Goal: Task Accomplishment & Management: Complete application form

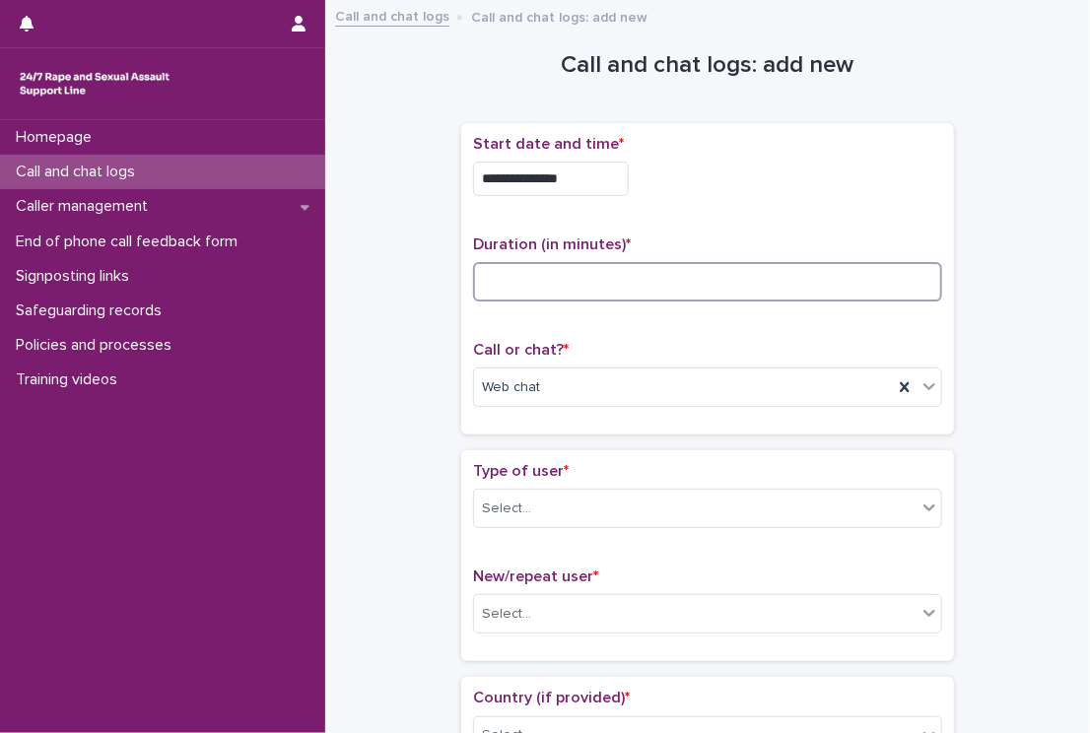
click at [581, 275] on input at bounding box center [707, 281] width 469 height 39
type input "**"
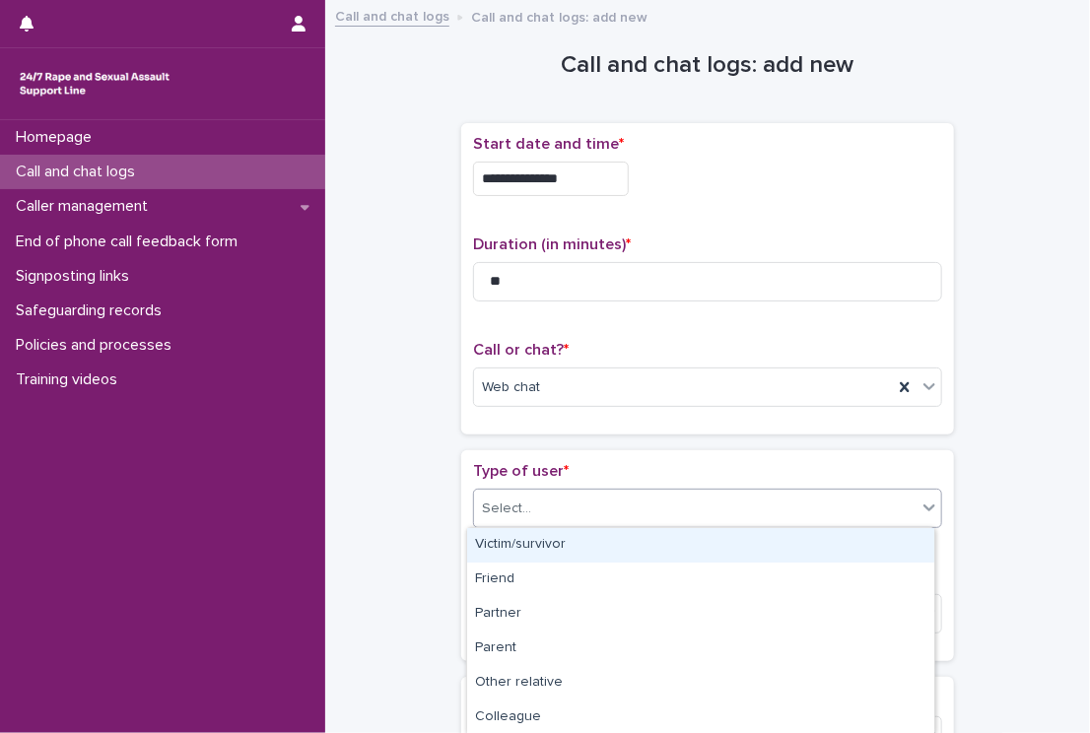
click at [573, 506] on div "Select..." at bounding box center [695, 509] width 442 height 33
click at [538, 539] on div "Victim/survivor" at bounding box center [700, 545] width 467 height 34
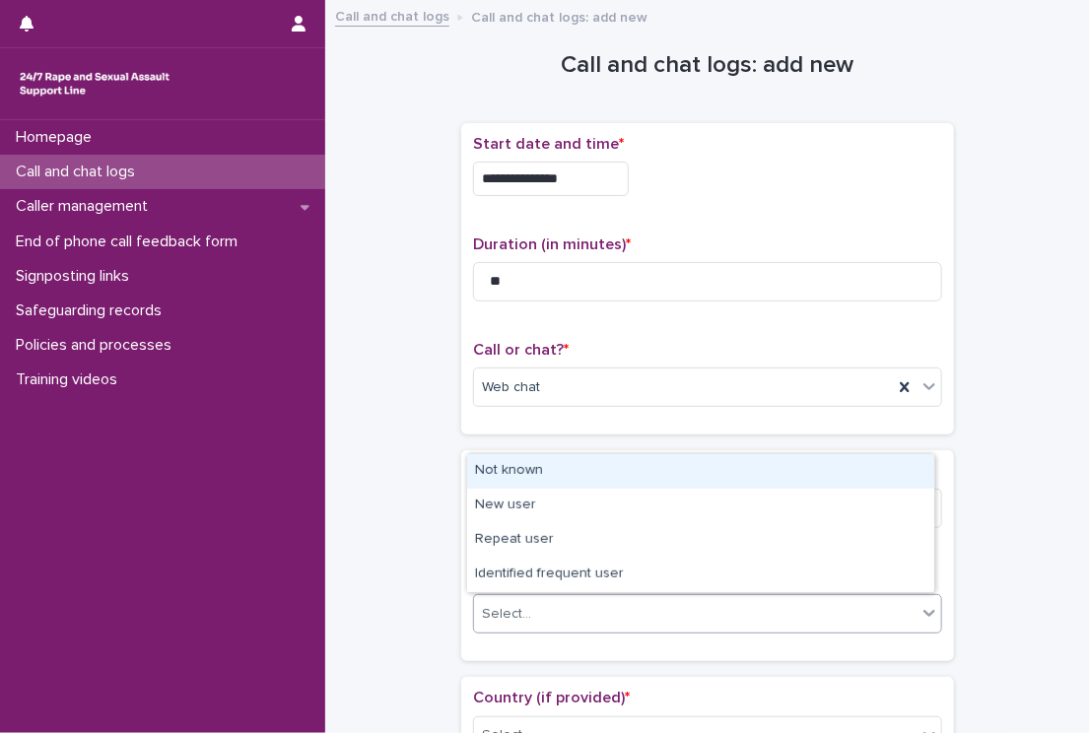
click at [504, 599] on div "Select..." at bounding box center [695, 614] width 442 height 33
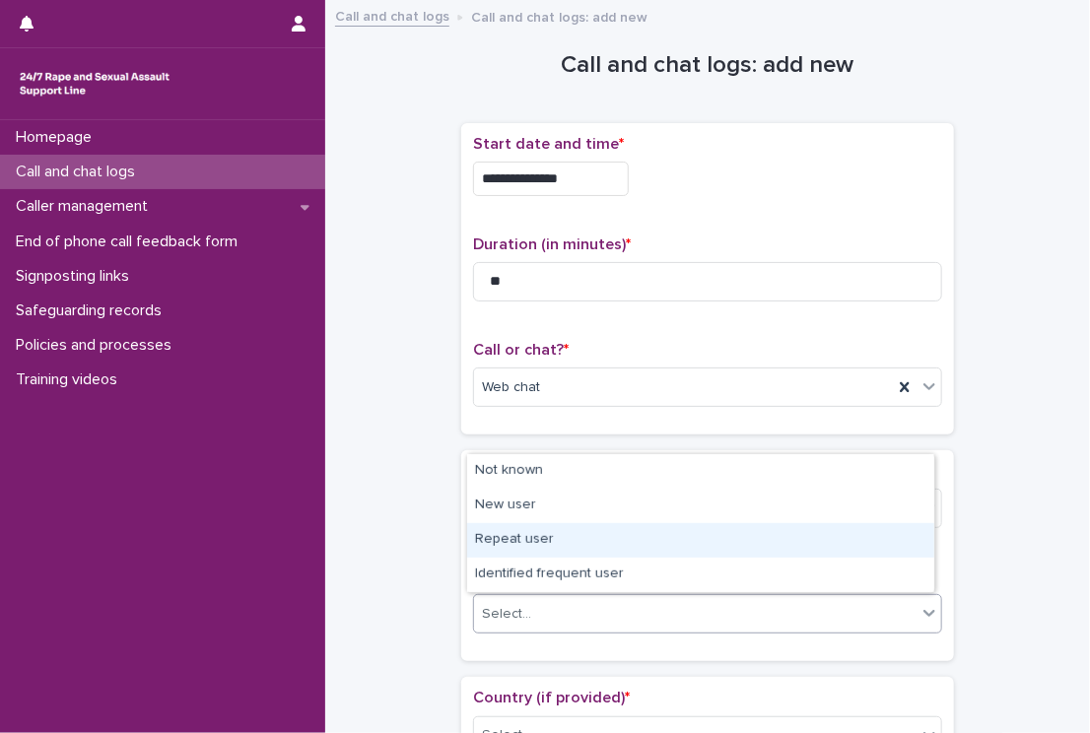
click at [515, 550] on div "Repeat user" at bounding box center [700, 540] width 467 height 34
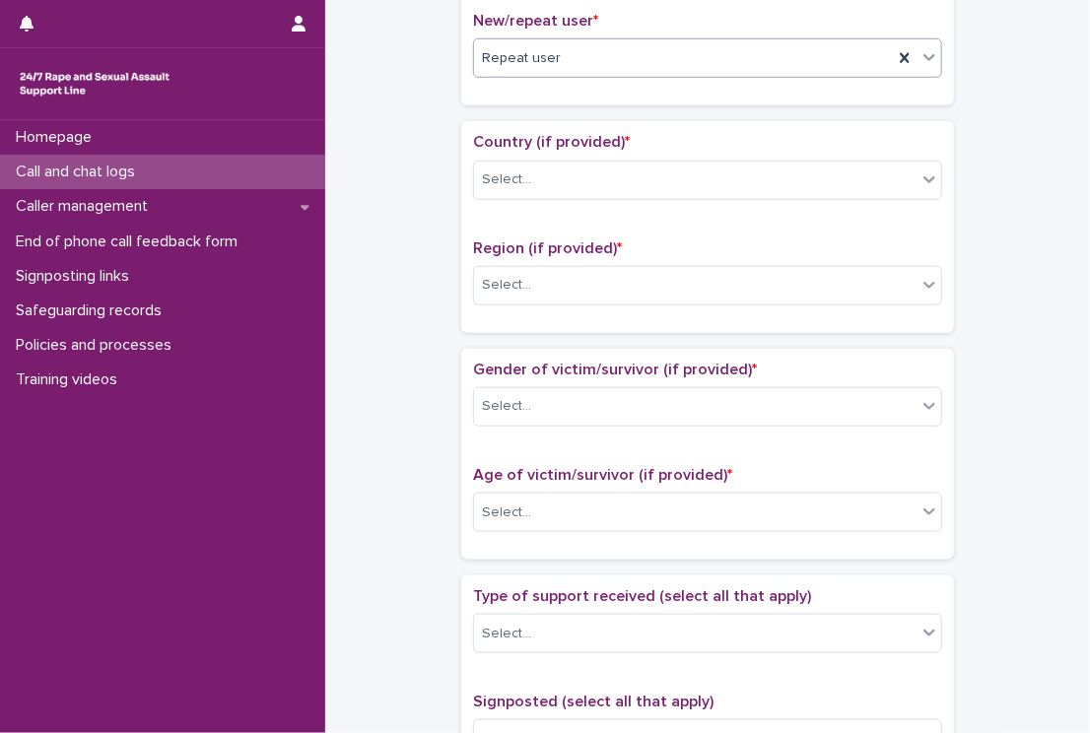
scroll to position [560, 0]
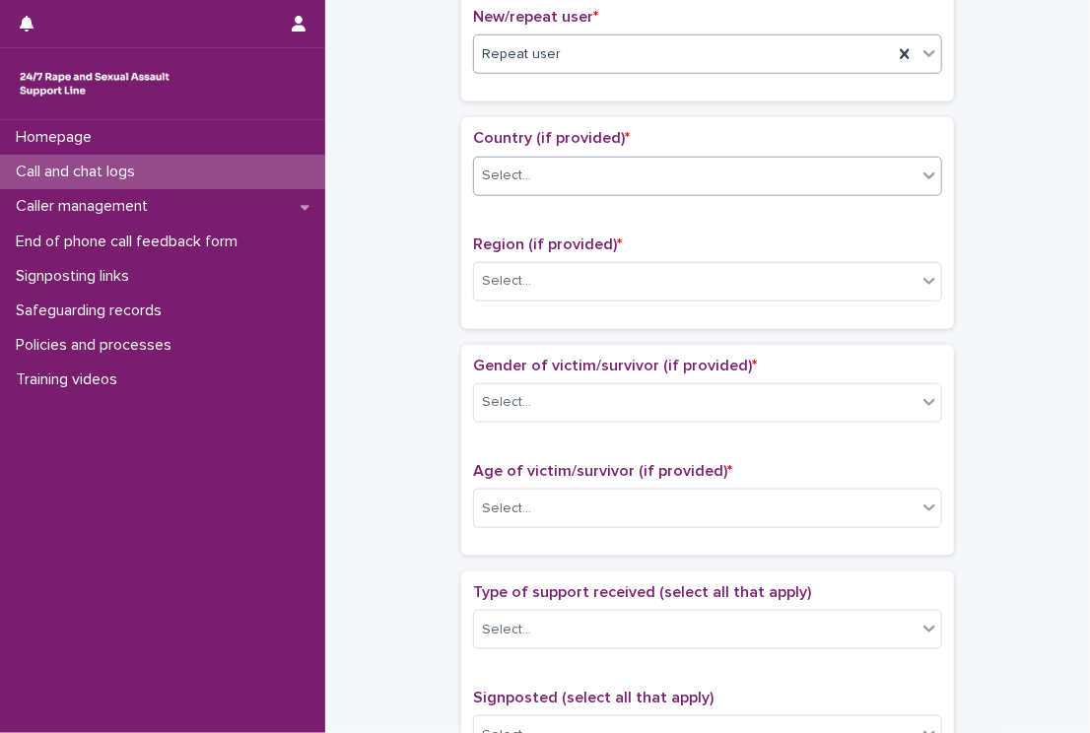
click at [512, 175] on div "Select..." at bounding box center [506, 176] width 49 height 21
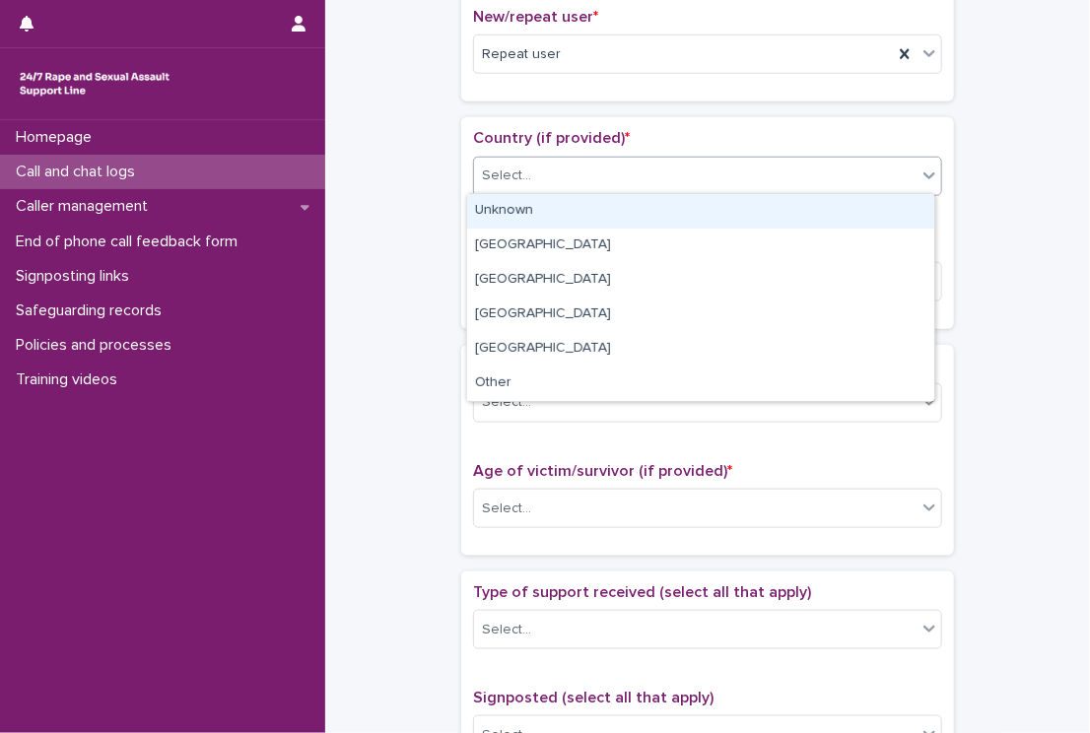
click at [507, 205] on div "Unknown" at bounding box center [700, 211] width 467 height 34
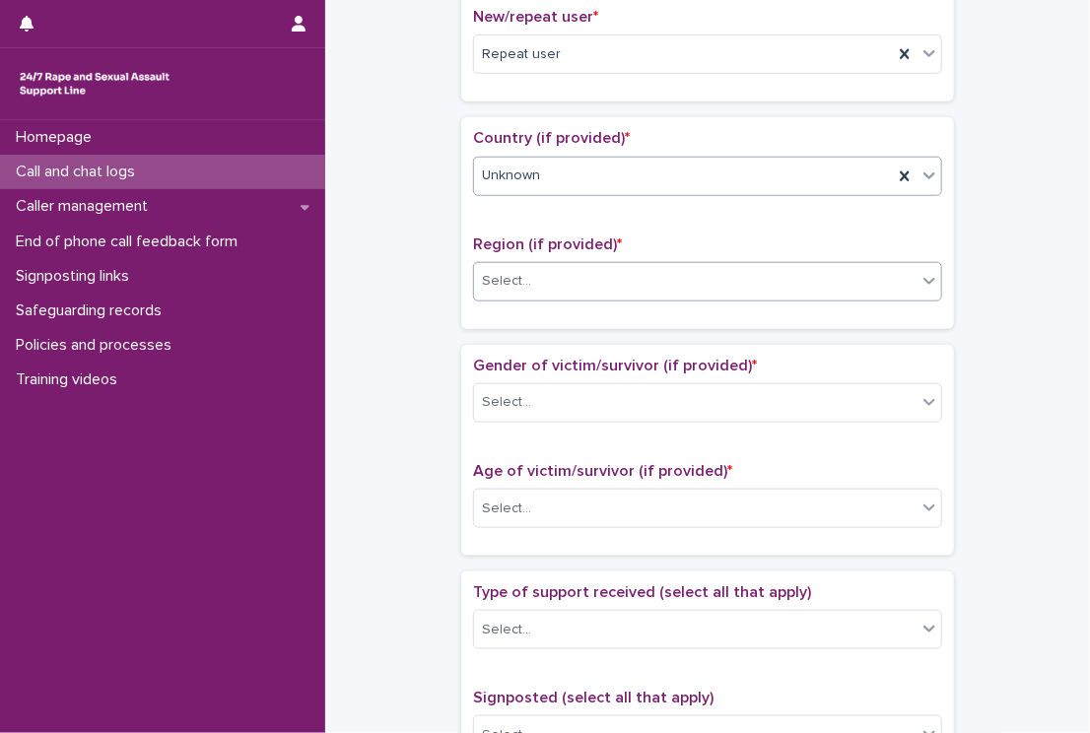
click at [506, 299] on body "**********" at bounding box center [545, 366] width 1090 height 733
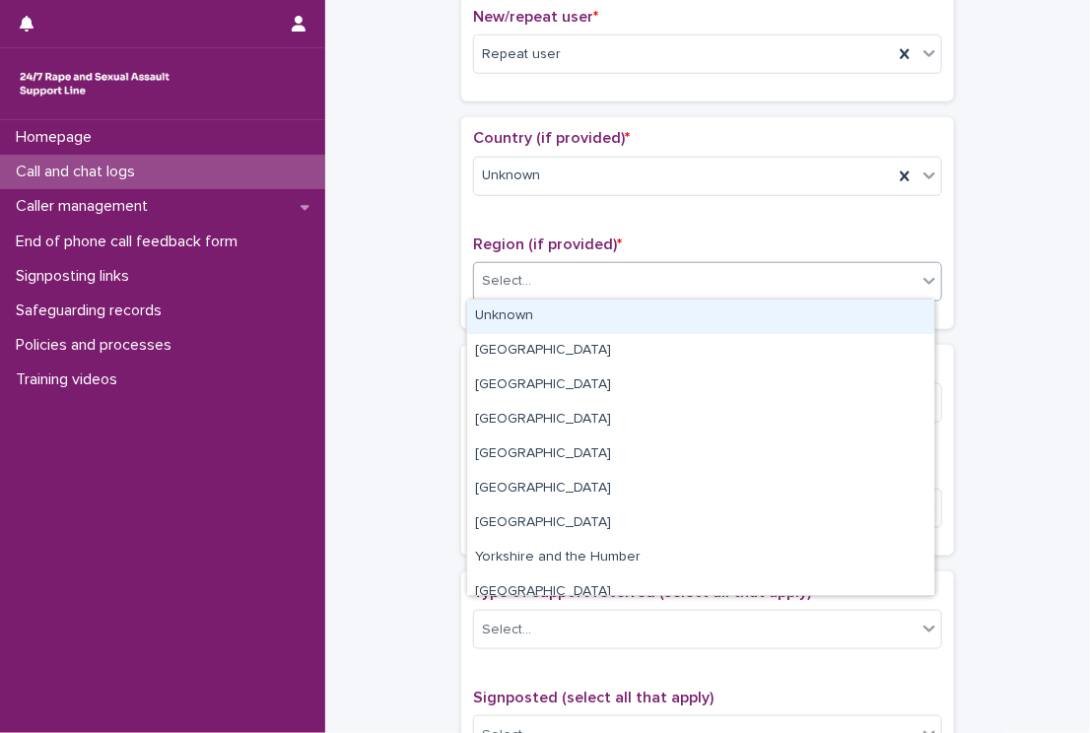
click at [501, 323] on div "Unknown" at bounding box center [700, 317] width 467 height 34
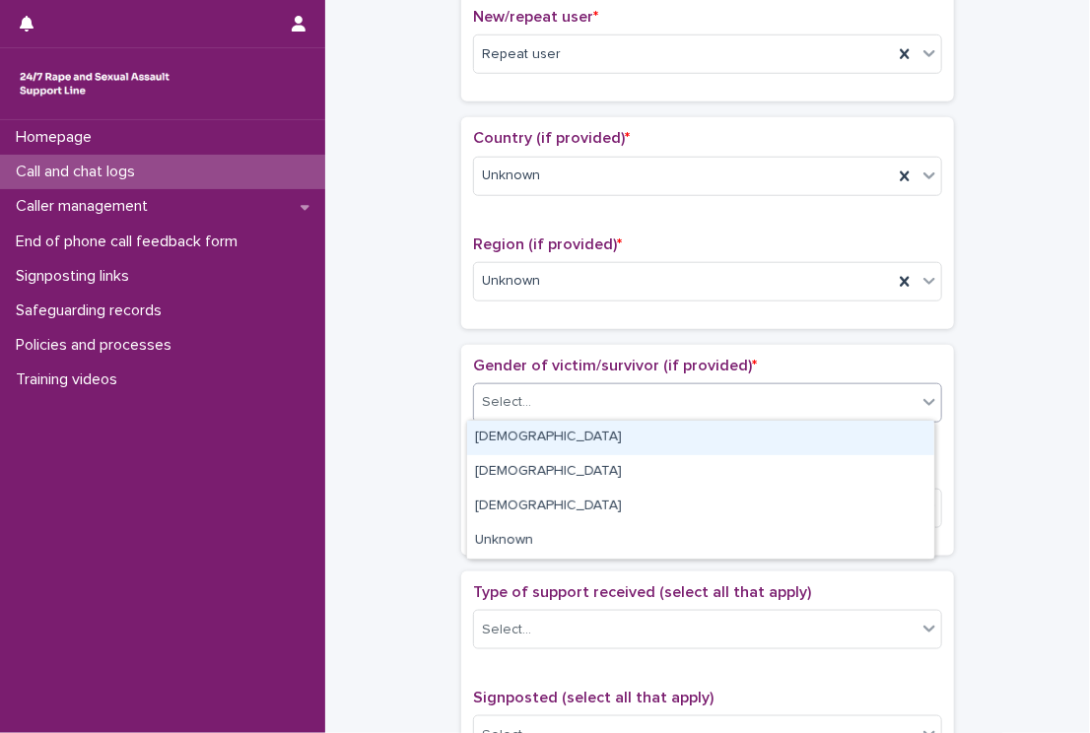
click at [485, 417] on div "Select..." at bounding box center [707, 402] width 469 height 39
click at [474, 447] on div "[DEMOGRAPHIC_DATA]" at bounding box center [700, 438] width 467 height 34
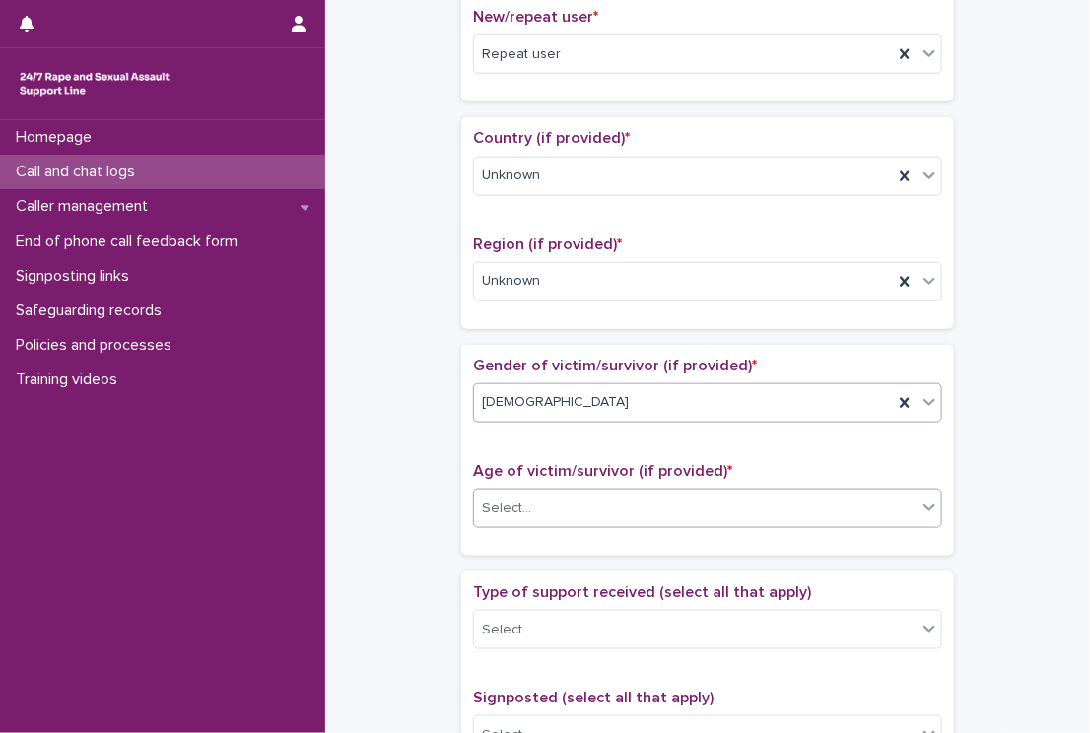
click at [488, 500] on div "Select..." at bounding box center [506, 509] width 49 height 21
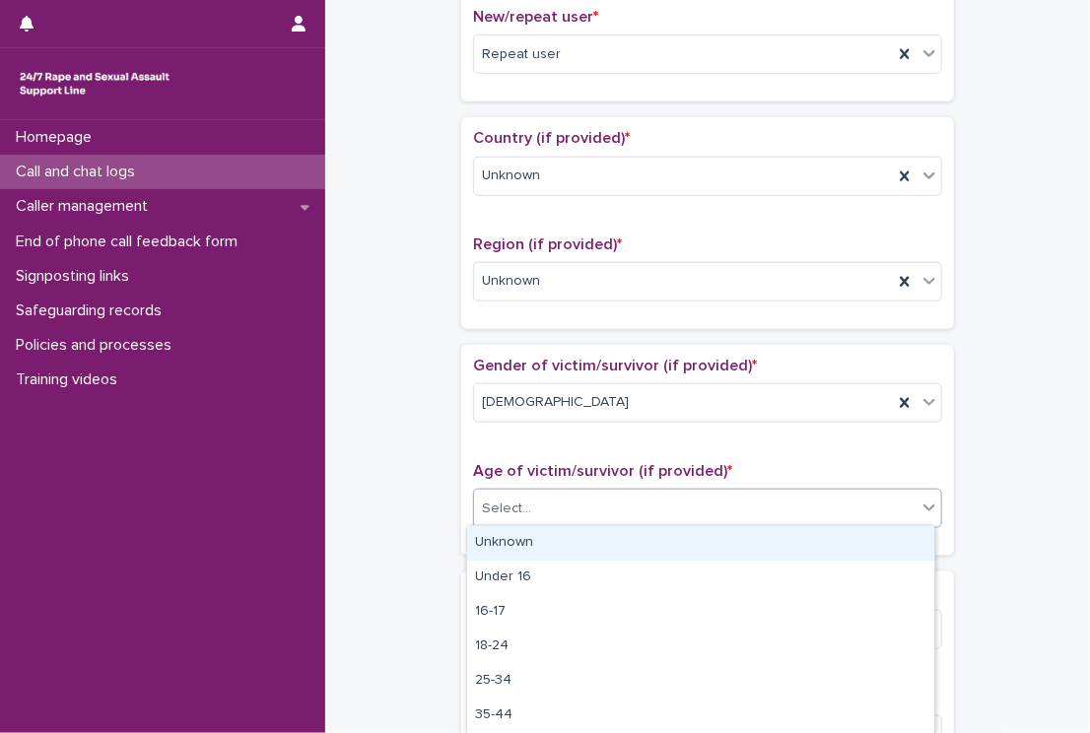
click at [491, 531] on div "Unknown" at bounding box center [700, 543] width 467 height 34
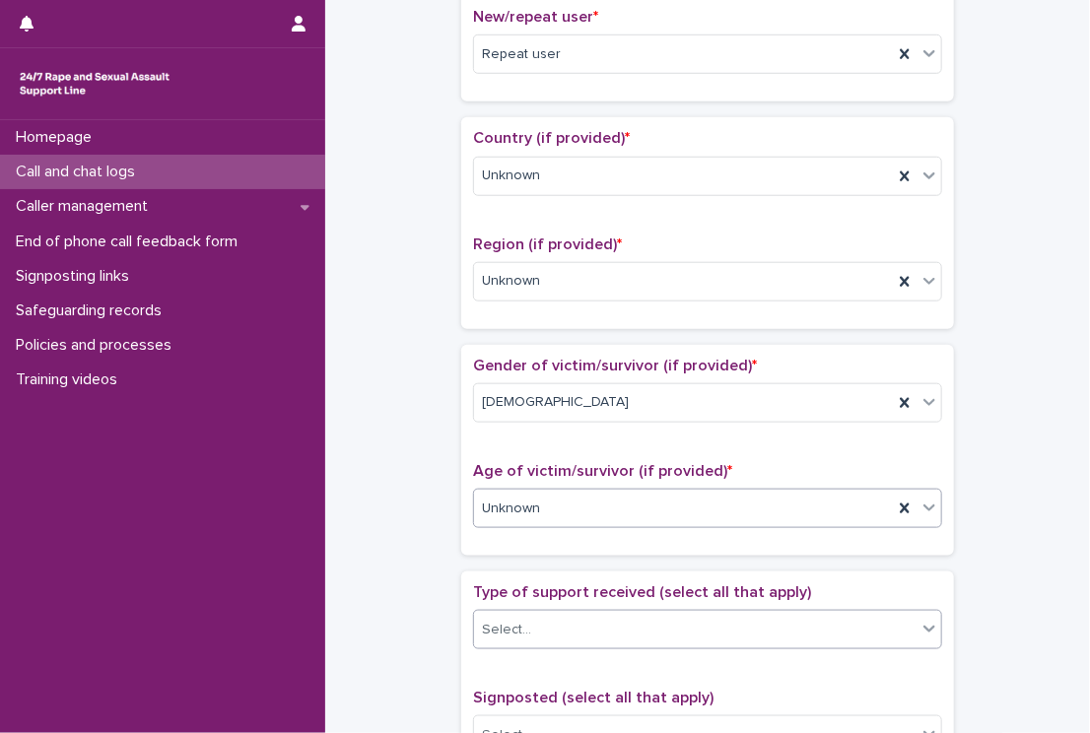
click at [485, 624] on div "Select..." at bounding box center [506, 630] width 49 height 21
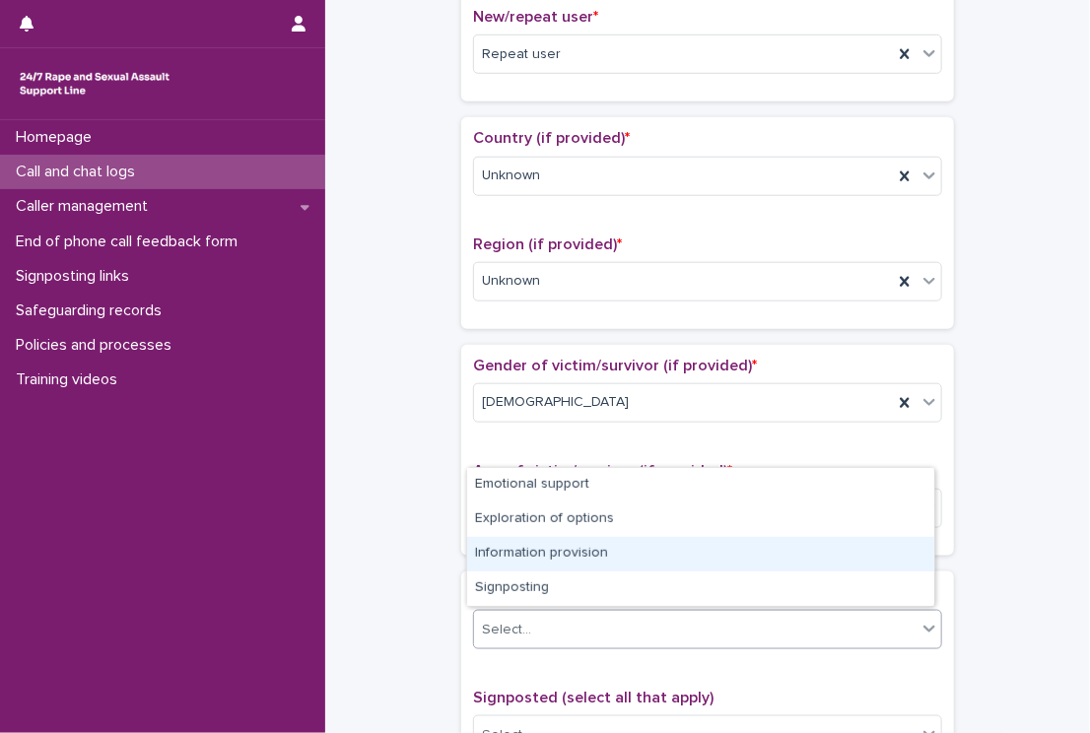
click at [481, 543] on div "Information provision" at bounding box center [700, 554] width 467 height 34
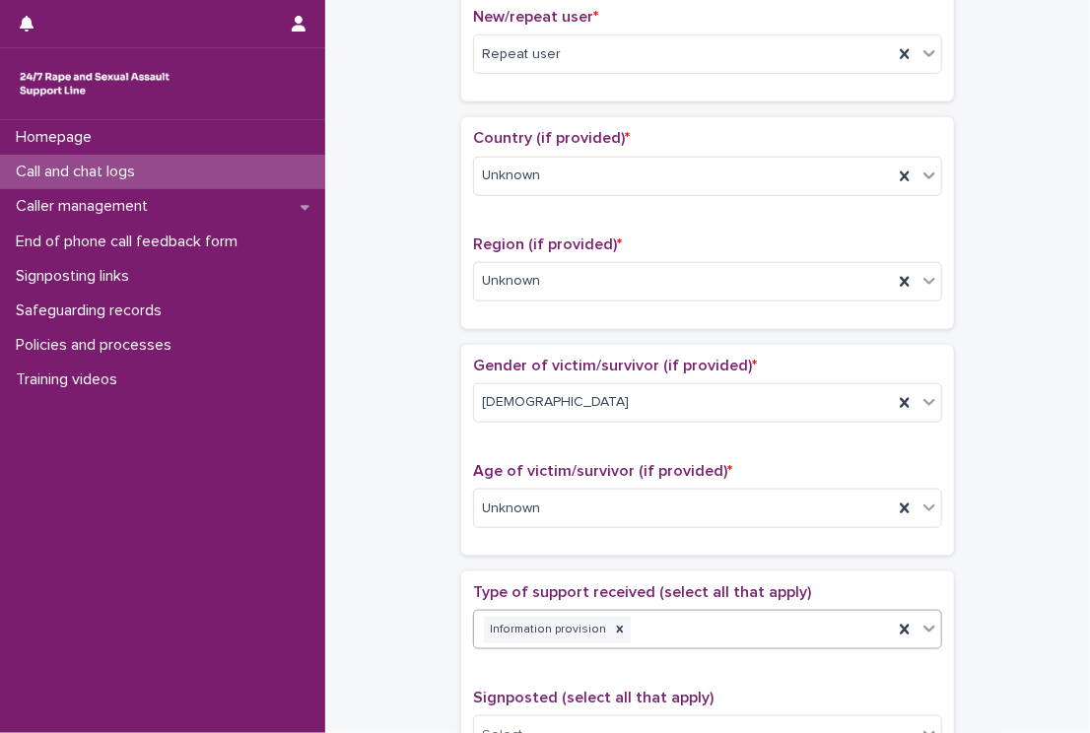
click at [728, 638] on div "Information provision" at bounding box center [683, 630] width 419 height 34
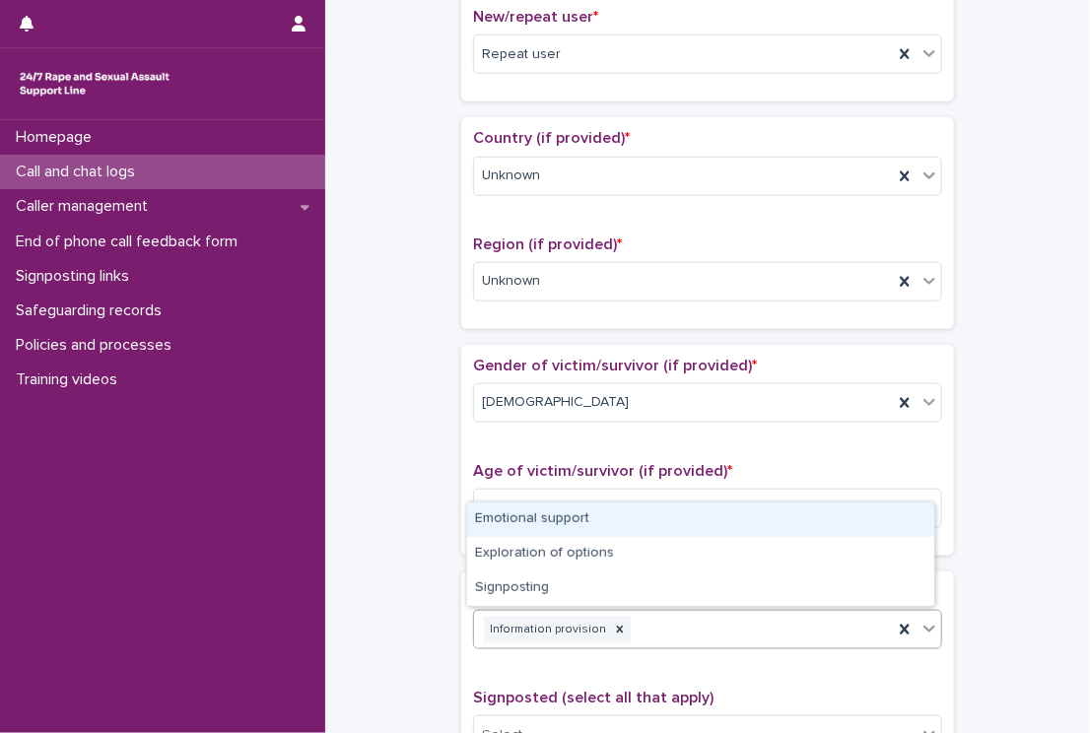
click at [659, 525] on div "Emotional support" at bounding box center [700, 520] width 467 height 34
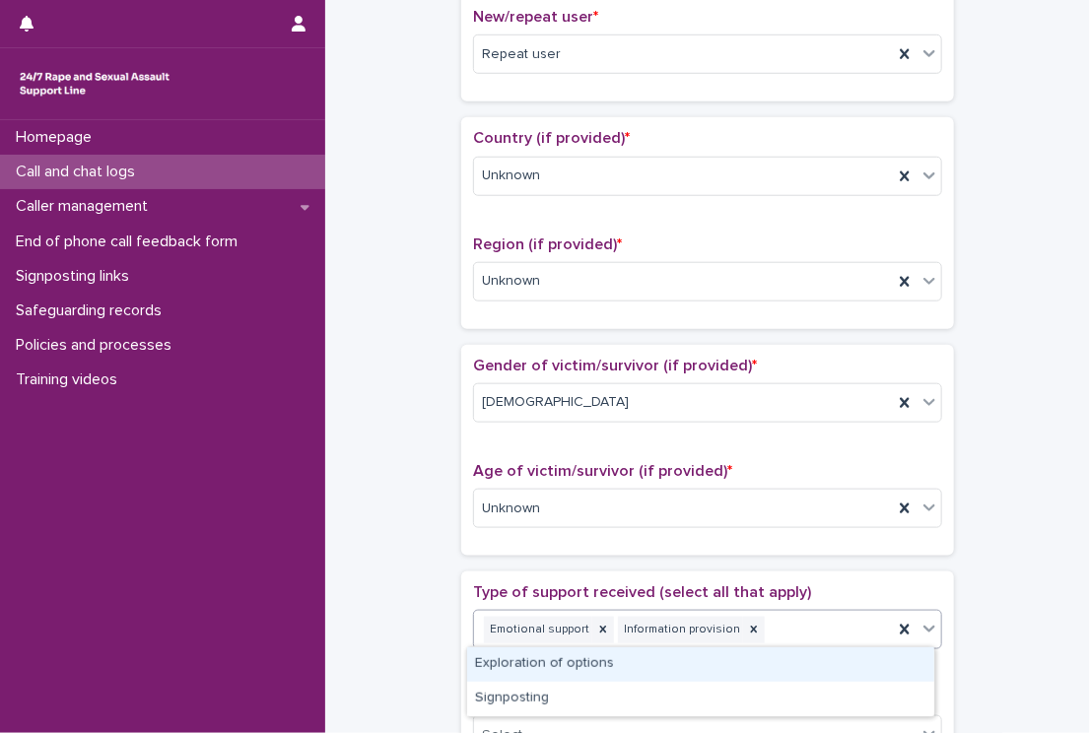
click at [785, 625] on div "Emotional support Information provision" at bounding box center [683, 630] width 419 height 34
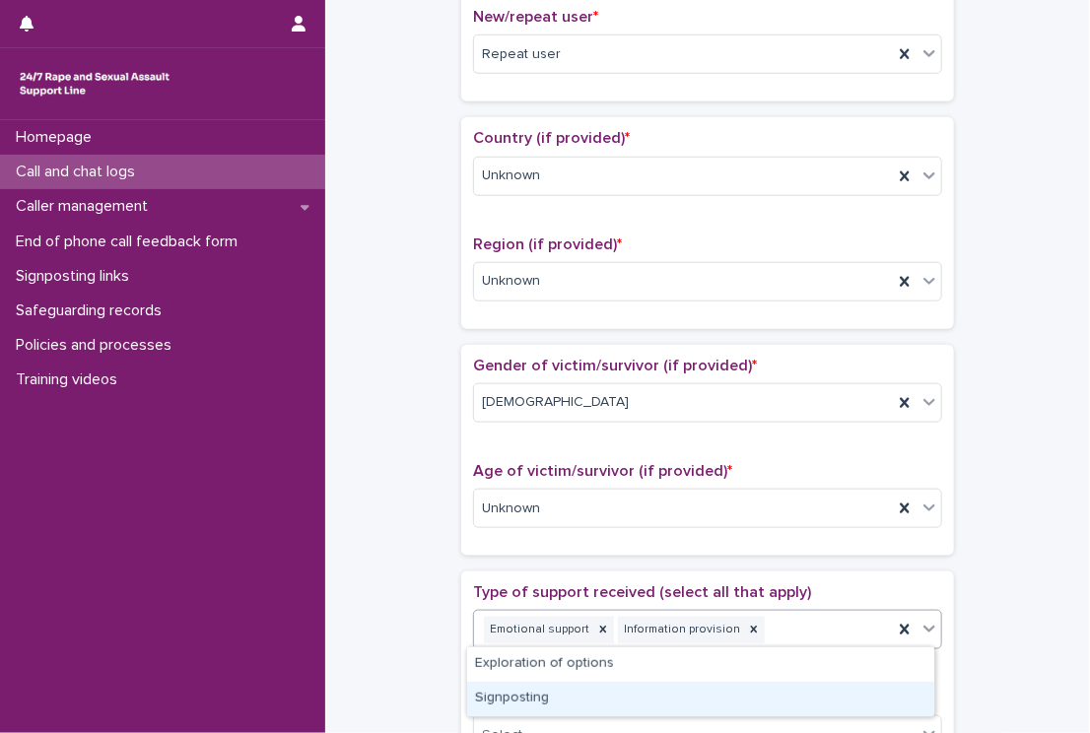
click at [539, 698] on div "Signposting" at bounding box center [700, 699] width 467 height 34
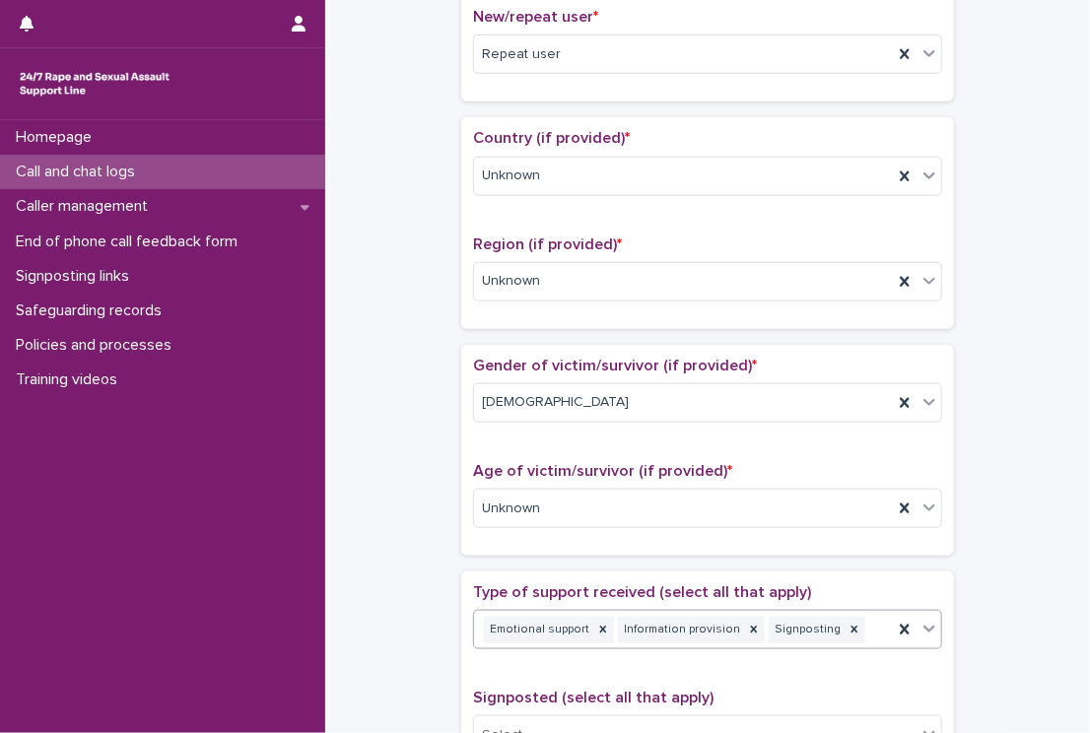
click at [1011, 204] on div "**********" at bounding box center [707, 459] width 725 height 2014
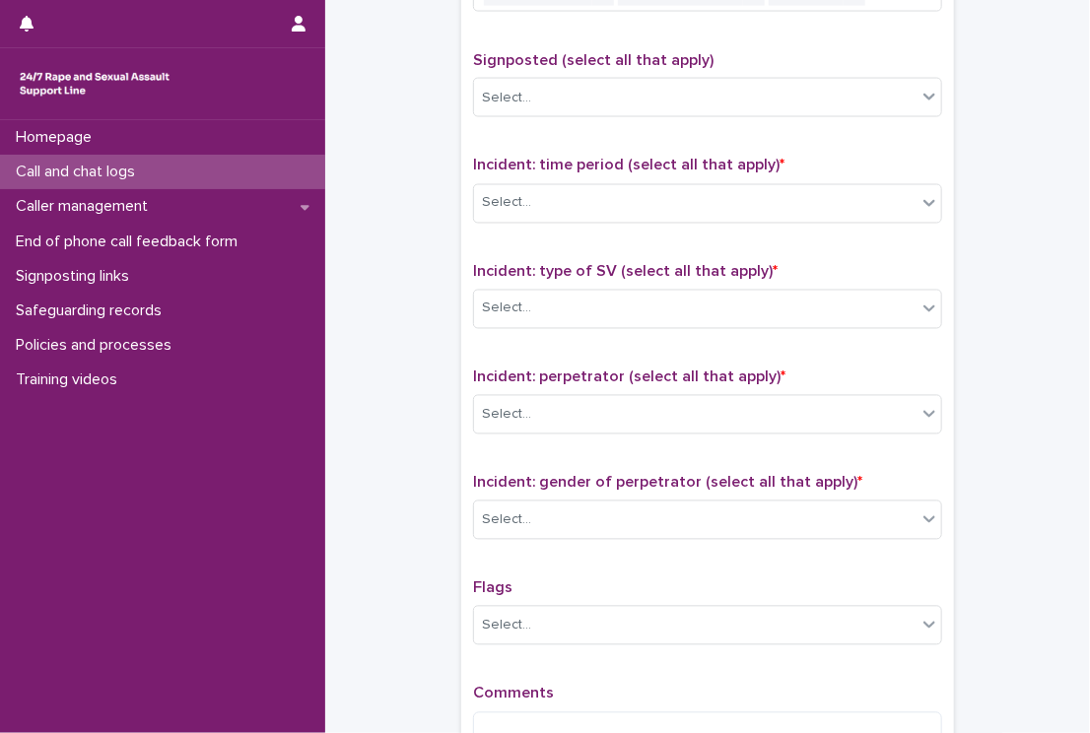
scroll to position [1309, 0]
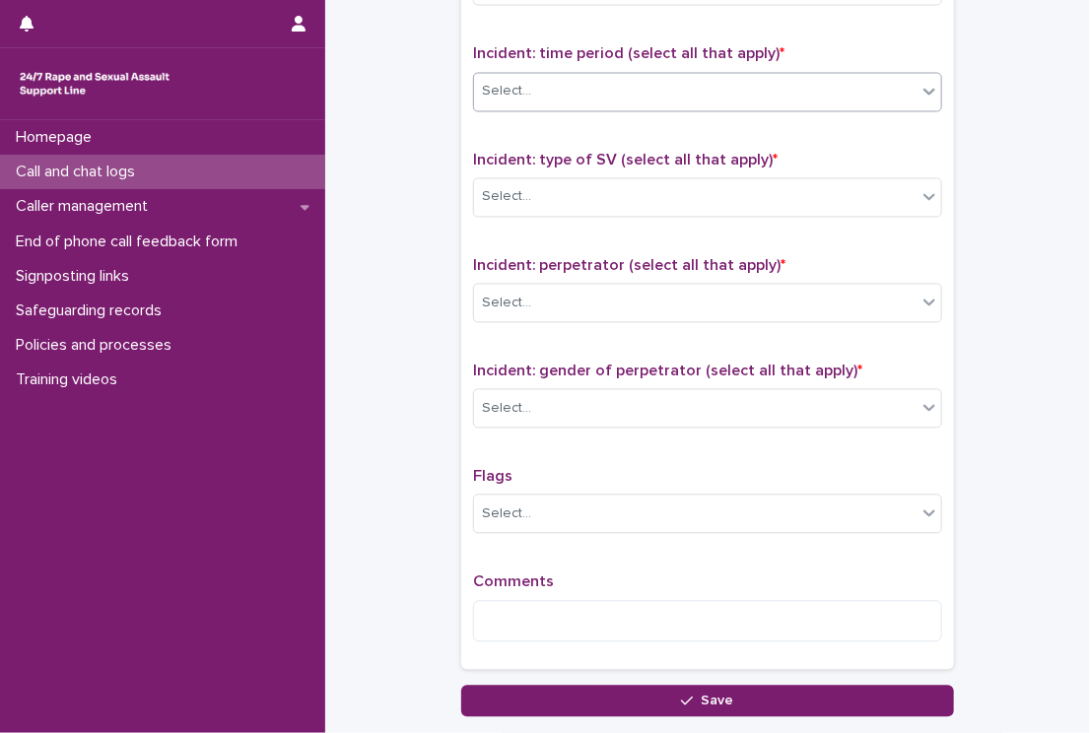
click at [599, 76] on div "Select..." at bounding box center [695, 92] width 442 height 33
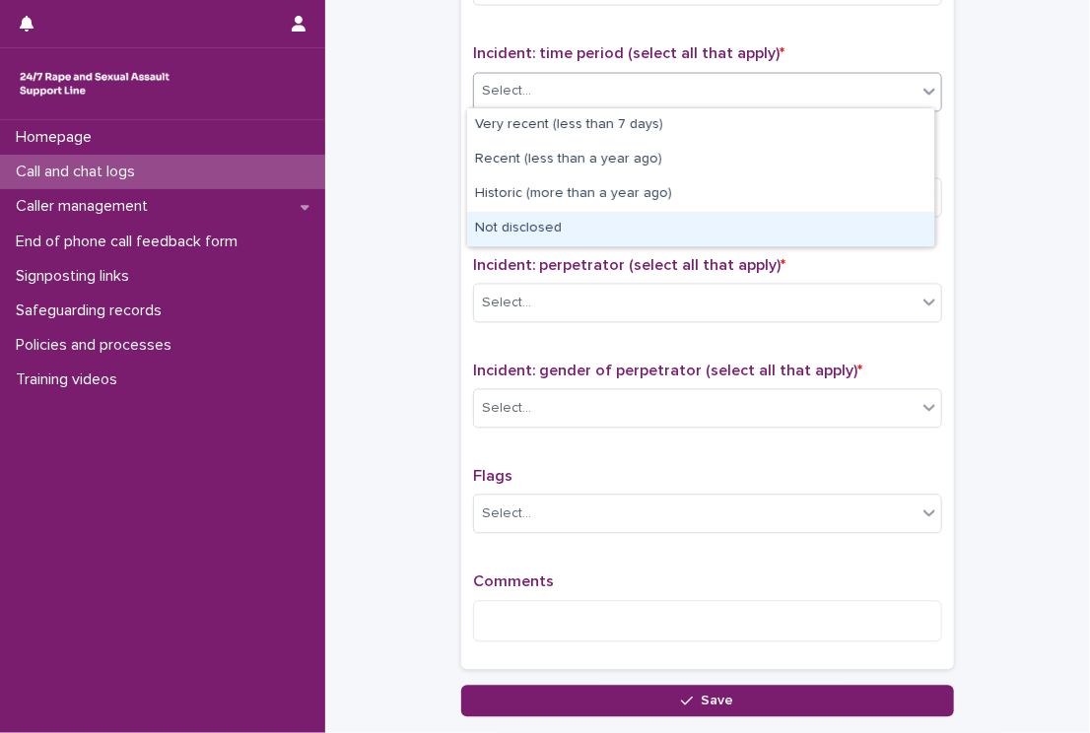
click at [538, 220] on div "Not disclosed" at bounding box center [700, 229] width 467 height 34
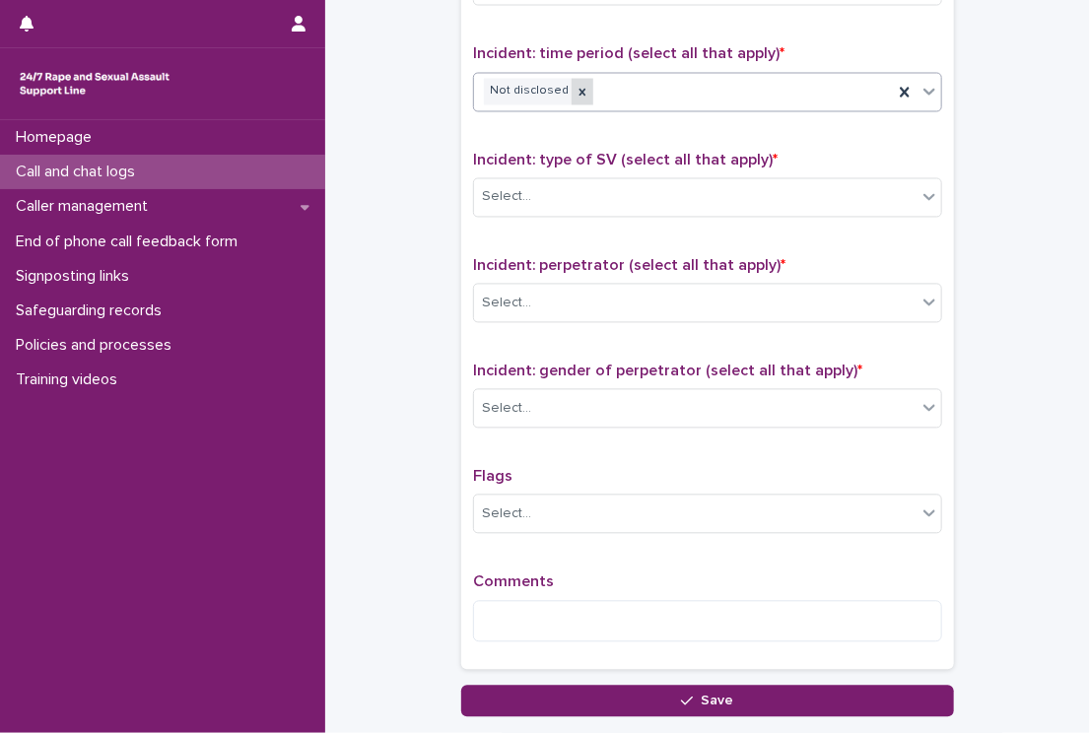
click at [575, 90] on icon at bounding box center [582, 93] width 14 height 14
click at [559, 90] on div "Select..." at bounding box center [695, 92] width 442 height 33
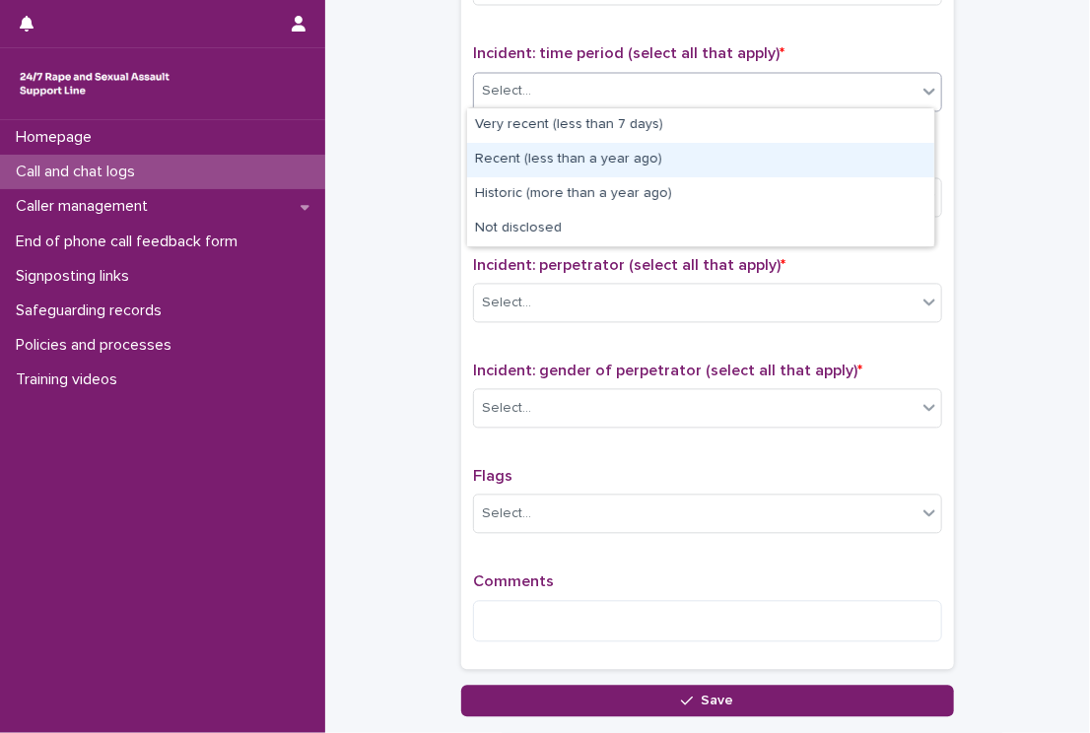
click at [511, 162] on div "Recent (less than a year ago)" at bounding box center [700, 160] width 467 height 34
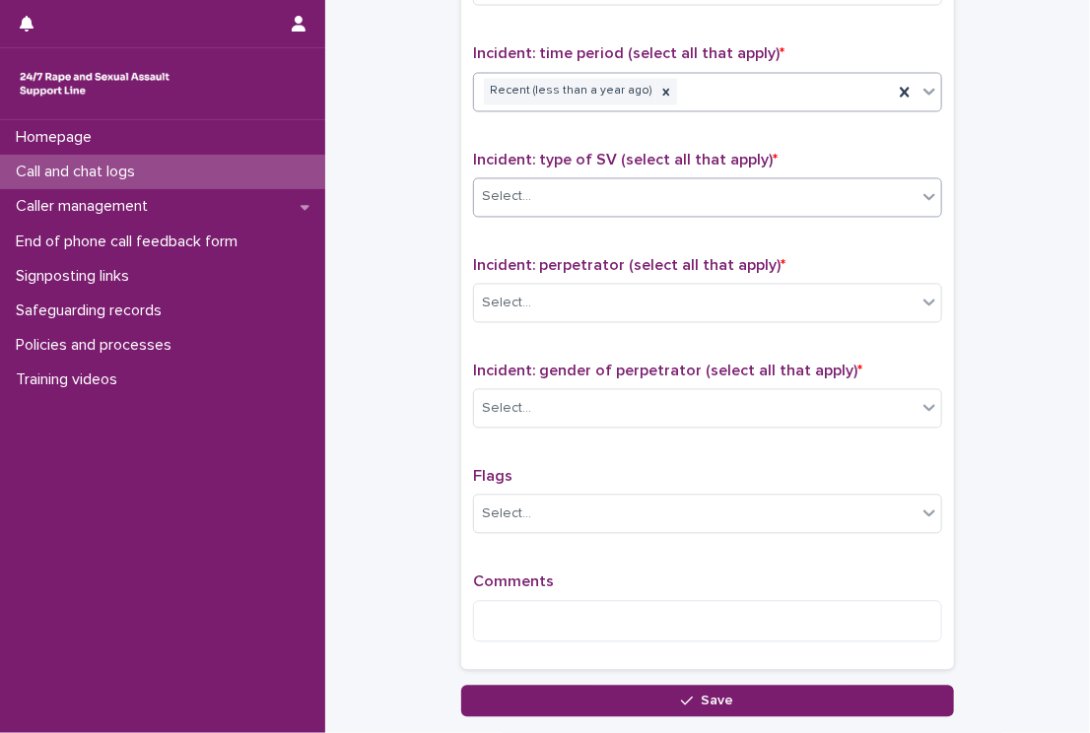
click at [506, 200] on div "Select..." at bounding box center [506, 197] width 49 height 21
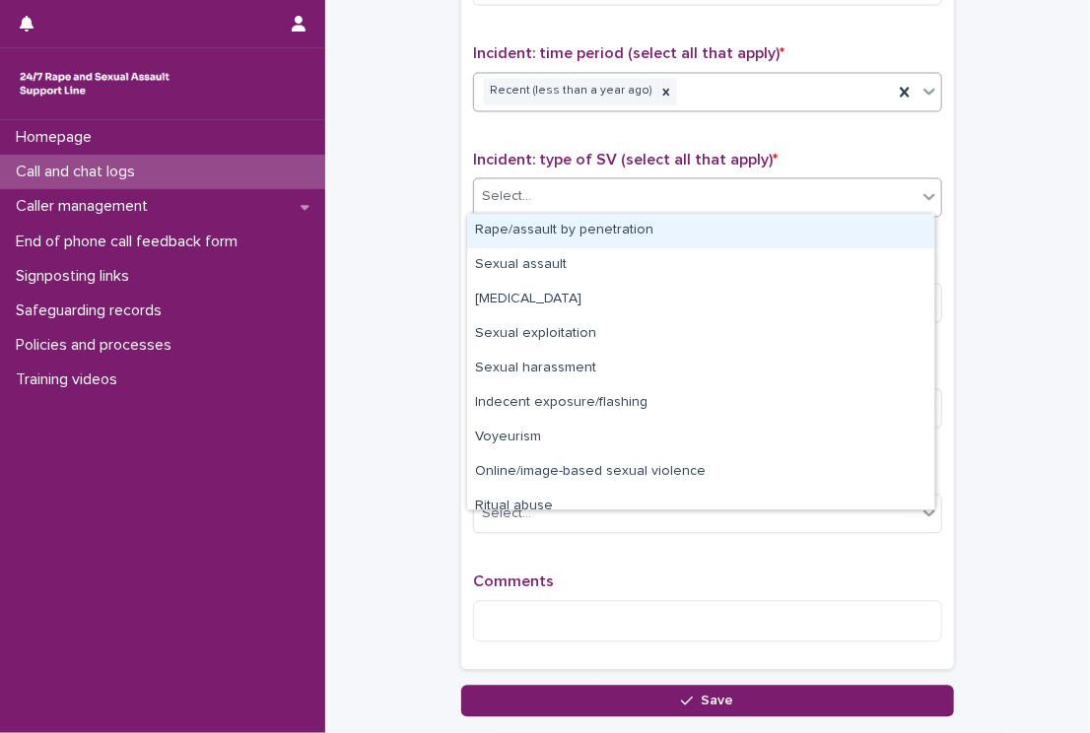
click at [504, 235] on div "Rape/assault by penetration" at bounding box center [700, 231] width 467 height 34
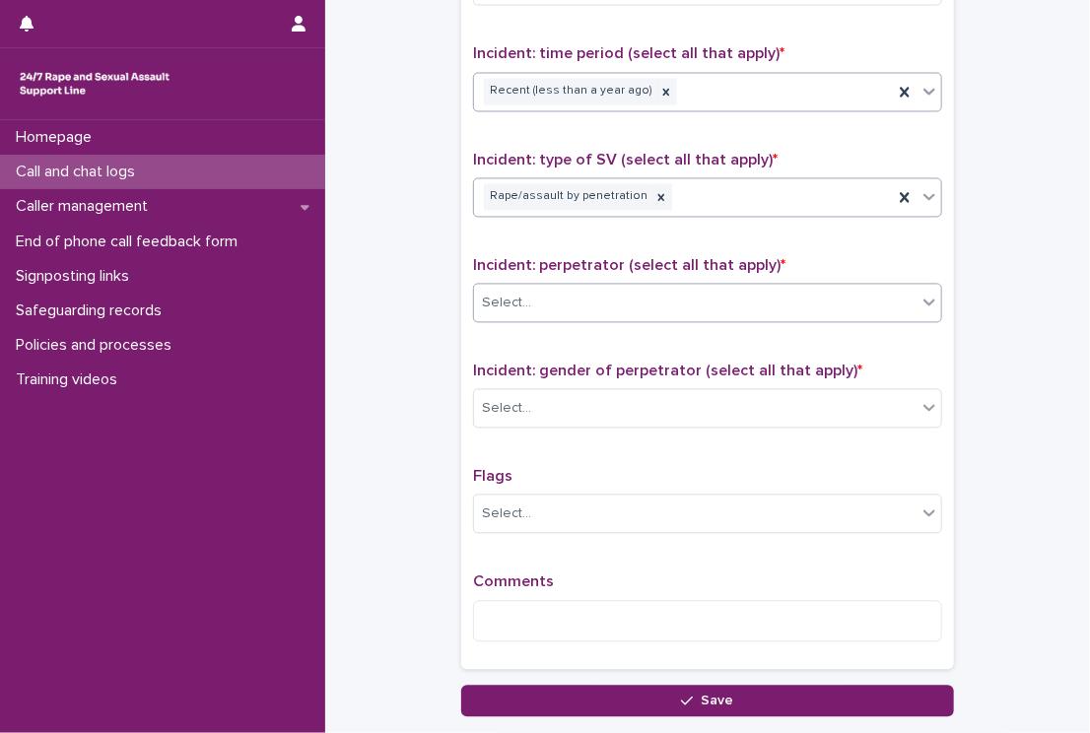
click at [528, 304] on div "Select..." at bounding box center [695, 304] width 442 height 33
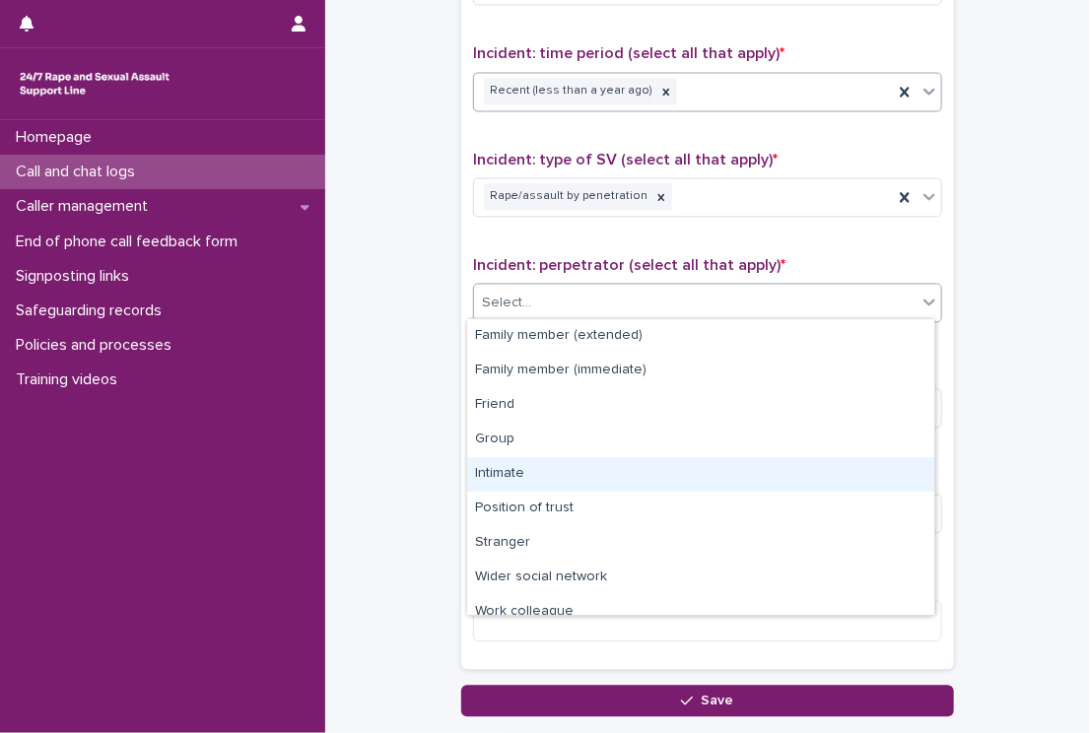
click at [508, 468] on div "Intimate" at bounding box center [700, 474] width 467 height 34
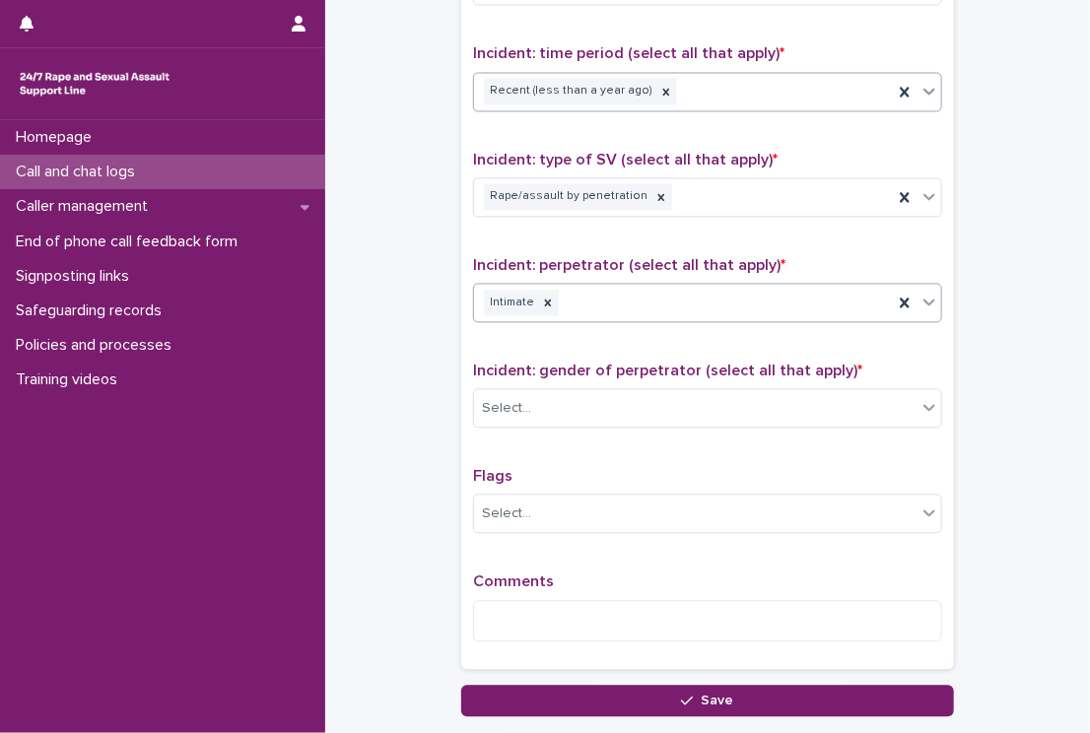
click at [511, 430] on div "Incident: gender of perpetrator (select all that apply) * Select..." at bounding box center [707, 404] width 469 height 82
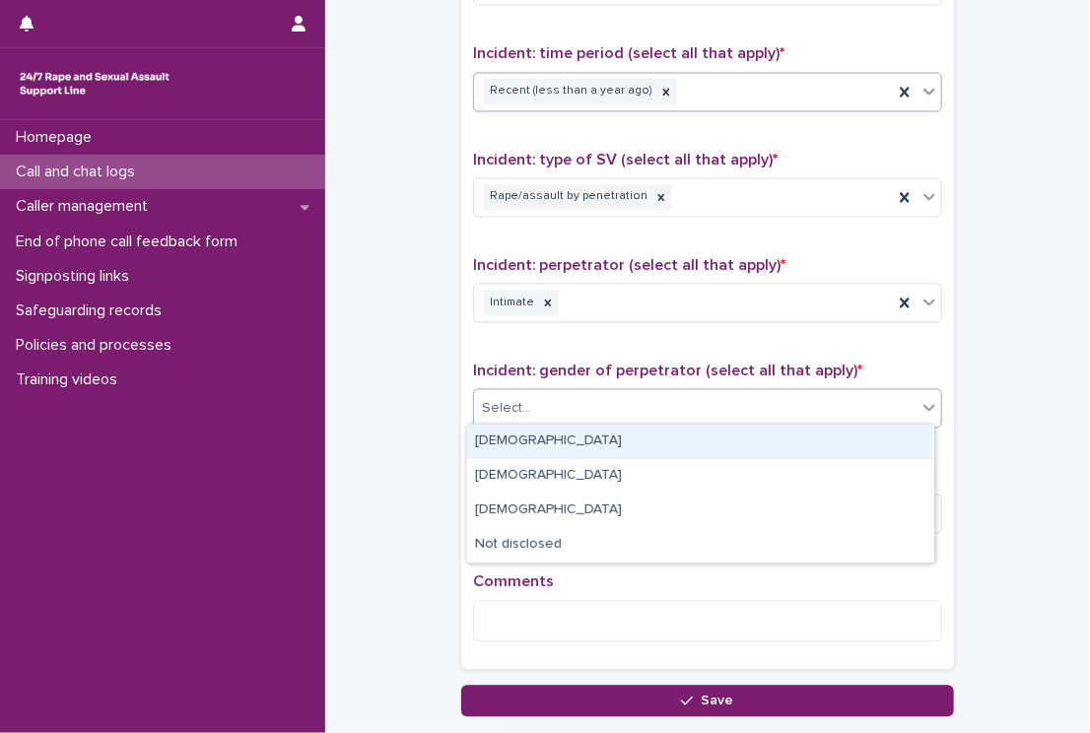
click at [511, 404] on div "Select..." at bounding box center [506, 409] width 49 height 21
click at [503, 448] on div "[DEMOGRAPHIC_DATA]" at bounding box center [700, 442] width 467 height 34
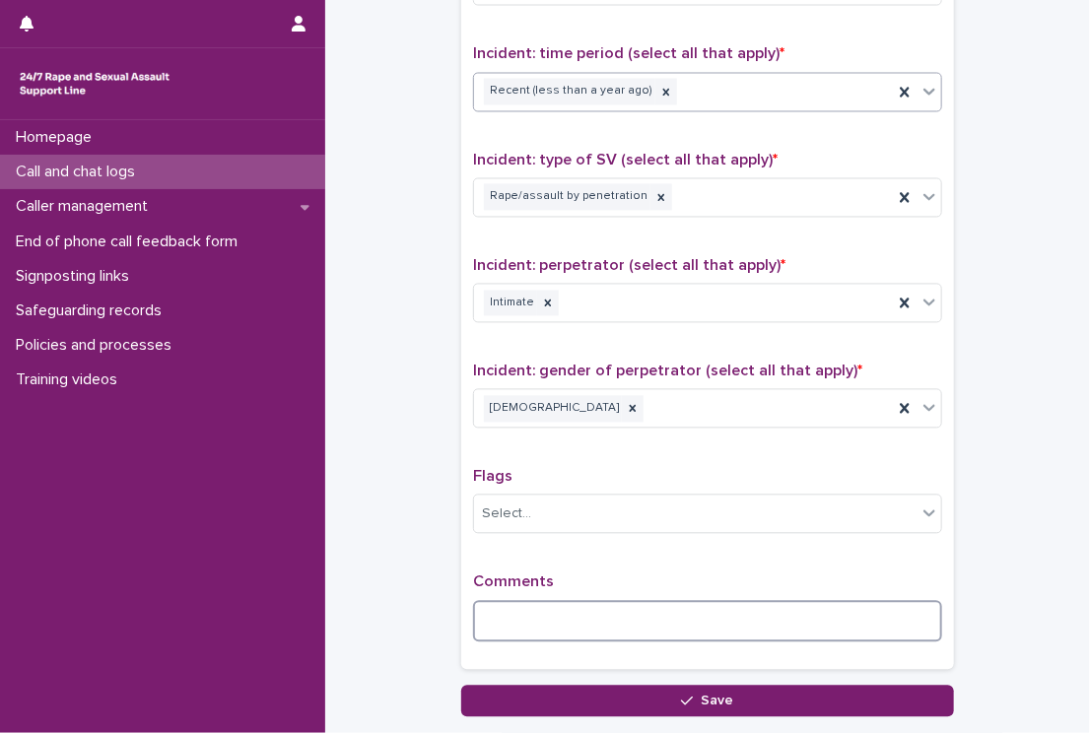
click at [537, 622] on textarea at bounding box center [707, 622] width 469 height 42
click at [537, 622] on textarea "*" at bounding box center [707, 622] width 469 height 42
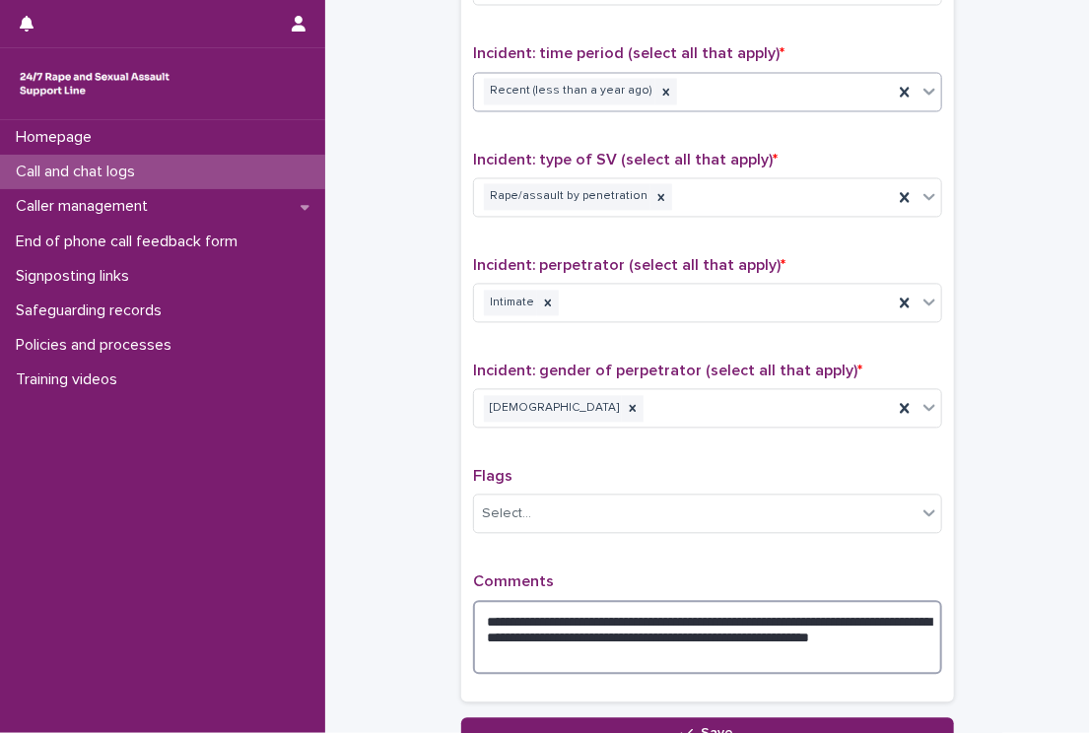
click at [835, 612] on textarea "**********" at bounding box center [707, 638] width 469 height 75
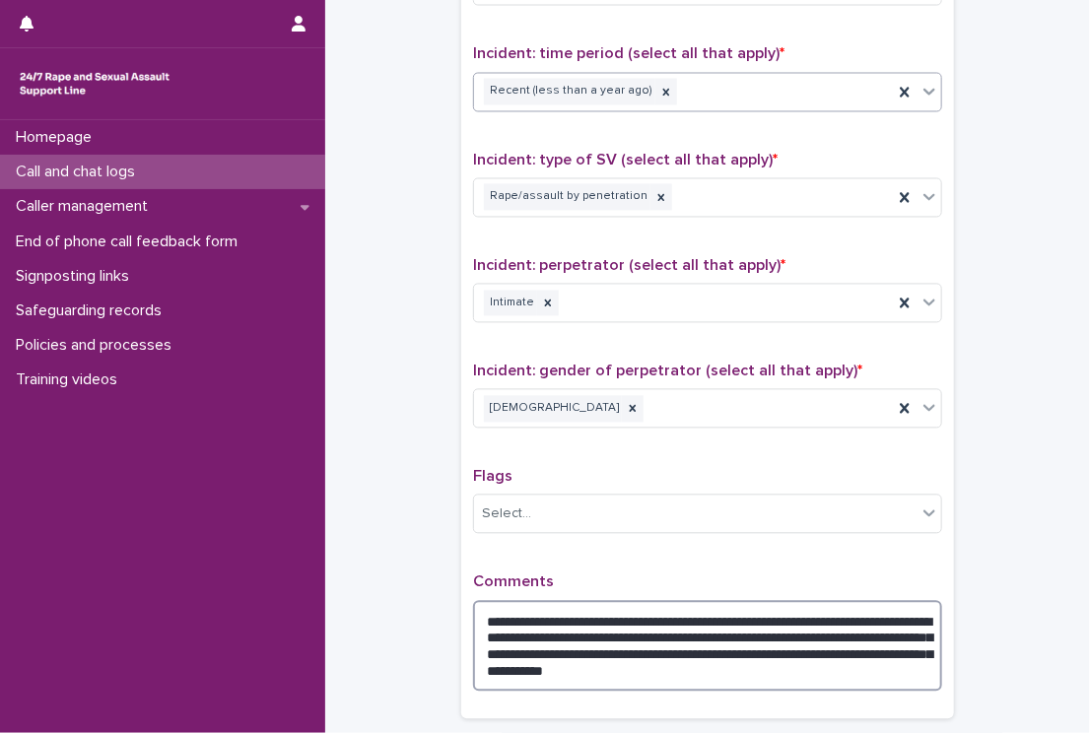
click at [922, 667] on textarea "**********" at bounding box center [707, 647] width 469 height 92
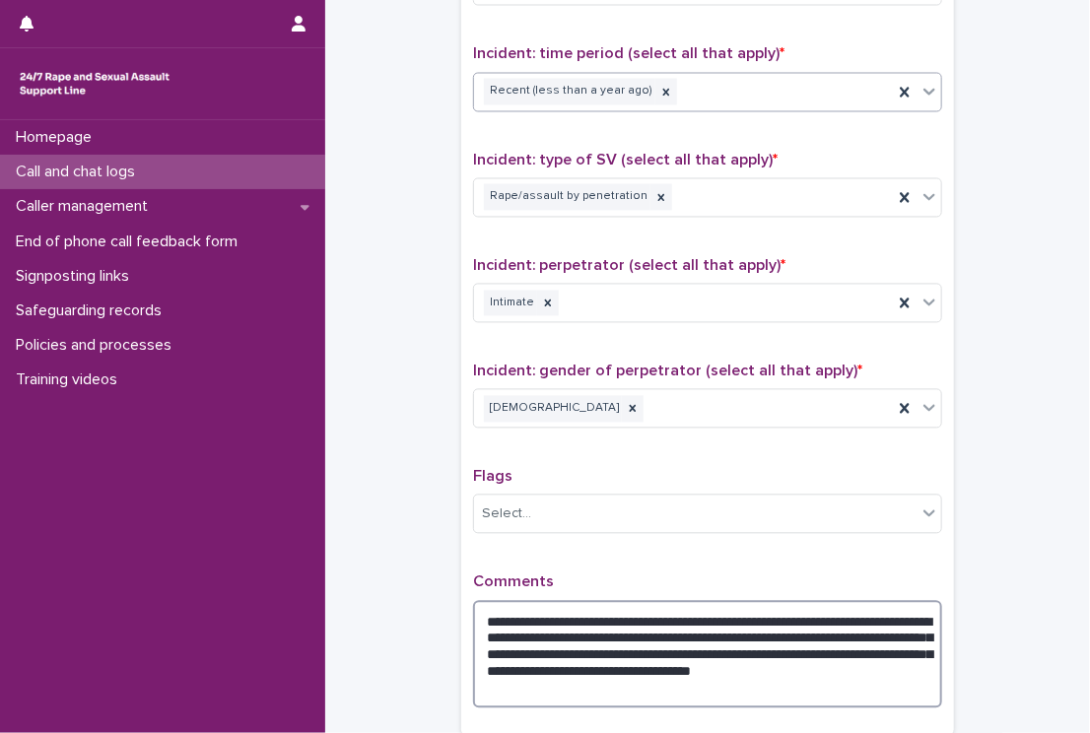
type textarea "**********"
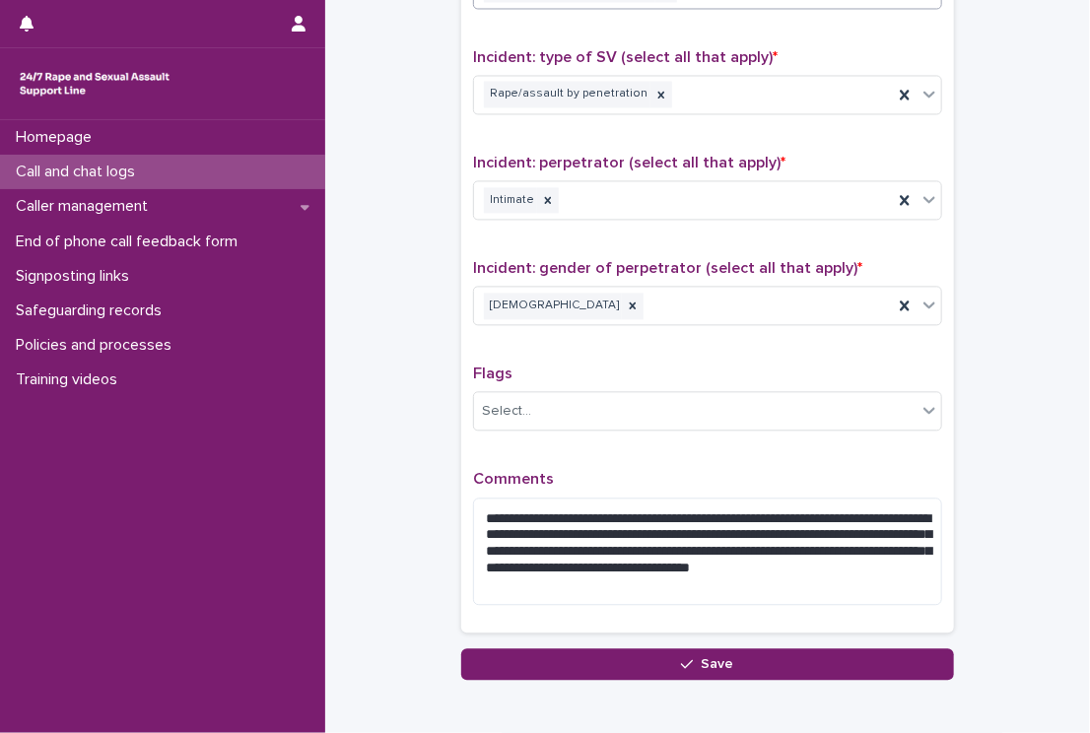
scroll to position [1466, 0]
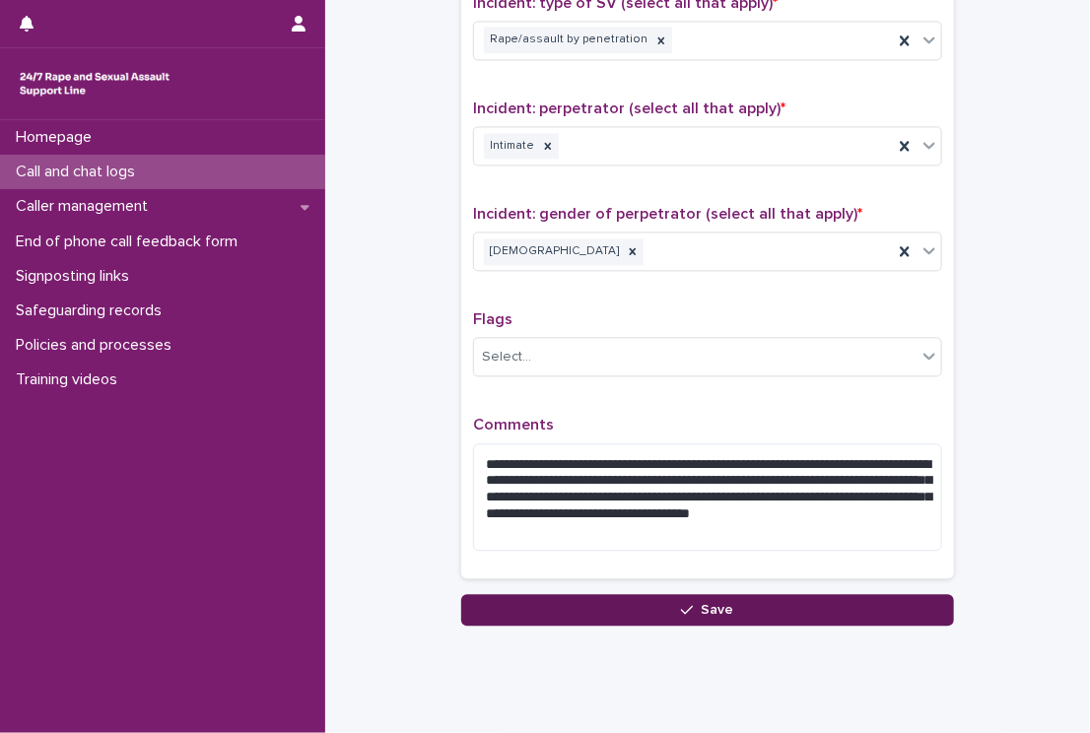
click at [827, 607] on button "Save" at bounding box center [707, 610] width 493 height 32
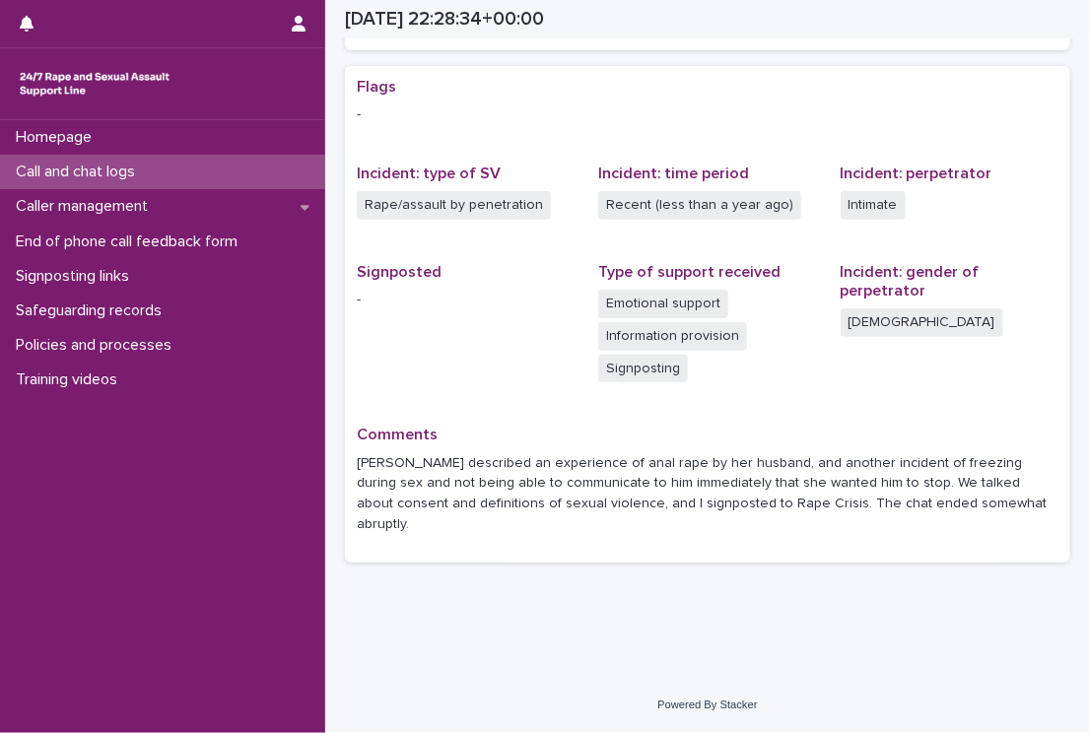
scroll to position [342, 0]
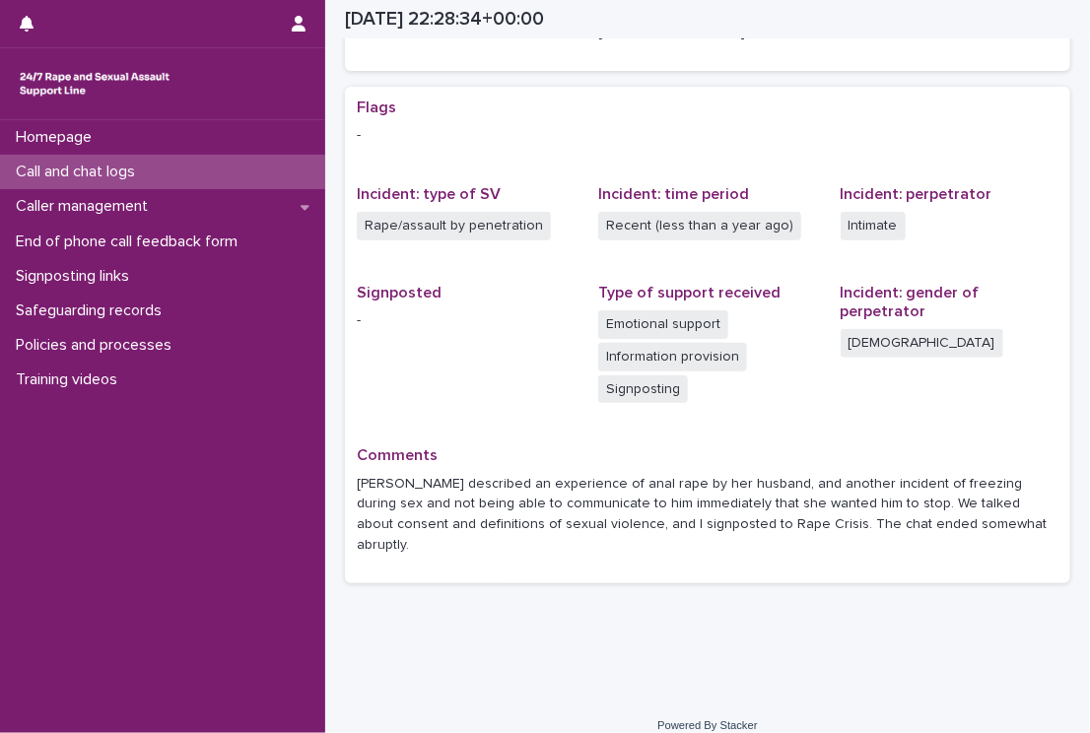
click at [120, 171] on p "Call and chat logs" at bounding box center [79, 172] width 143 height 19
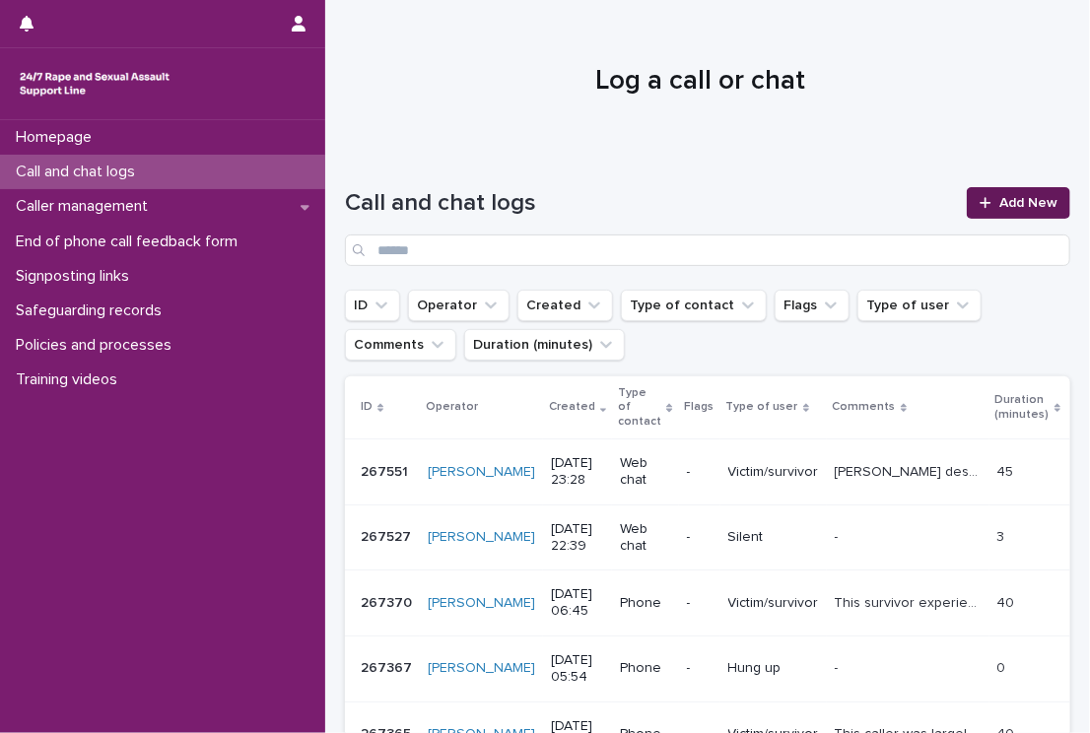
click at [980, 202] on div at bounding box center [989, 203] width 20 height 14
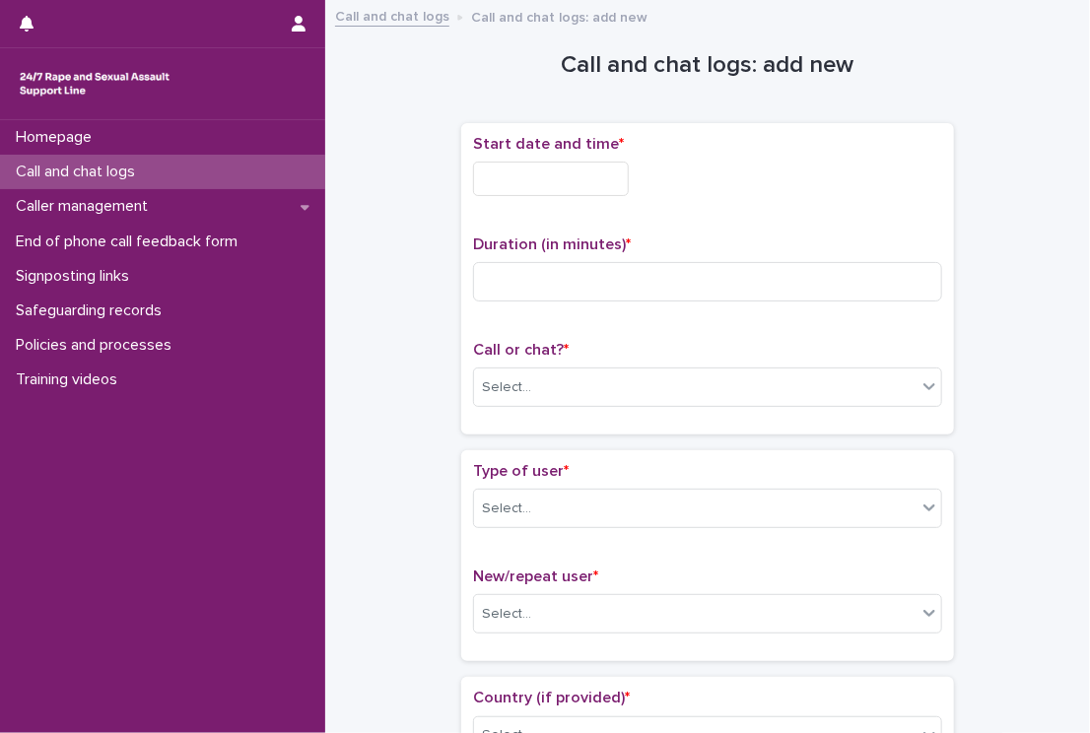
click at [592, 185] on input "text" at bounding box center [551, 179] width 156 height 34
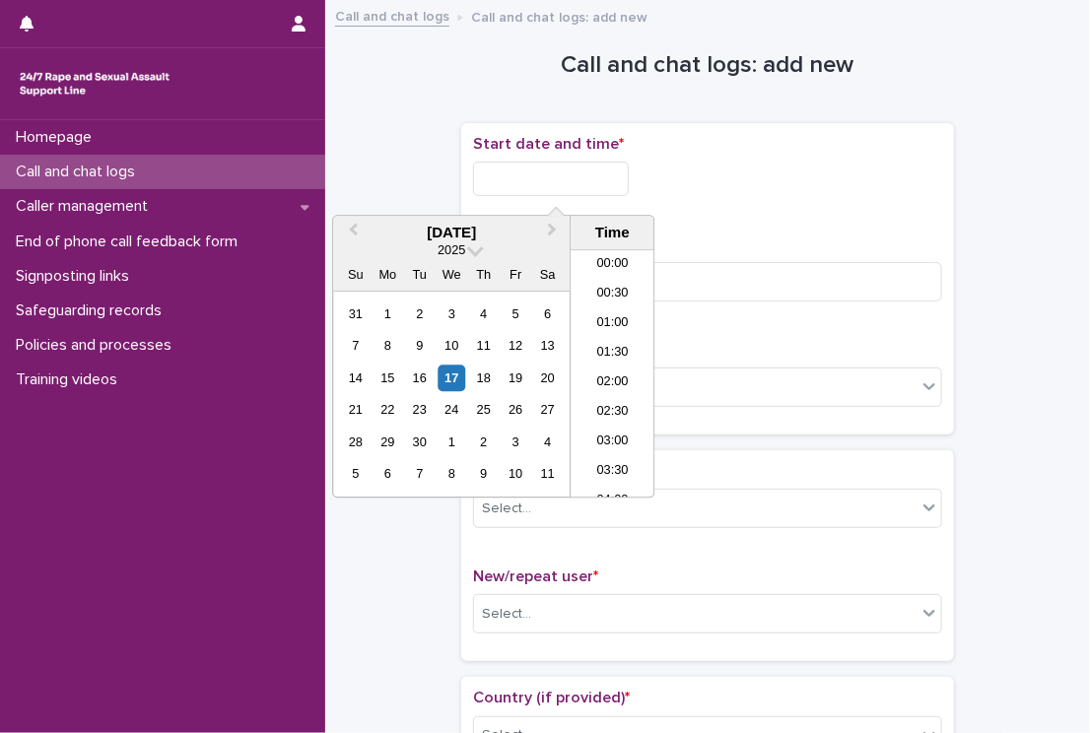
scroll to position [1172, 0]
click at [601, 453] on li "23:00" at bounding box center [613, 454] width 84 height 30
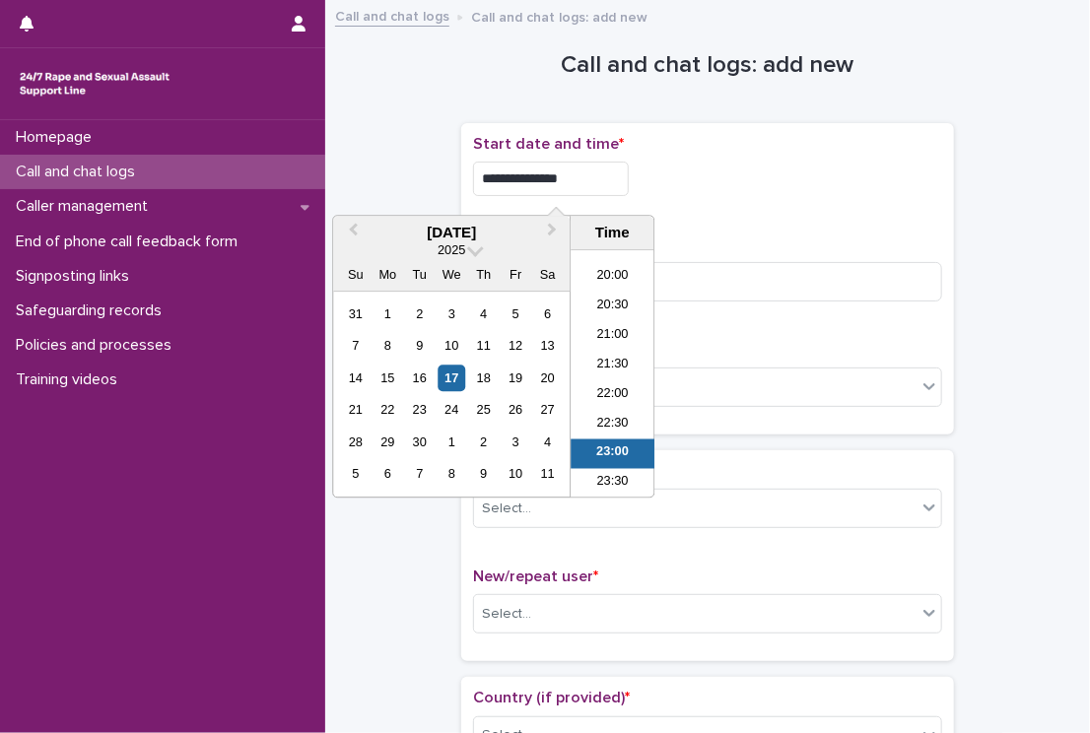
drag, startPoint x: 561, startPoint y: 177, endPoint x: 646, endPoint y: 188, distance: 86.4
click at [629, 188] on input "**********" at bounding box center [551, 179] width 156 height 34
type input "**********"
click at [757, 176] on div "**********" at bounding box center [707, 179] width 469 height 34
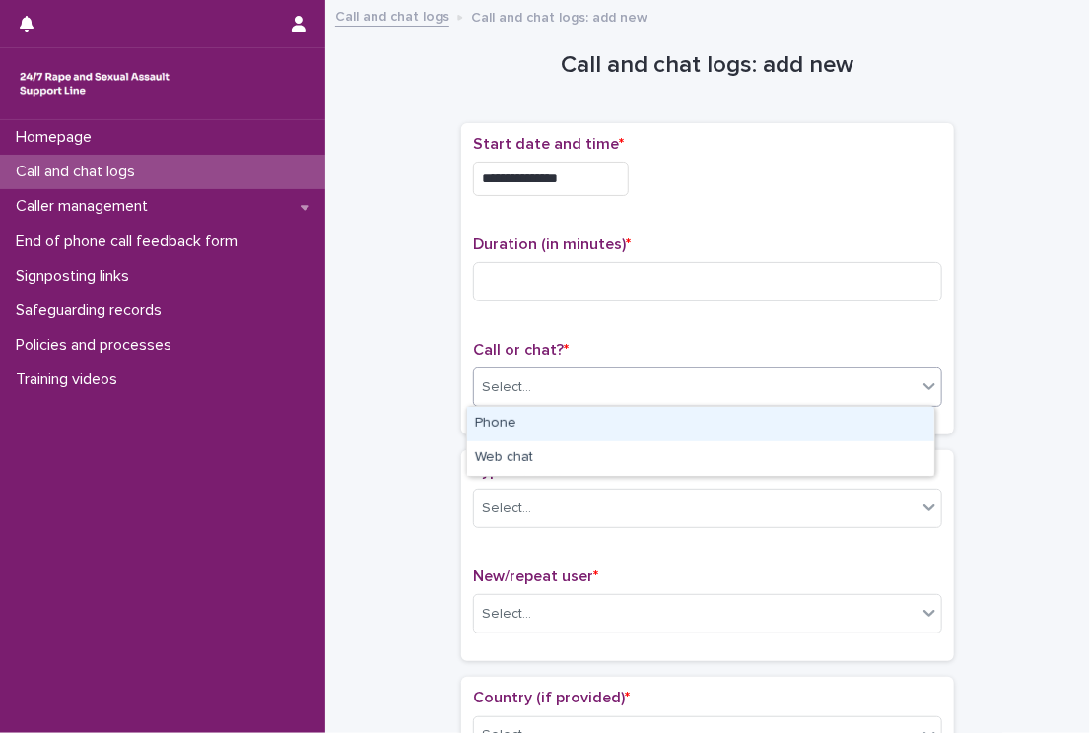
click at [528, 395] on div "Select..." at bounding box center [695, 387] width 442 height 33
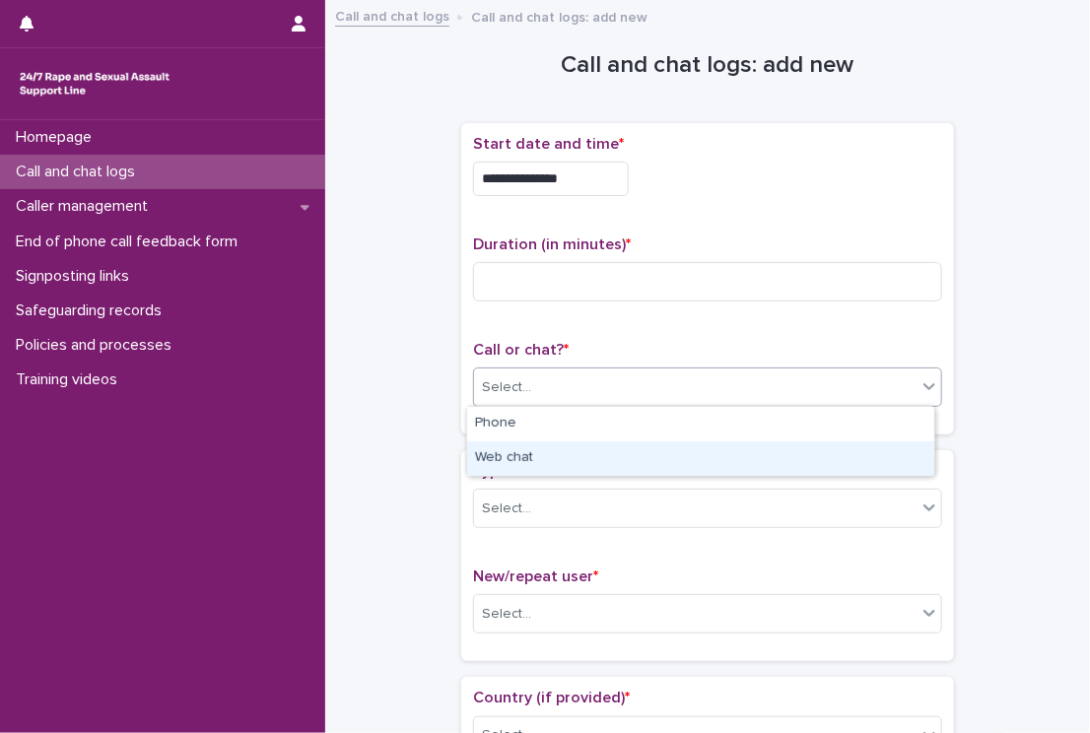
click at [505, 445] on div "Web chat" at bounding box center [700, 458] width 467 height 34
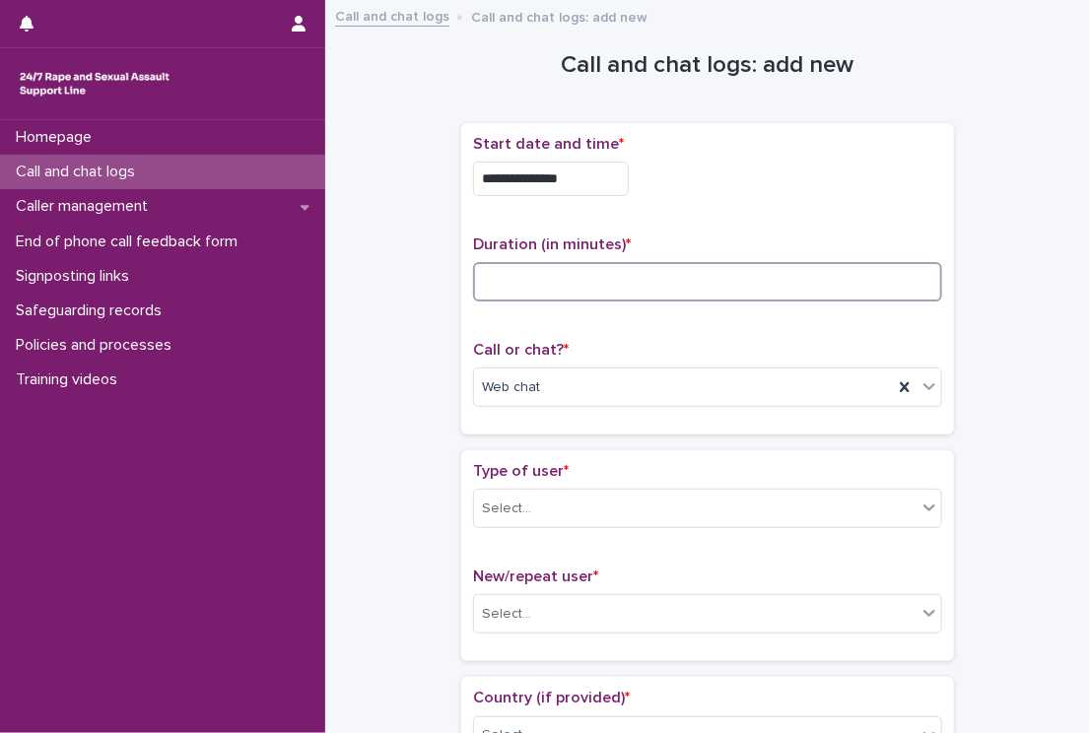
click at [554, 285] on input at bounding box center [707, 281] width 469 height 39
type input "*"
click at [494, 518] on div "Select..." at bounding box center [695, 509] width 442 height 33
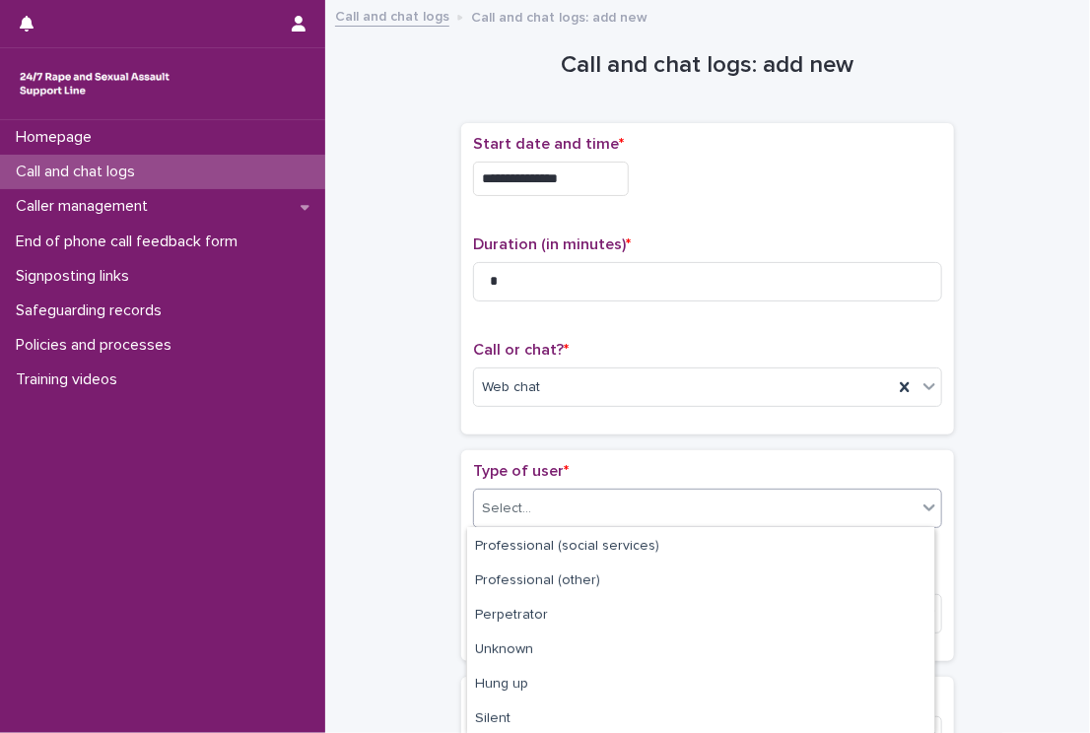
scroll to position [310, 0]
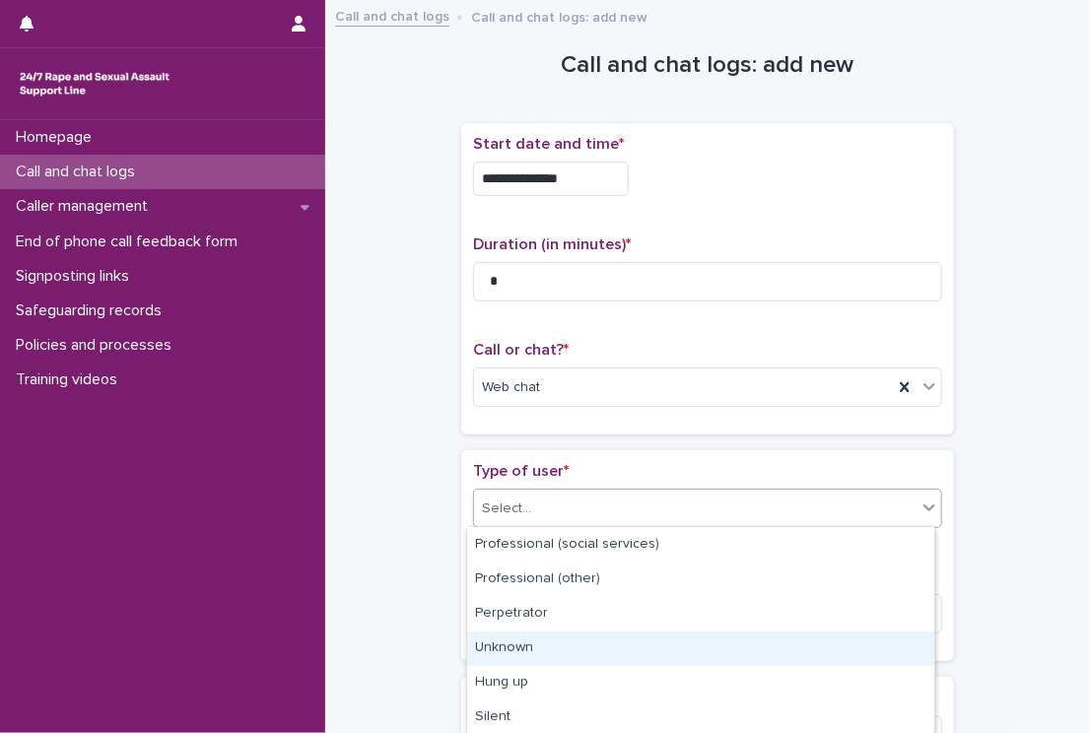
click at [738, 652] on div "Unknown" at bounding box center [700, 649] width 467 height 34
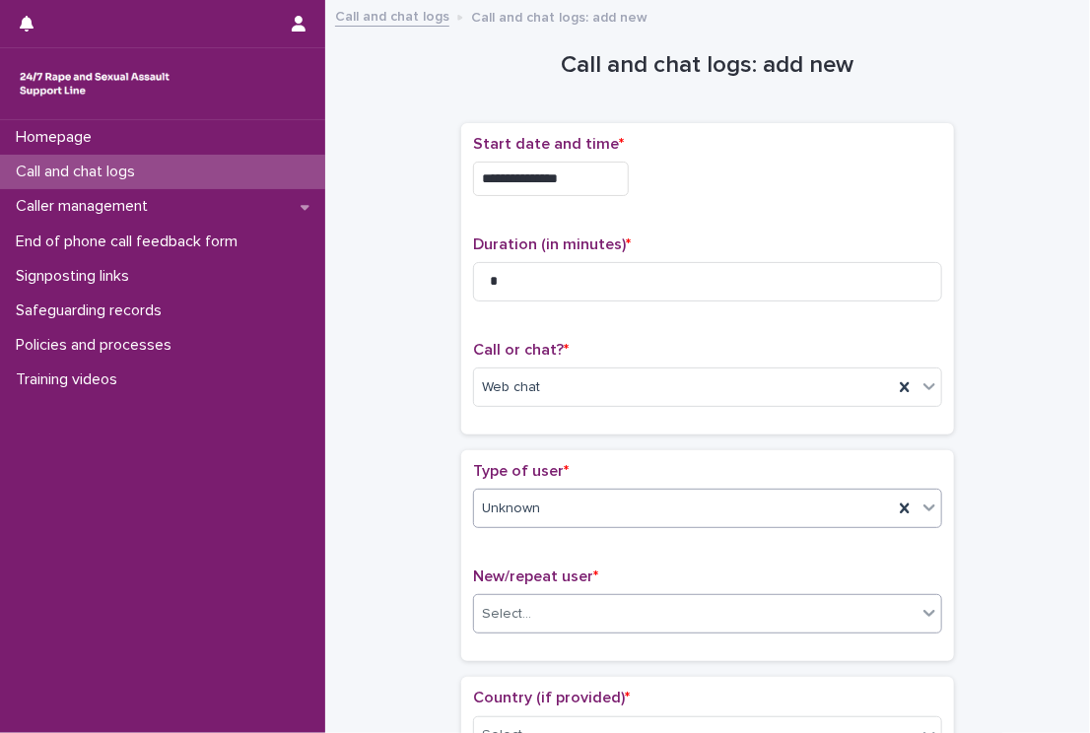
click at [628, 617] on div "Select..." at bounding box center [695, 614] width 442 height 33
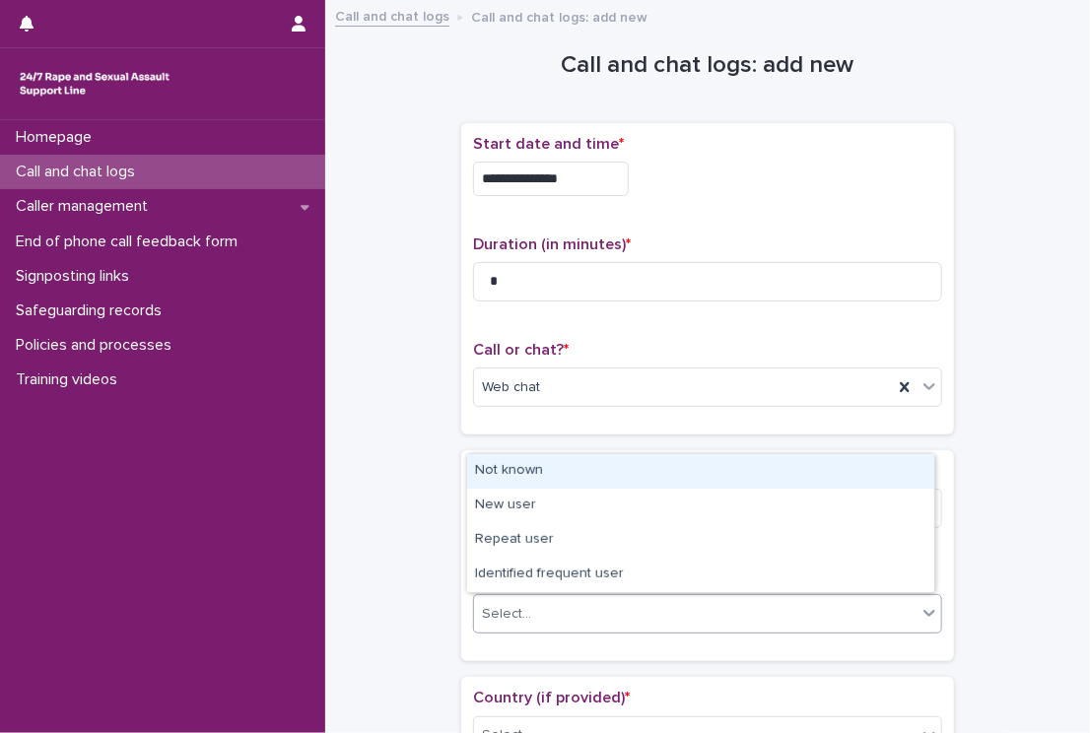
click at [543, 480] on div "Not known" at bounding box center [700, 471] width 467 height 34
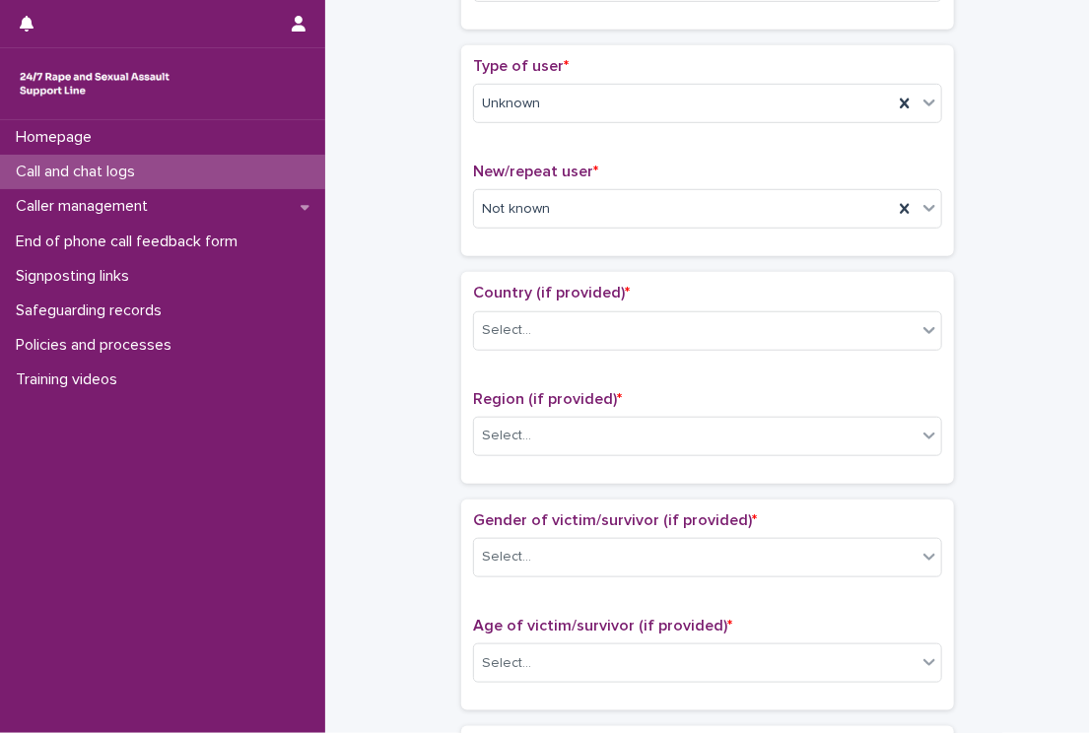
scroll to position [473, 0]
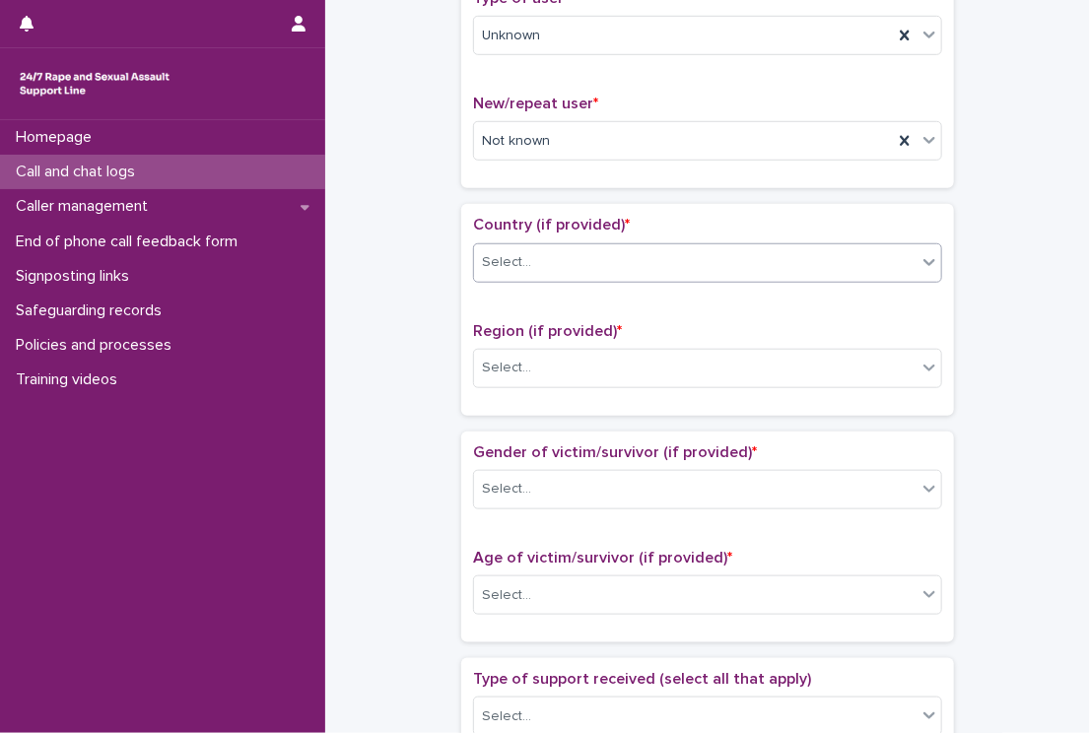
click at [507, 271] on div "Select..." at bounding box center [695, 262] width 442 height 33
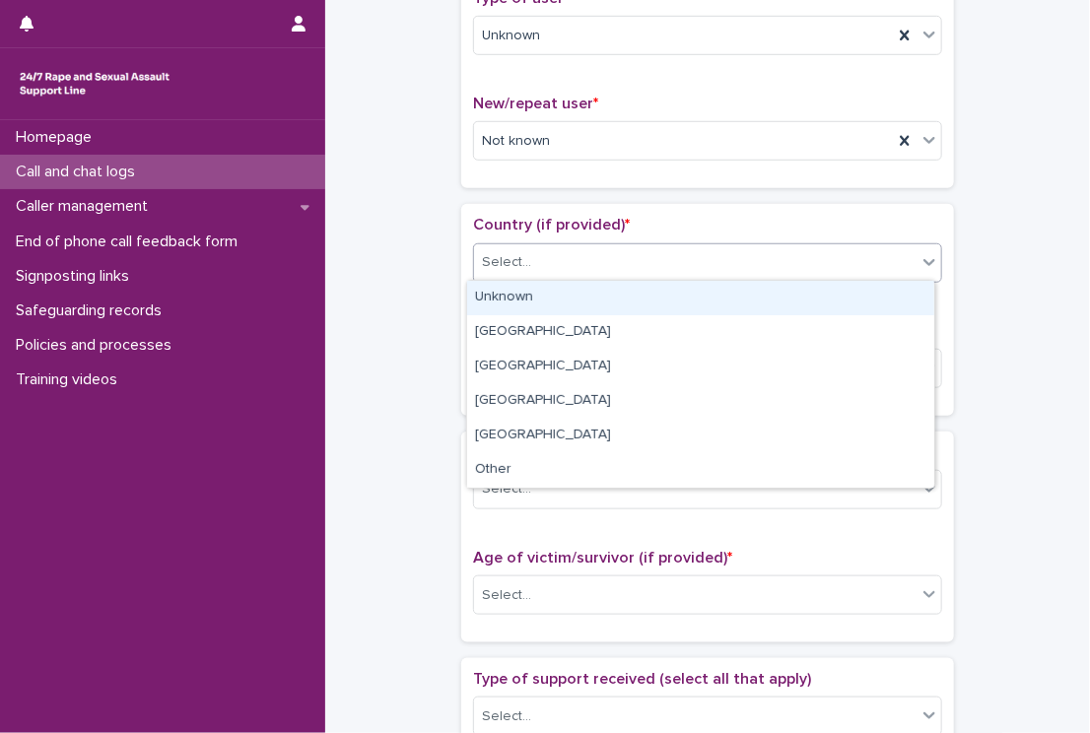
click at [497, 295] on div "Unknown" at bounding box center [700, 298] width 467 height 34
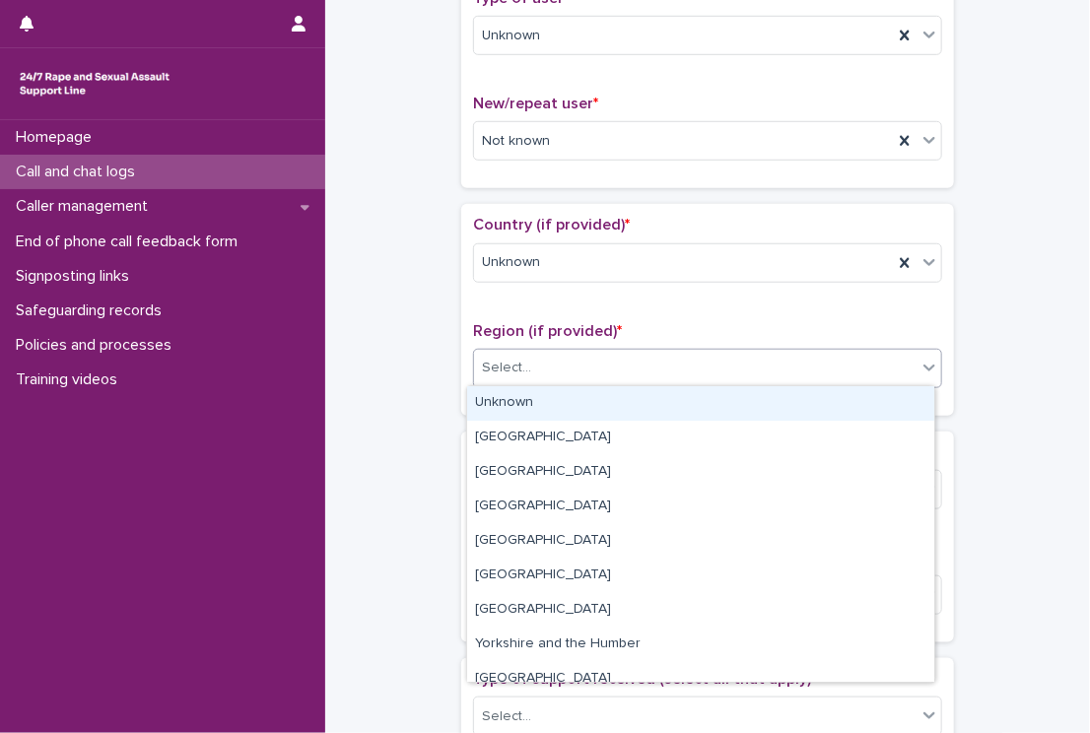
click at [514, 359] on div "Select..." at bounding box center [506, 368] width 49 height 21
click at [508, 399] on div "Unknown" at bounding box center [700, 403] width 467 height 34
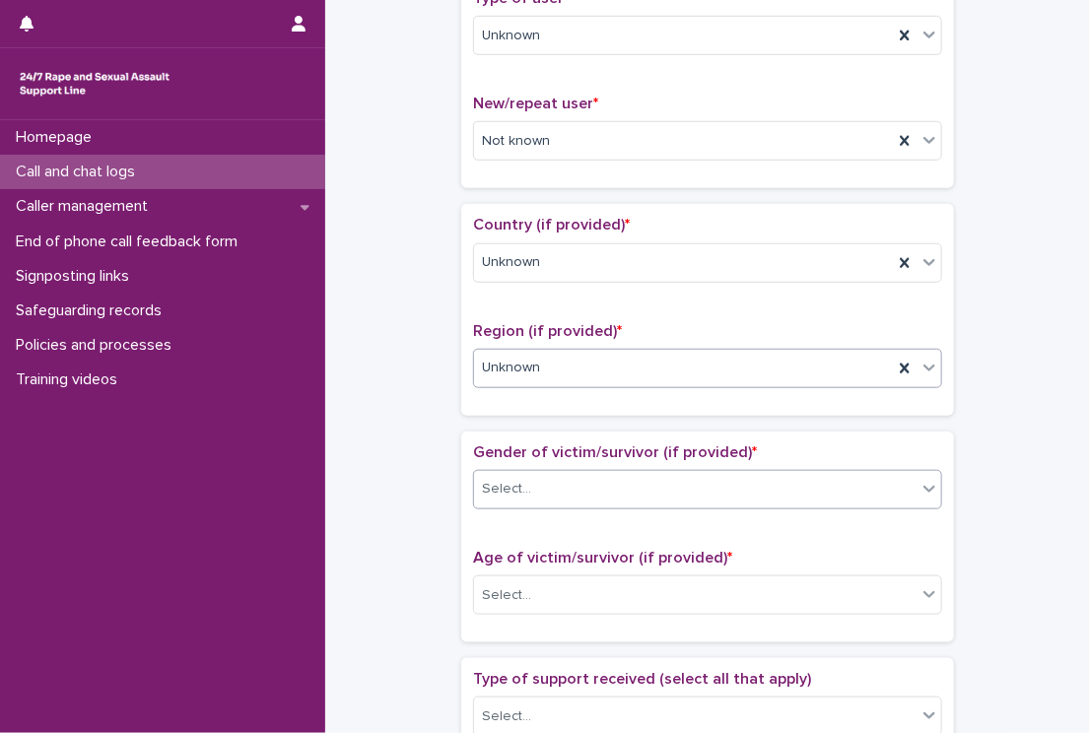
click at [527, 490] on div "Select..." at bounding box center [695, 489] width 442 height 33
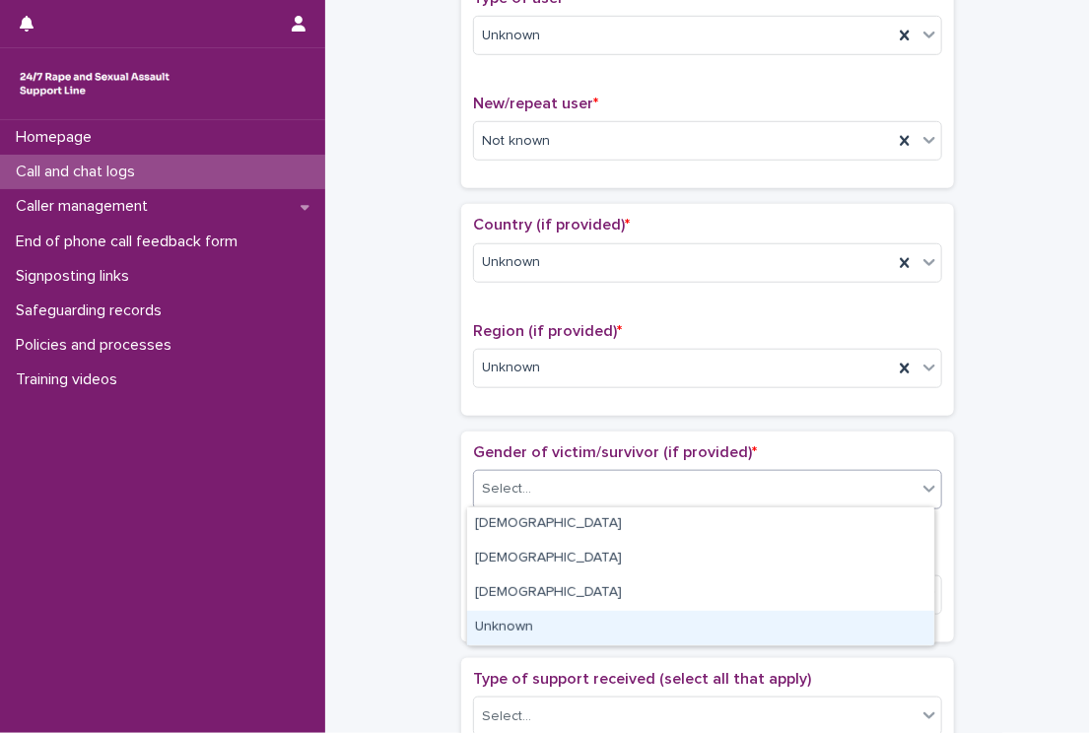
click at [518, 622] on div "Unknown" at bounding box center [700, 628] width 467 height 34
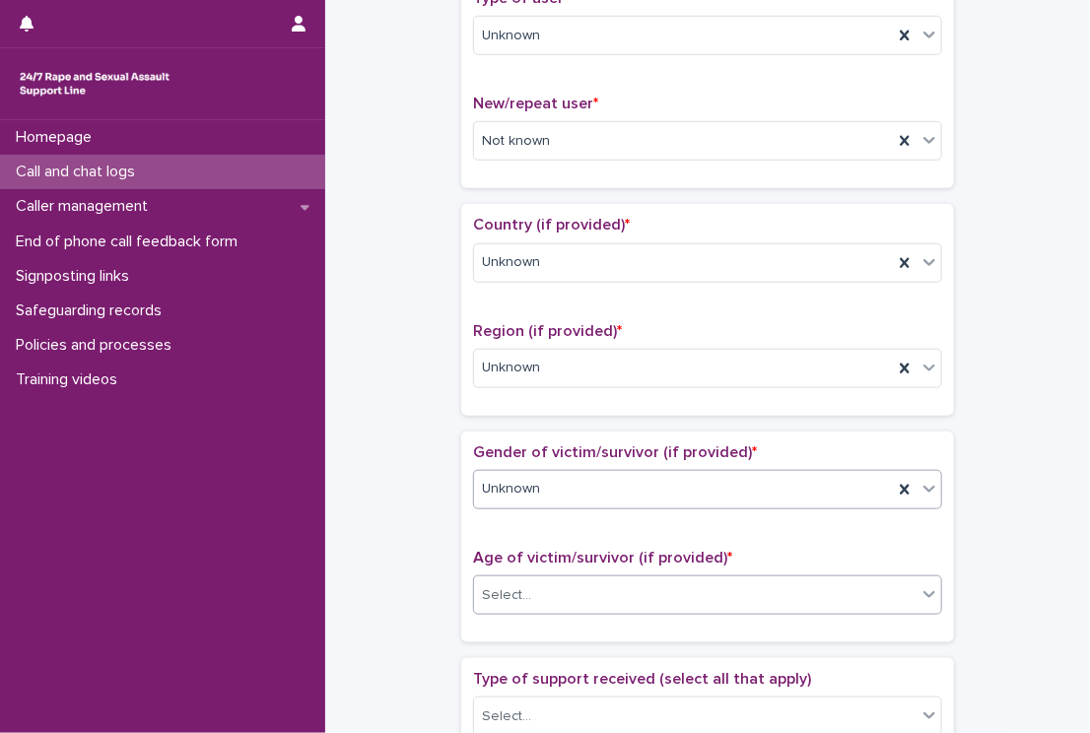
click at [510, 596] on div "Select..." at bounding box center [506, 595] width 49 height 21
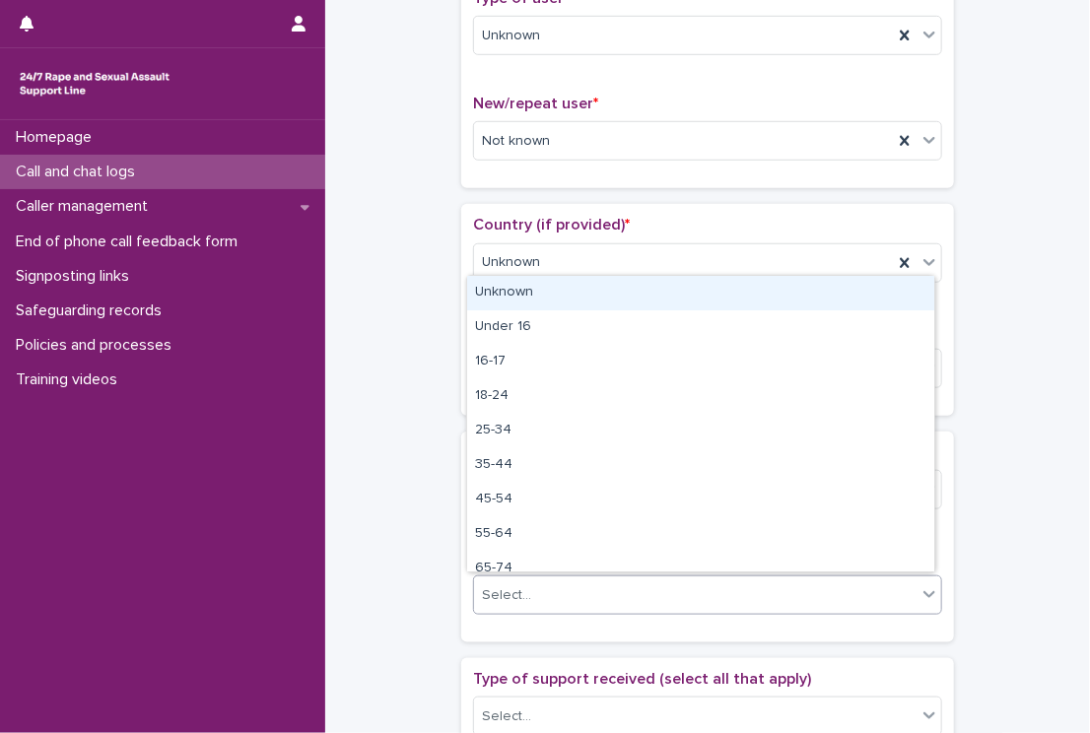
click at [493, 291] on div "Unknown" at bounding box center [700, 293] width 467 height 34
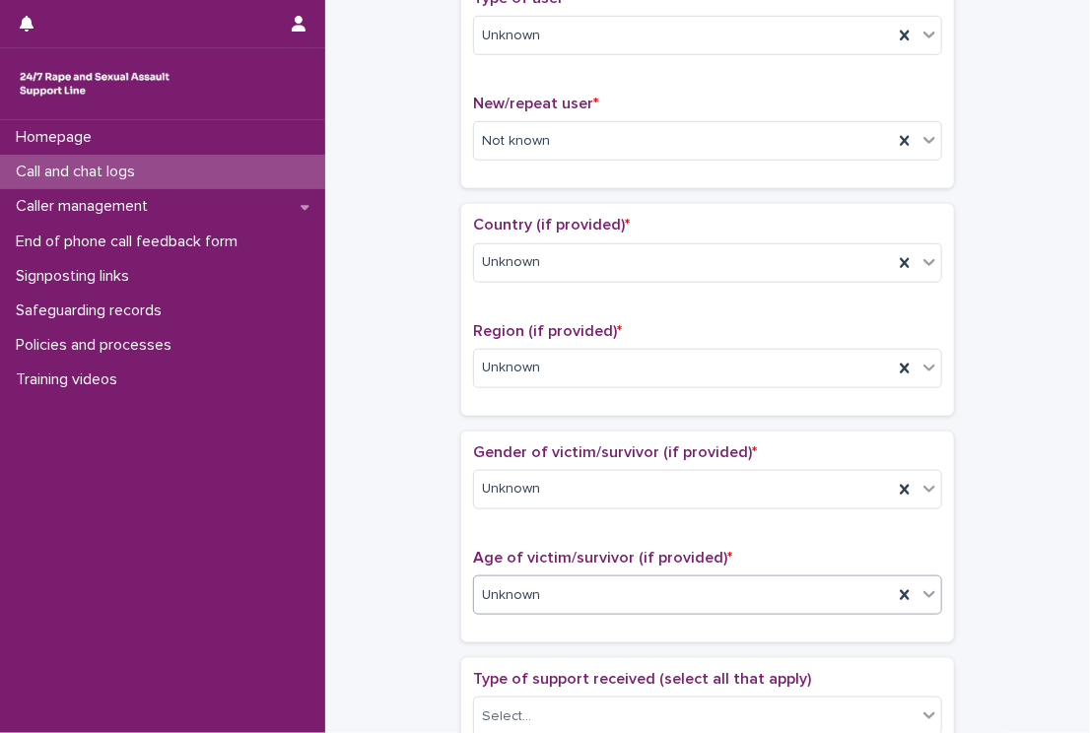
click at [439, 519] on div "**********" at bounding box center [707, 546] width 725 height 2014
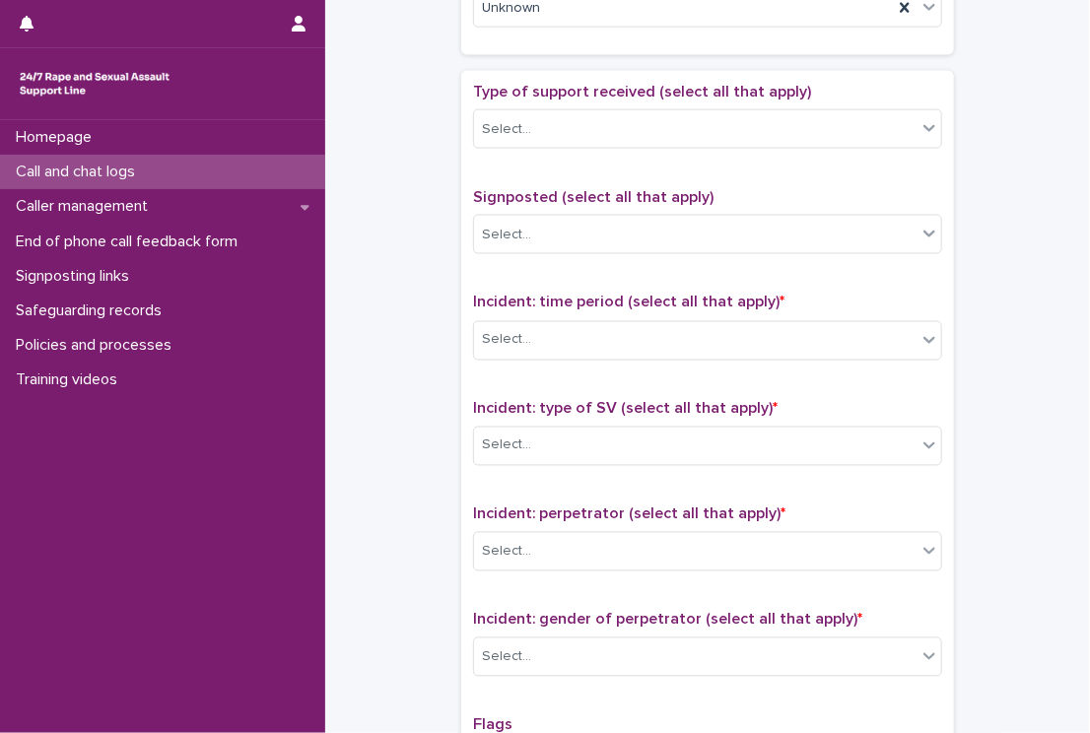
scroll to position [1104, 0]
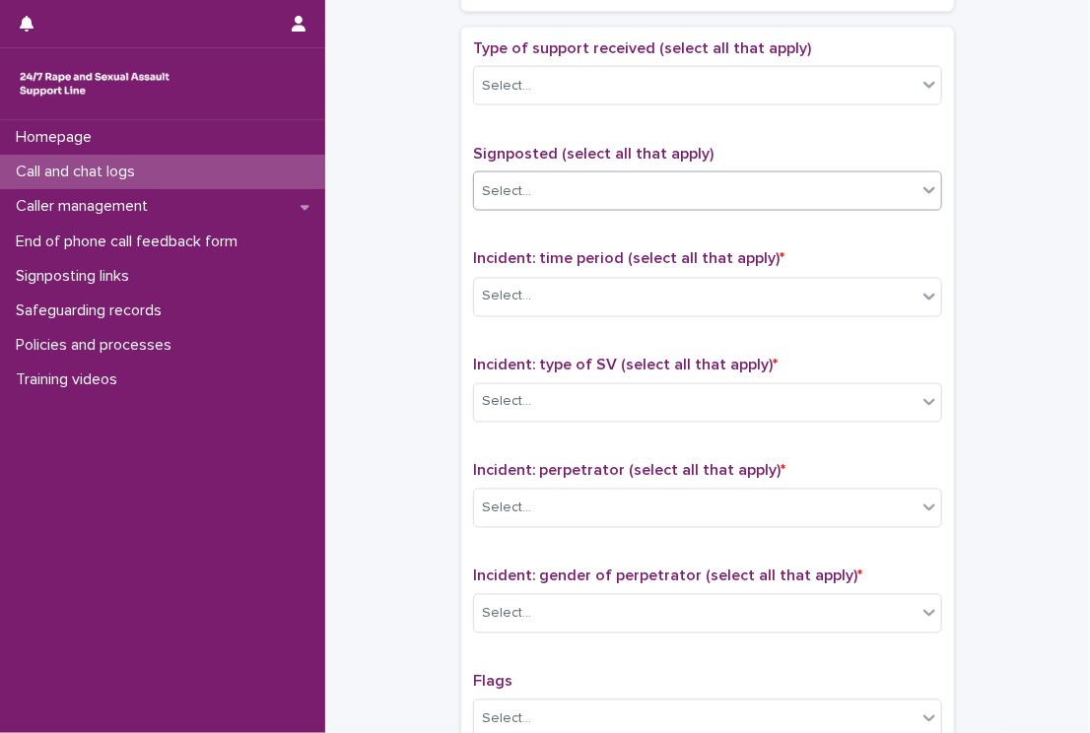
click at [509, 181] on div "Select..." at bounding box center [506, 191] width 49 height 21
click at [559, 303] on div "Select..." at bounding box center [695, 297] width 442 height 33
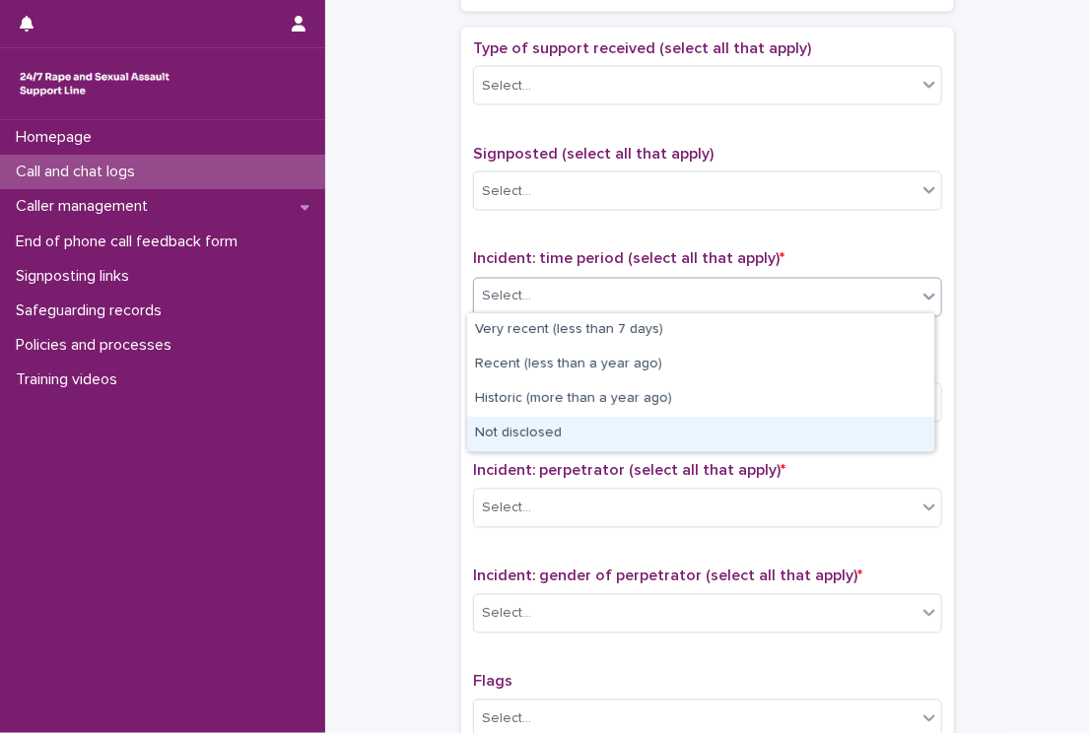
click at [504, 437] on div "Not disclosed" at bounding box center [700, 434] width 467 height 34
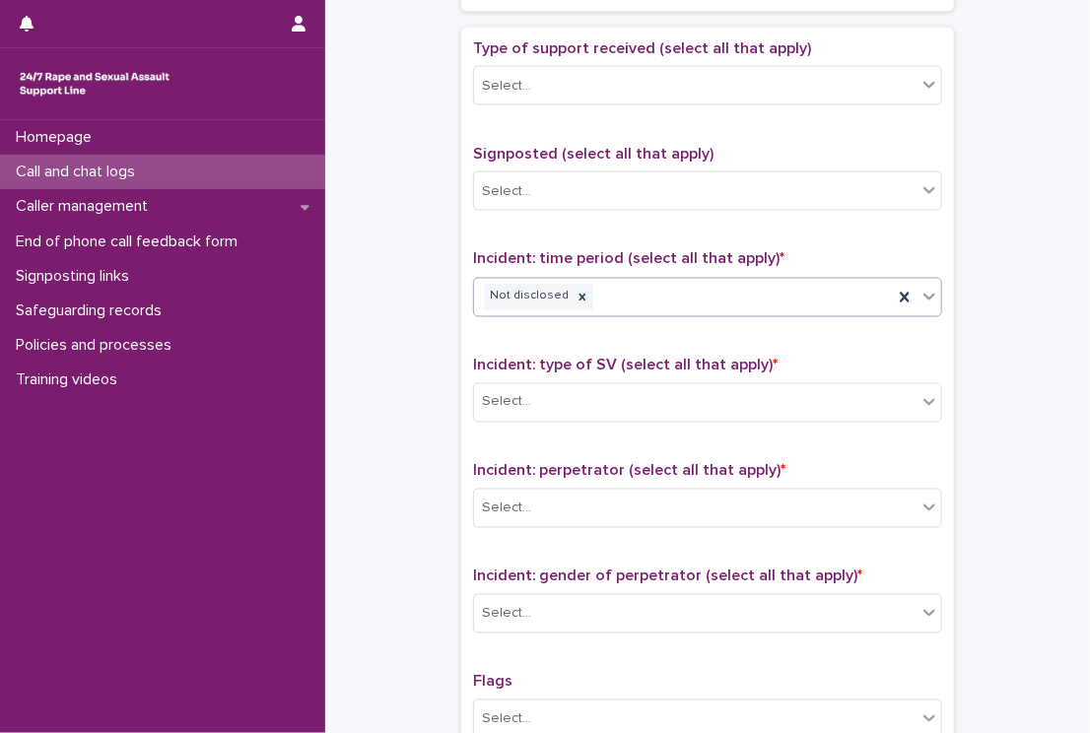
click at [502, 423] on div "Incident: type of SV (select all that apply) * Select..." at bounding box center [707, 398] width 469 height 82
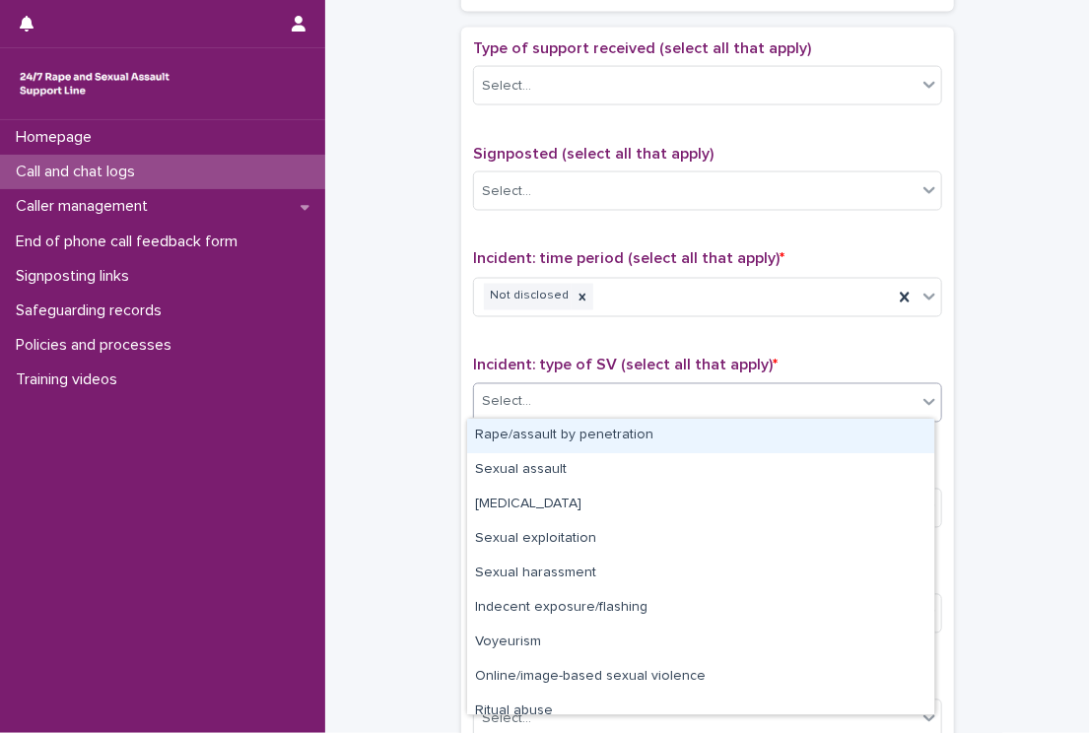
click at [500, 413] on div "Select..." at bounding box center [695, 402] width 442 height 33
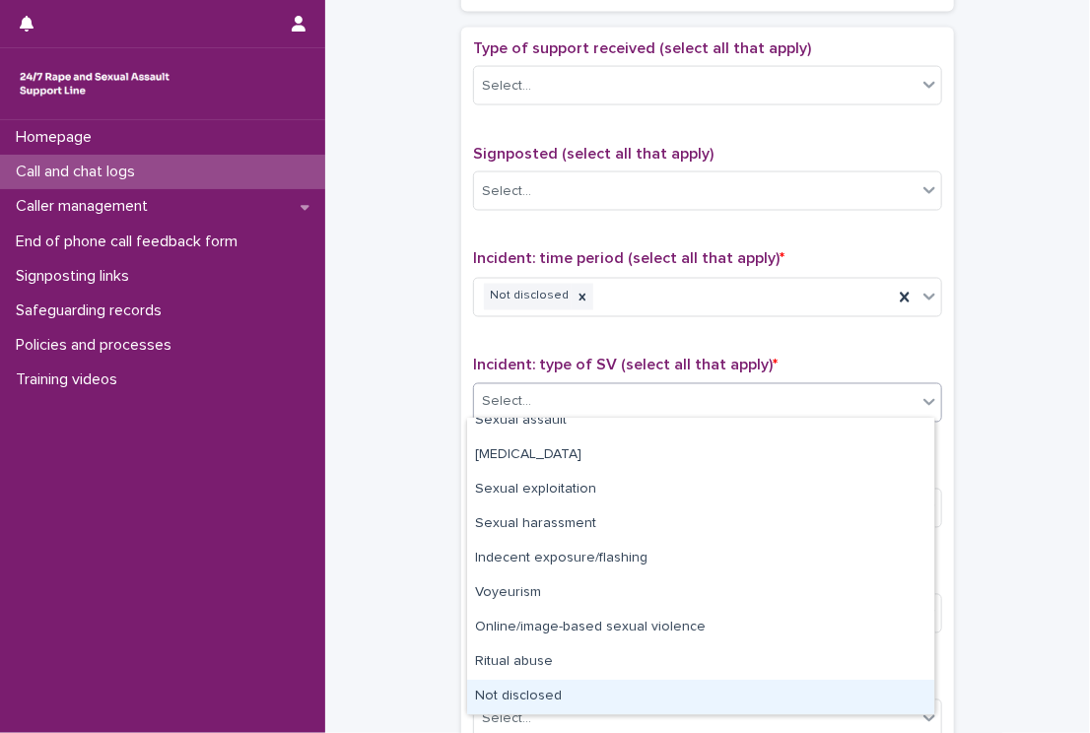
click at [723, 700] on div "Not disclosed" at bounding box center [700, 697] width 467 height 34
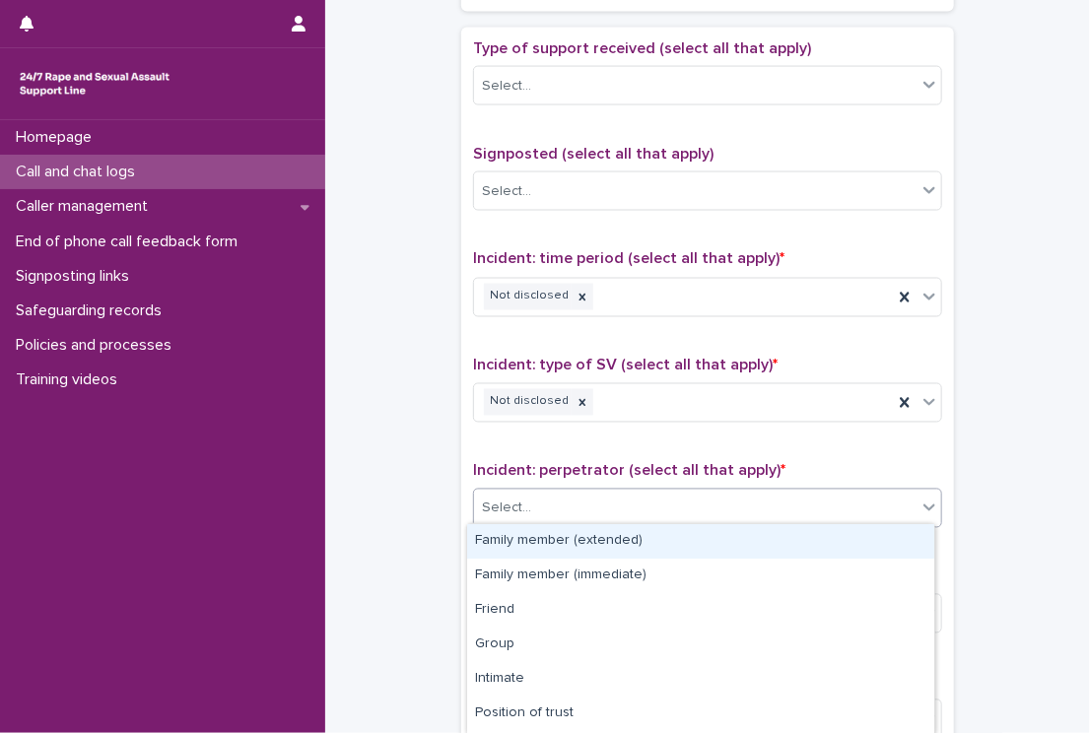
click at [492, 517] on div "Select..." at bounding box center [695, 509] width 442 height 33
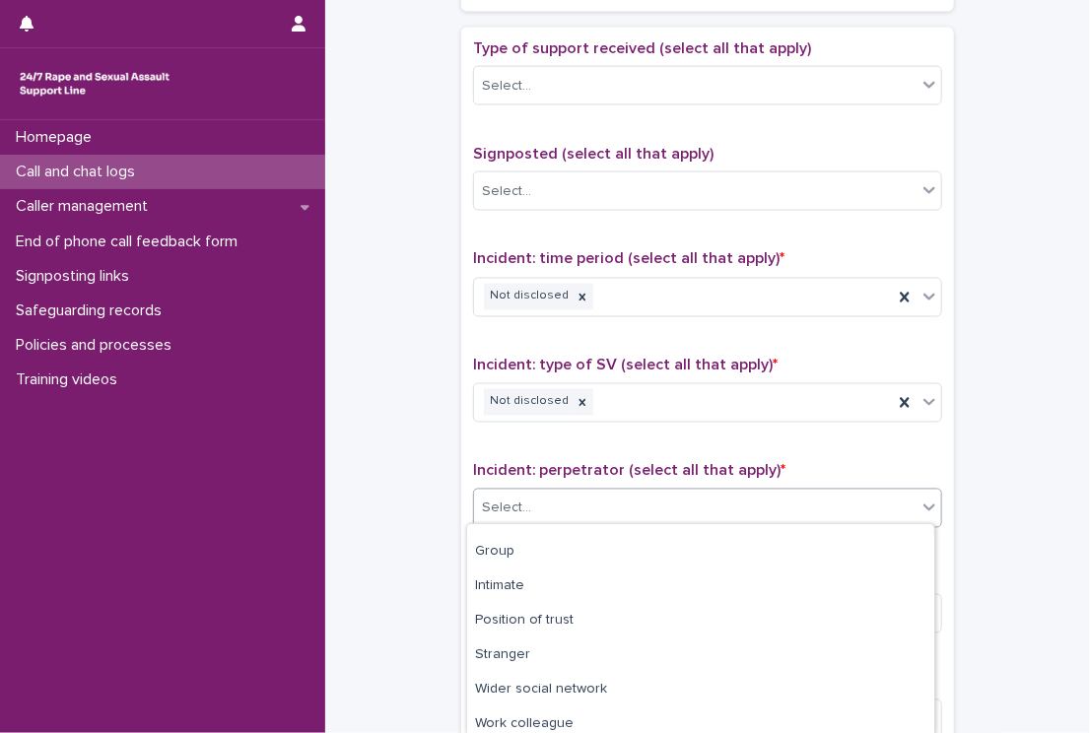
scroll to position [168, 0]
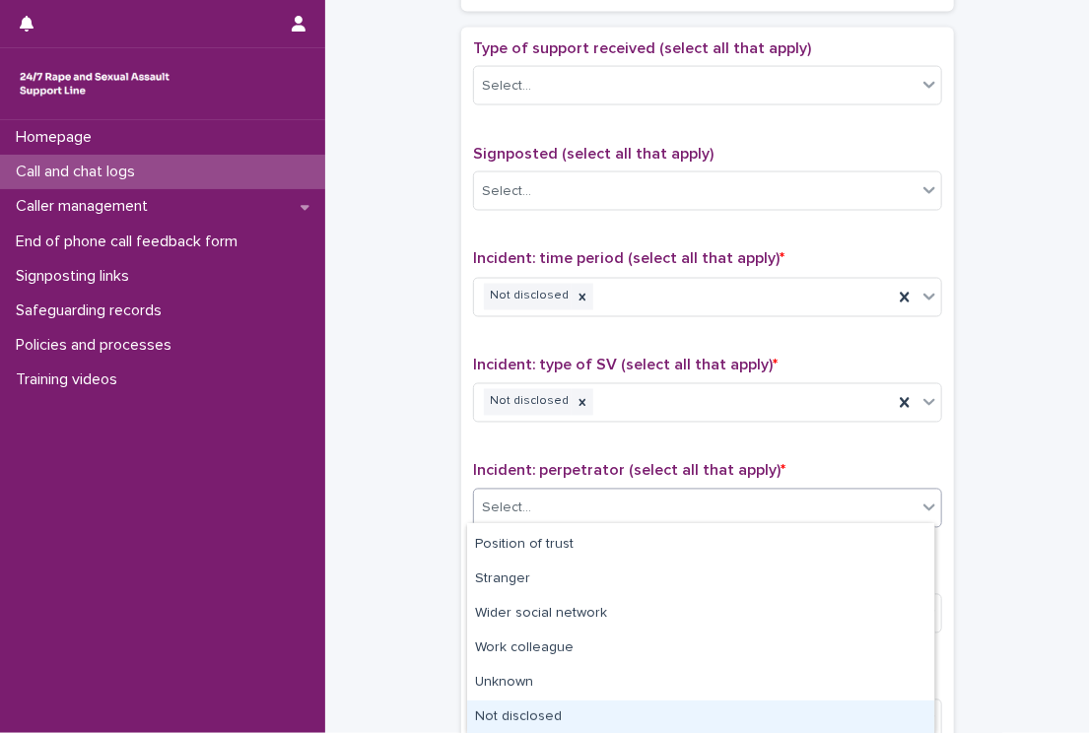
click at [783, 720] on div "Not disclosed" at bounding box center [700, 718] width 467 height 34
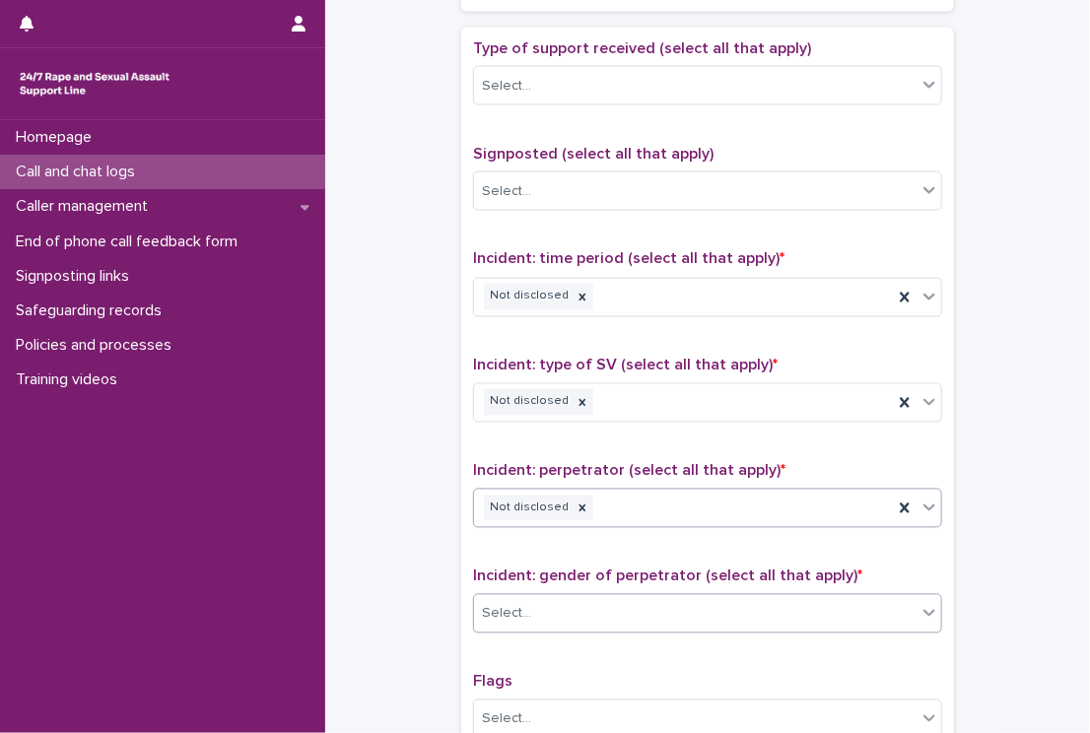
click at [608, 606] on div "Select..." at bounding box center [695, 614] width 442 height 33
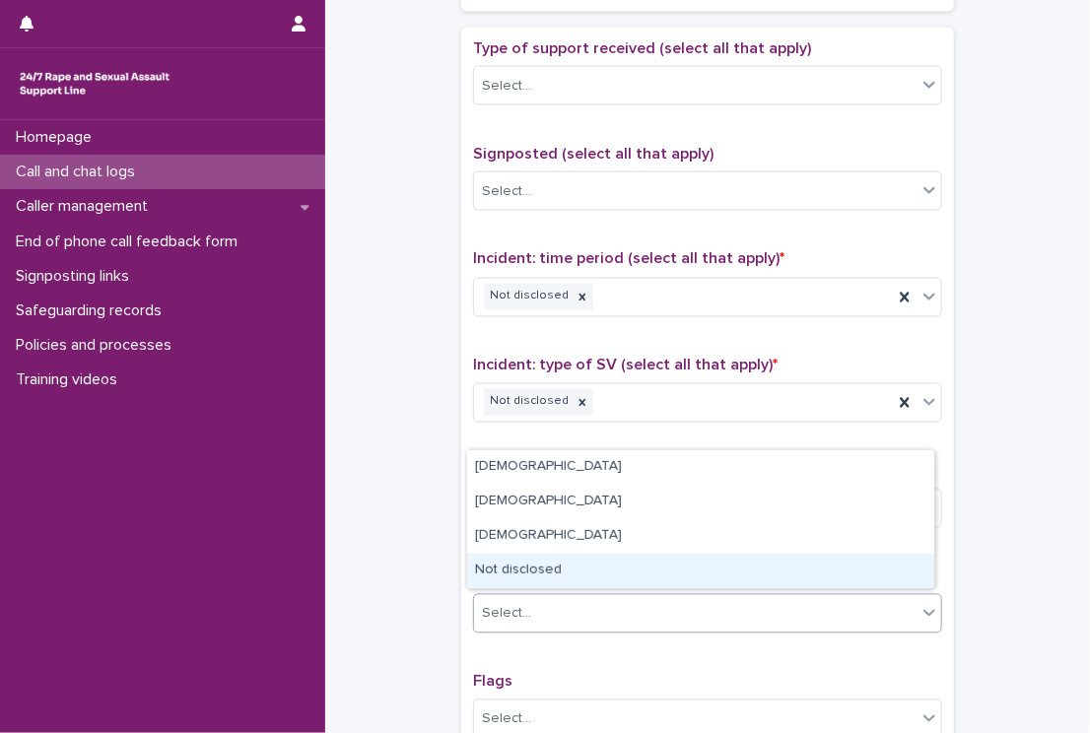
click at [698, 559] on div "Not disclosed" at bounding box center [700, 571] width 467 height 34
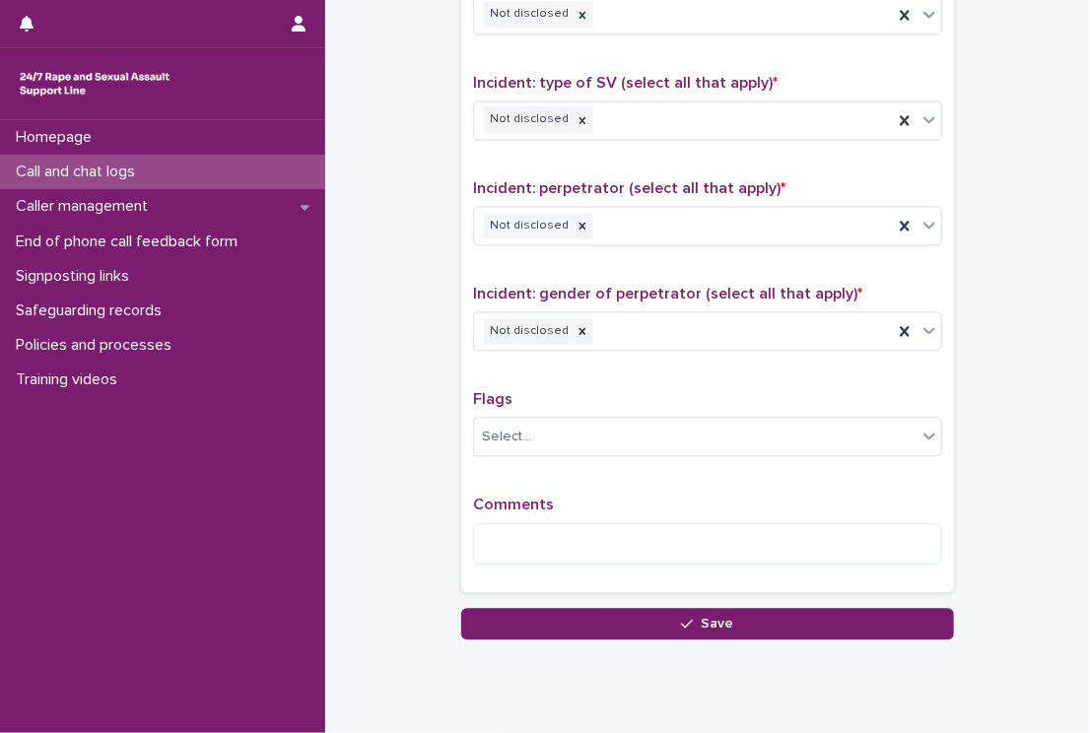
scroll to position [1442, 0]
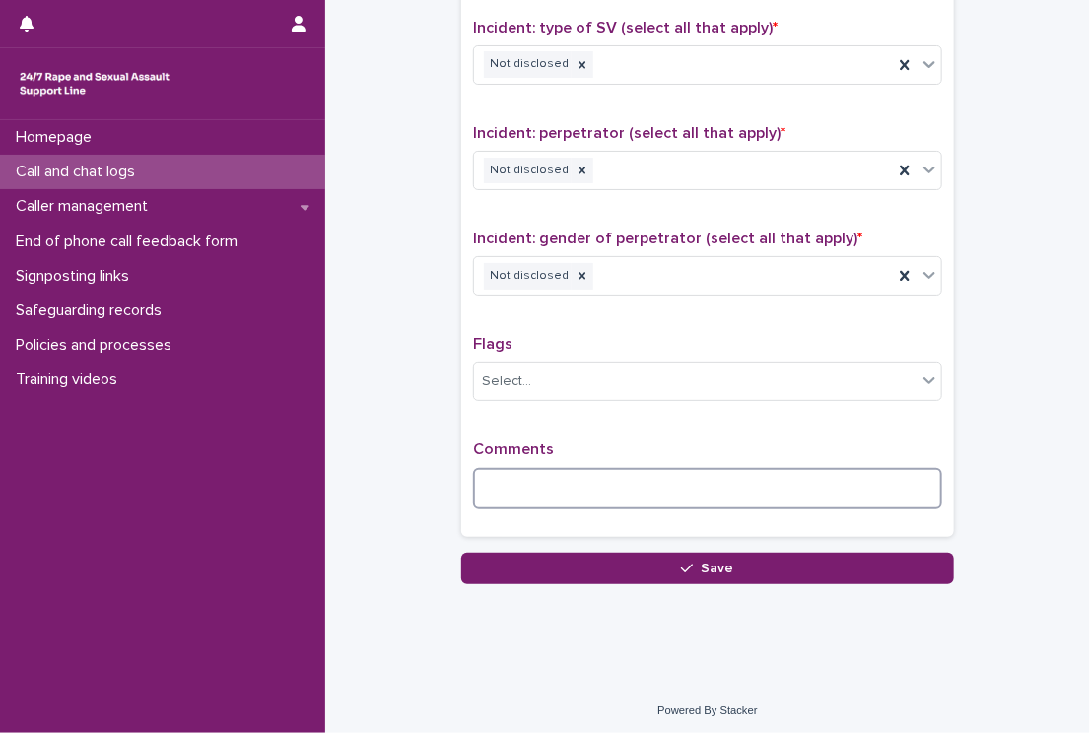
click at [494, 488] on textarea at bounding box center [707, 489] width 469 height 42
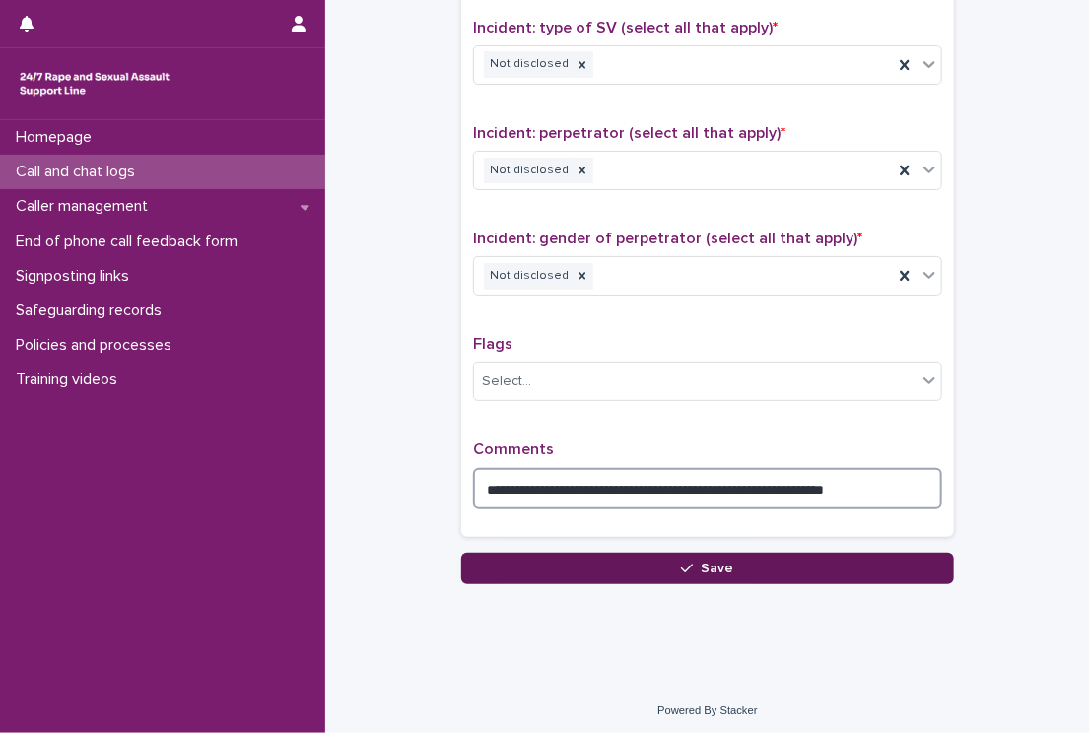
type textarea "**********"
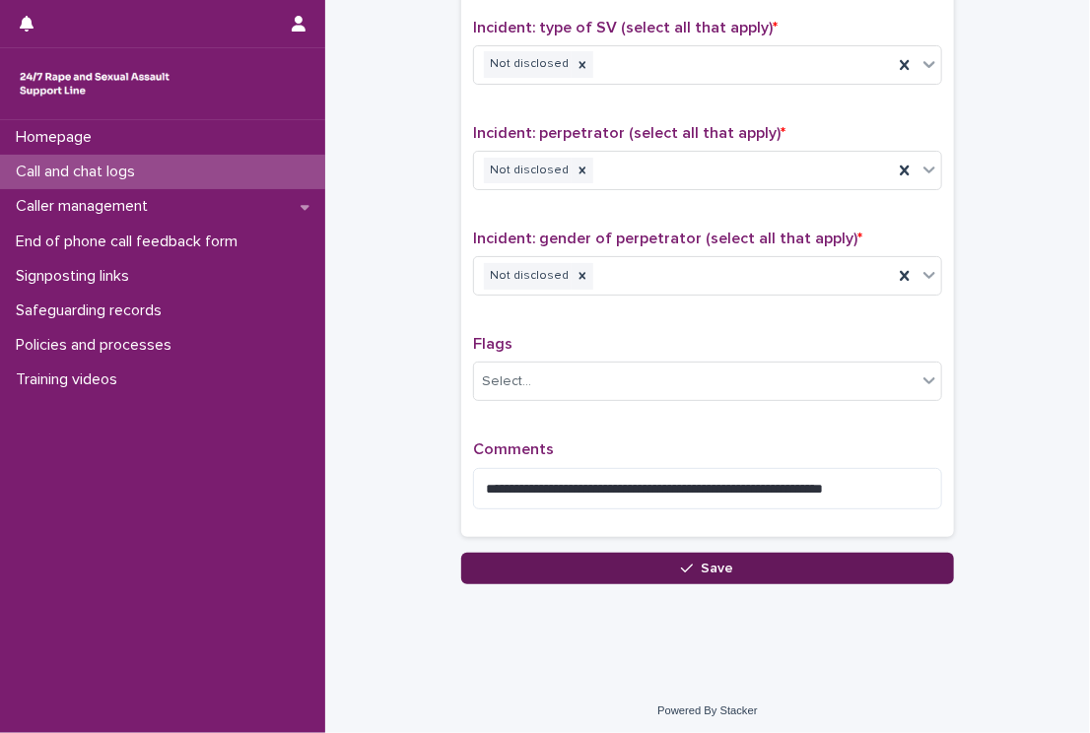
click at [573, 568] on button "Save" at bounding box center [707, 569] width 493 height 32
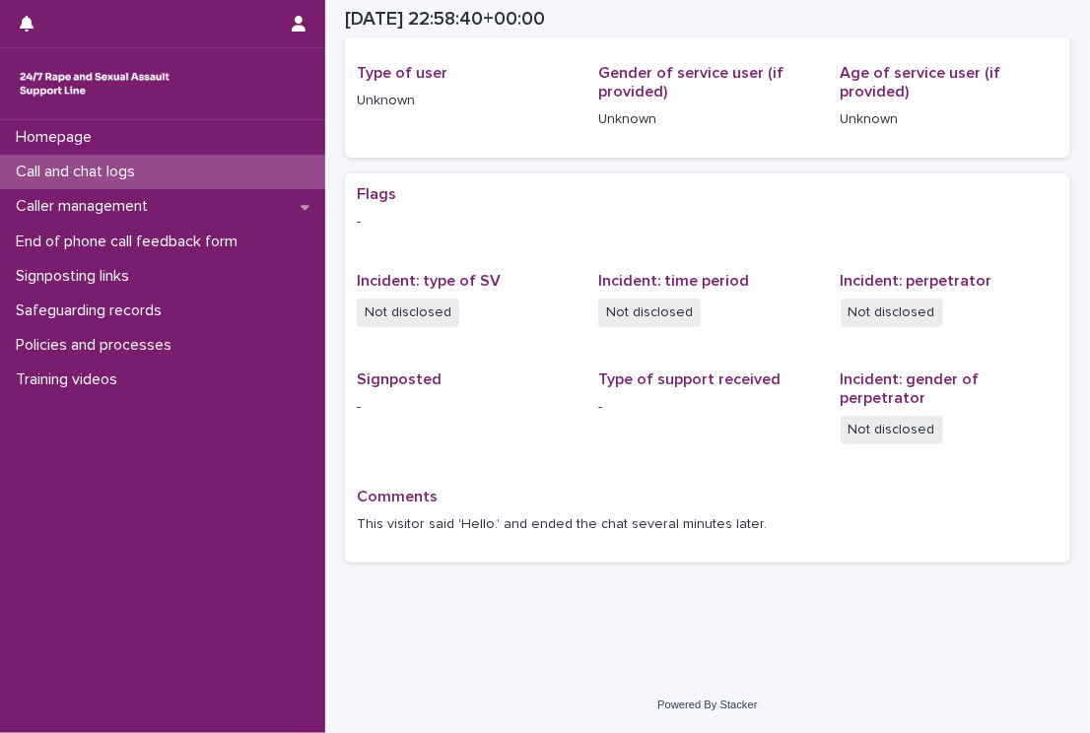
scroll to position [255, 0]
click at [130, 170] on p "Call and chat logs" at bounding box center [79, 172] width 143 height 19
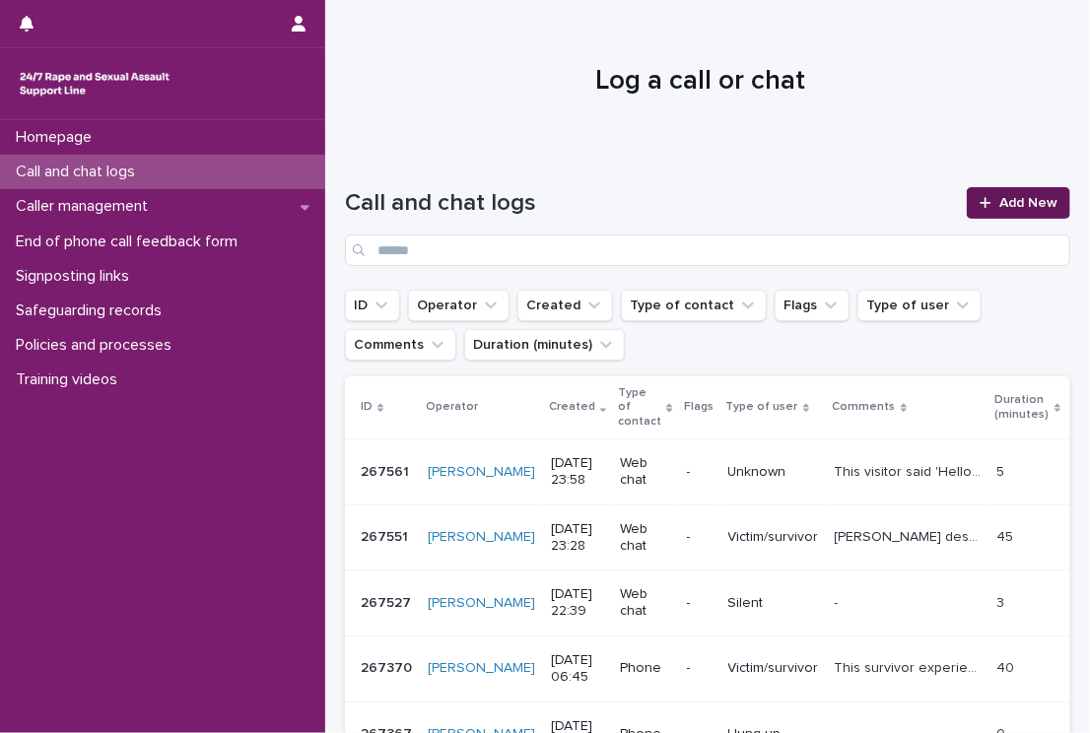
click at [984, 204] on div at bounding box center [989, 203] width 20 height 14
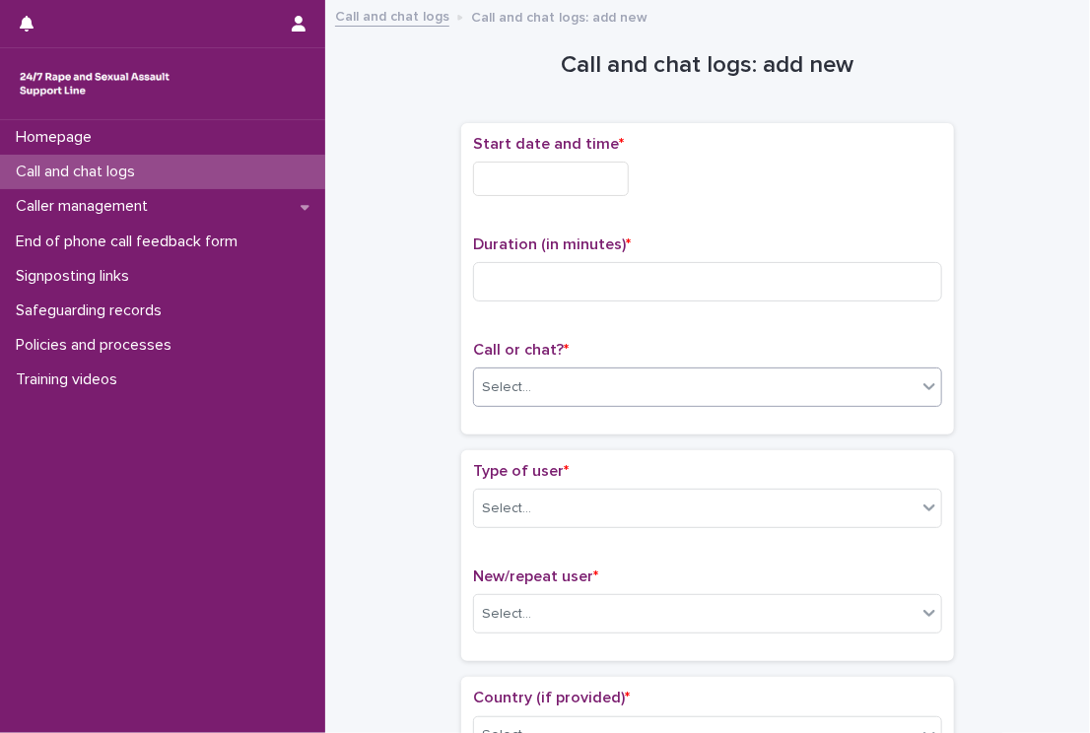
click at [621, 377] on div "Select..." at bounding box center [695, 387] width 442 height 33
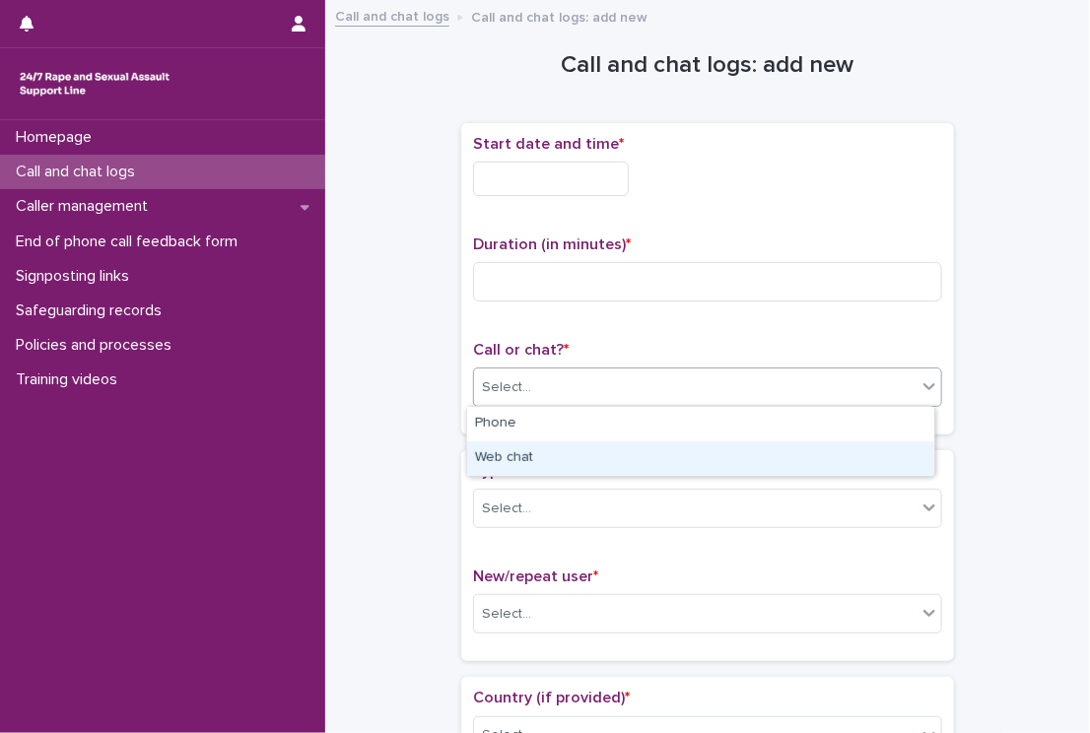
click at [607, 462] on div "Web chat" at bounding box center [700, 458] width 467 height 34
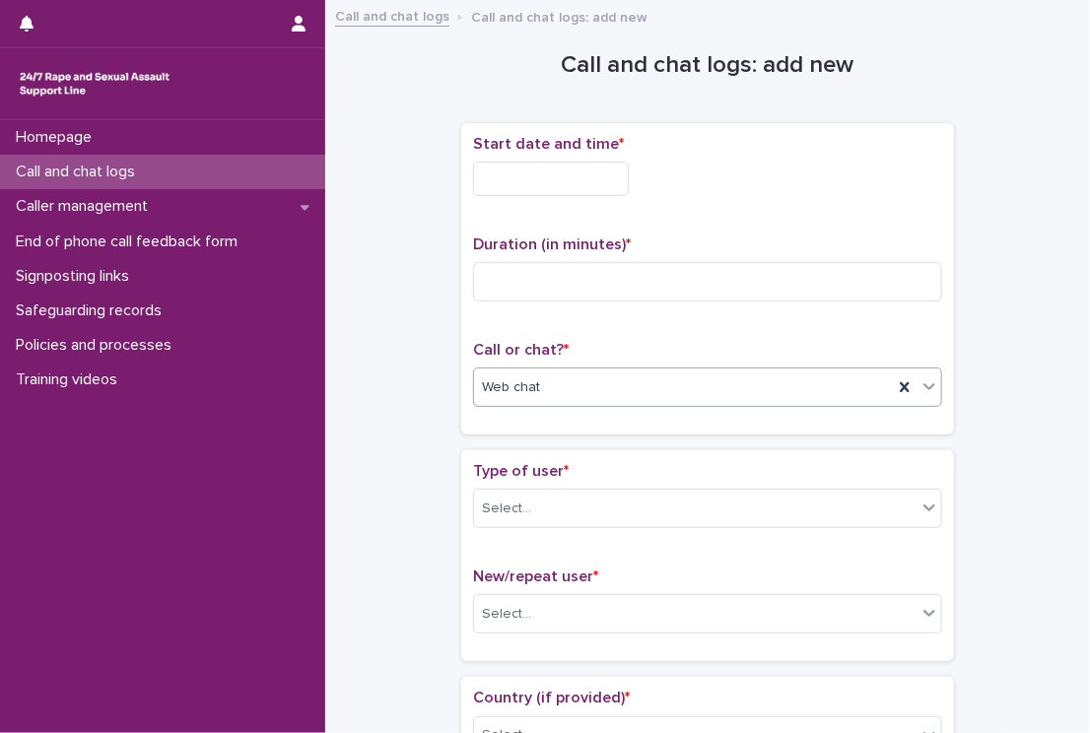
click at [512, 181] on input "text" at bounding box center [551, 179] width 156 height 34
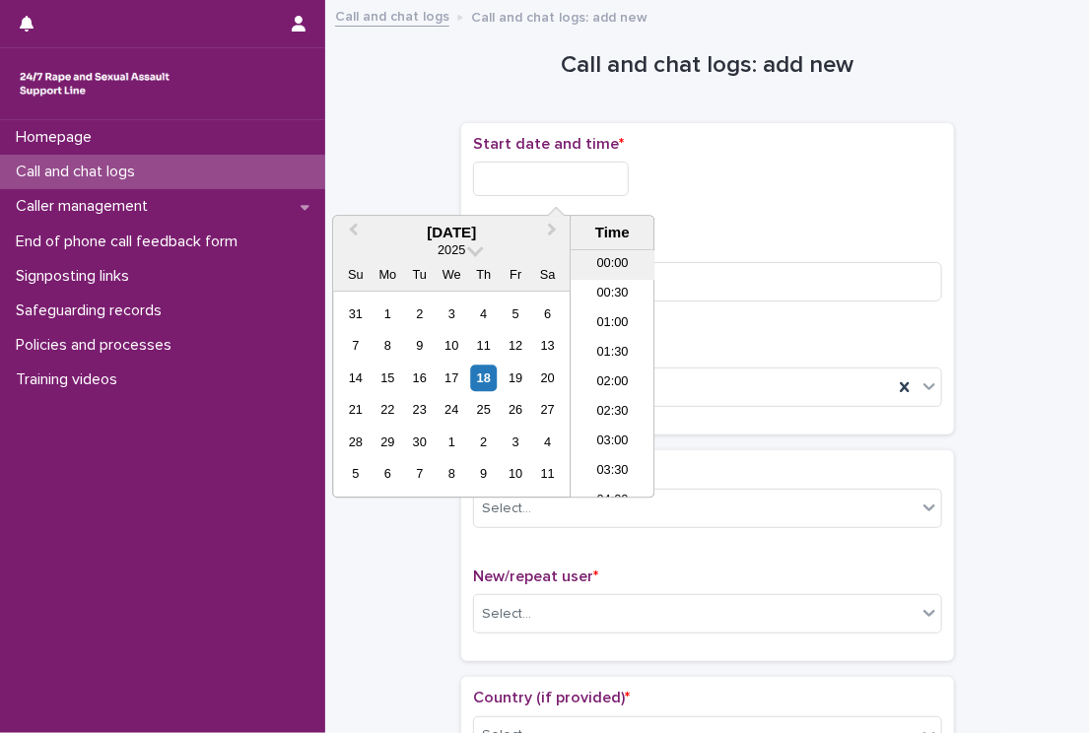
click at [603, 260] on li "00:00" at bounding box center [613, 266] width 84 height 30
click at [577, 180] on input "**********" at bounding box center [551, 179] width 156 height 34
type input "**********"
click at [690, 389] on div "Web chat" at bounding box center [683, 387] width 419 height 33
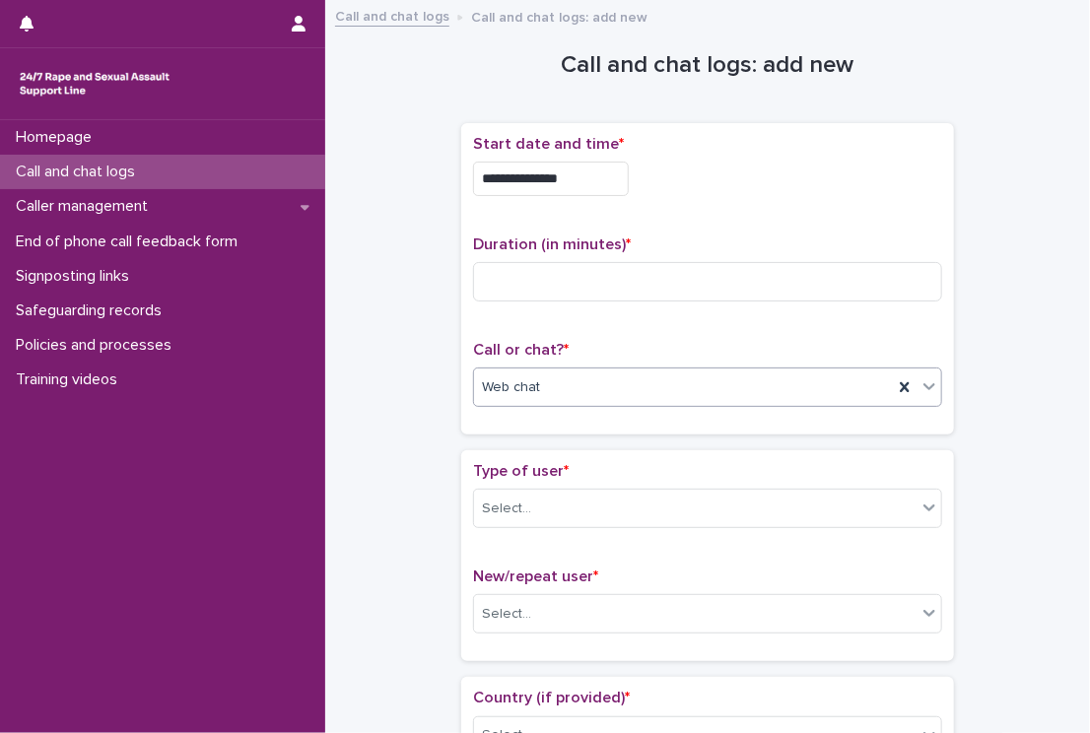
click at [690, 389] on div "Web chat" at bounding box center [683, 387] width 419 height 33
click at [632, 274] on input at bounding box center [707, 281] width 469 height 39
type input "**"
click at [504, 515] on div "Select..." at bounding box center [506, 509] width 49 height 21
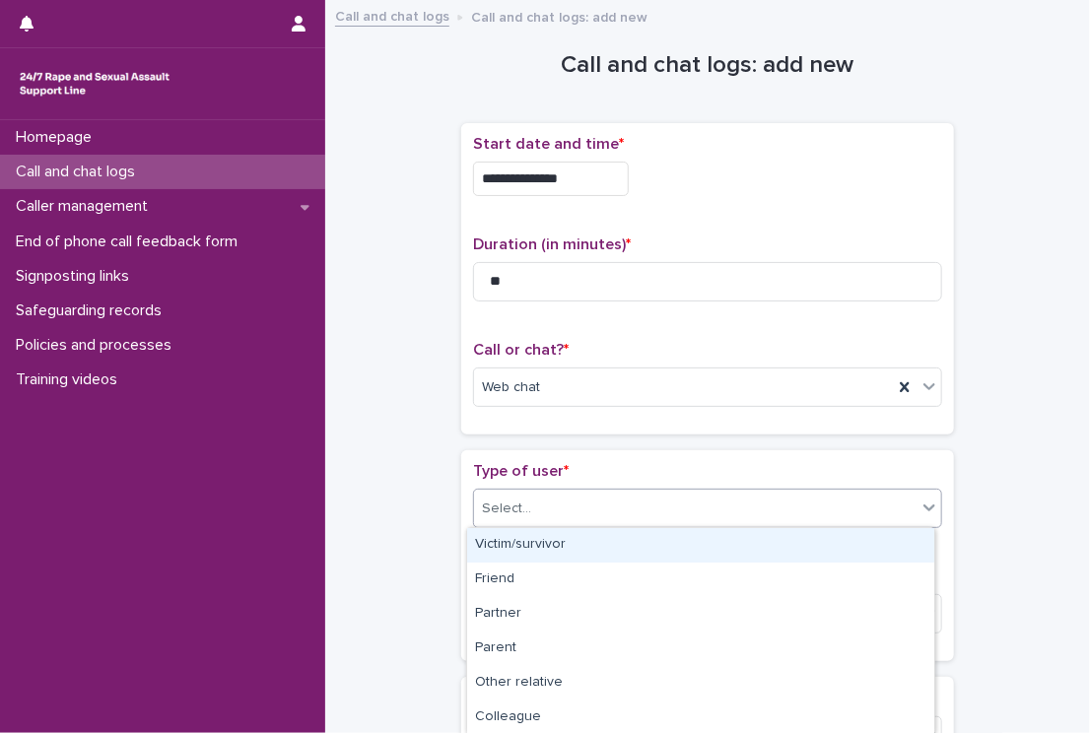
click at [504, 535] on div "Victim/survivor" at bounding box center [700, 545] width 467 height 34
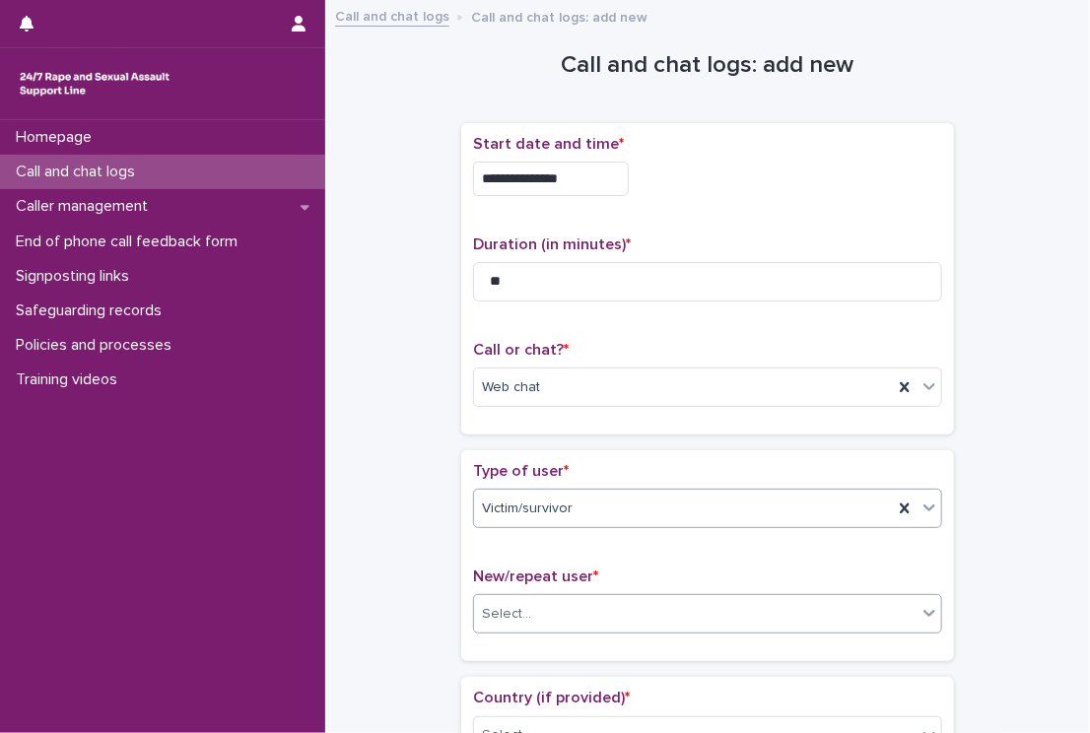
click at [492, 615] on div "Select..." at bounding box center [506, 614] width 49 height 21
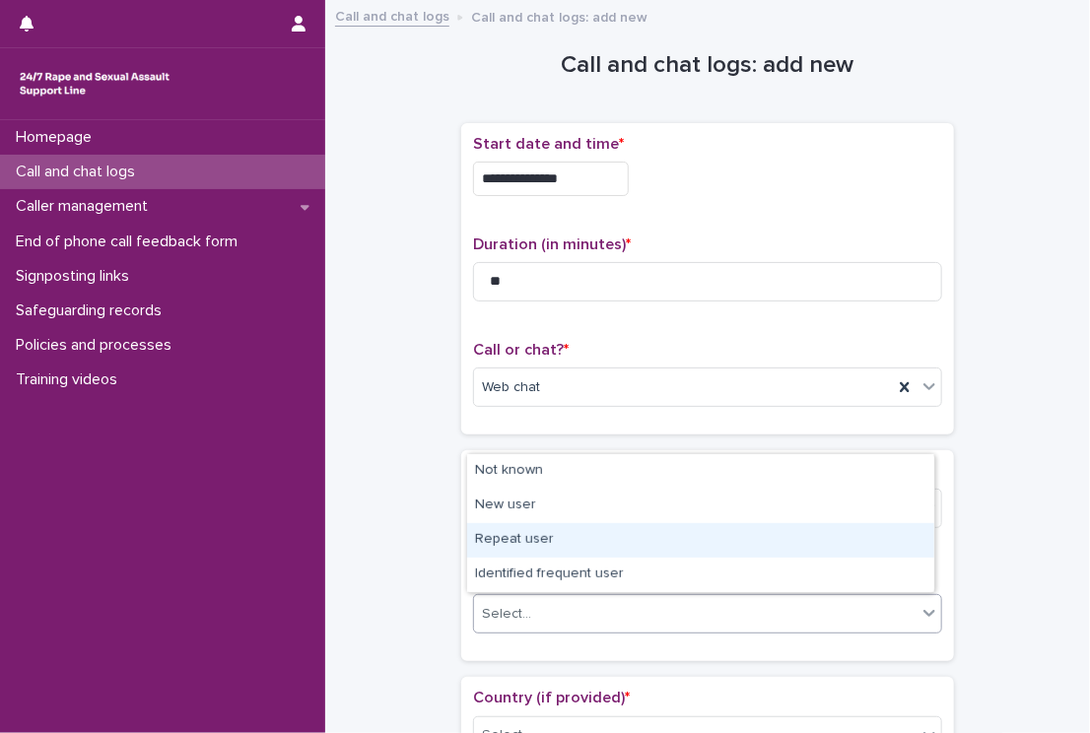
click at [492, 538] on div "Repeat user" at bounding box center [700, 540] width 467 height 34
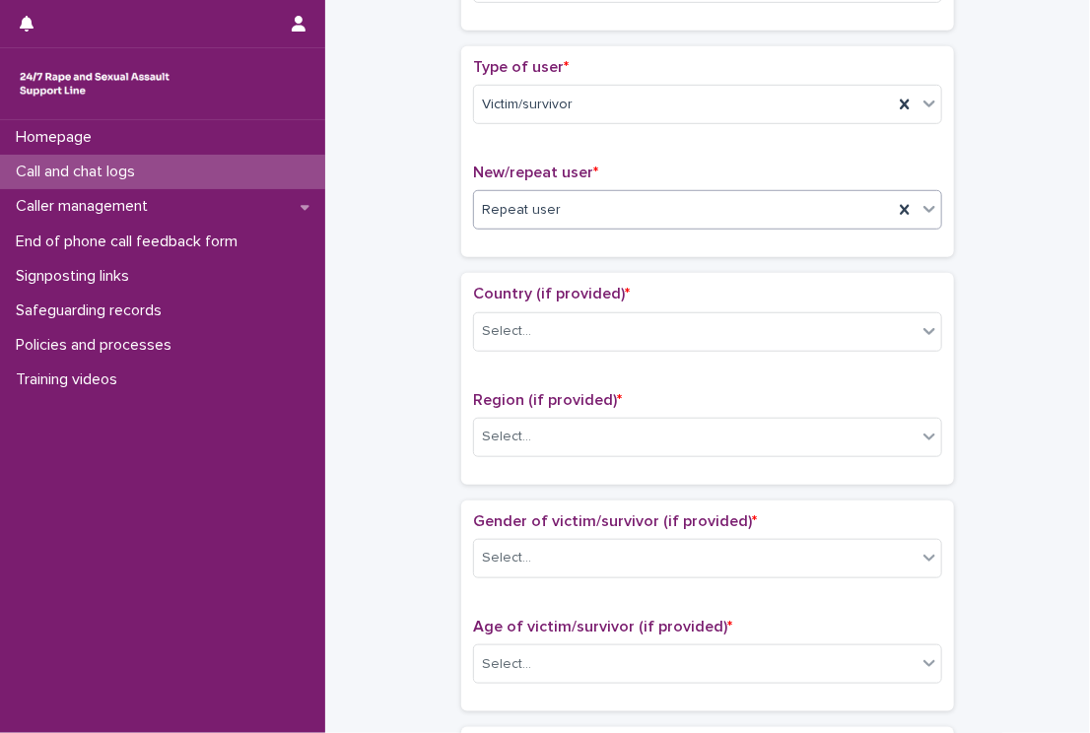
scroll to position [414, 0]
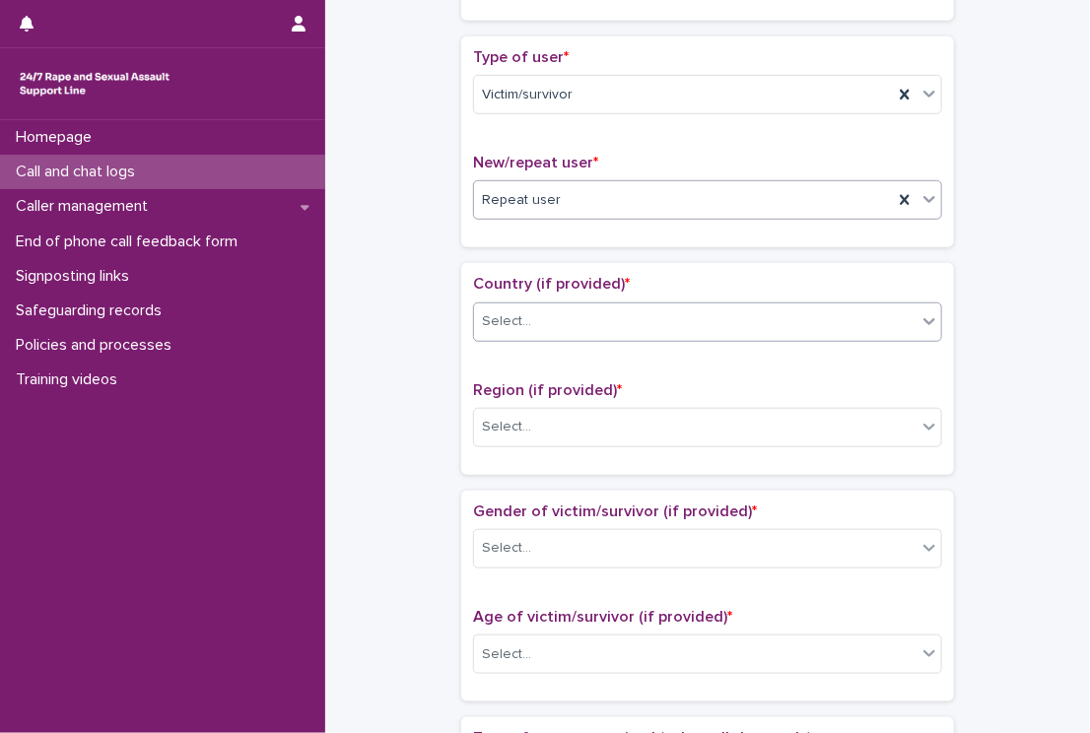
click at [579, 314] on div "Select..." at bounding box center [695, 321] width 442 height 33
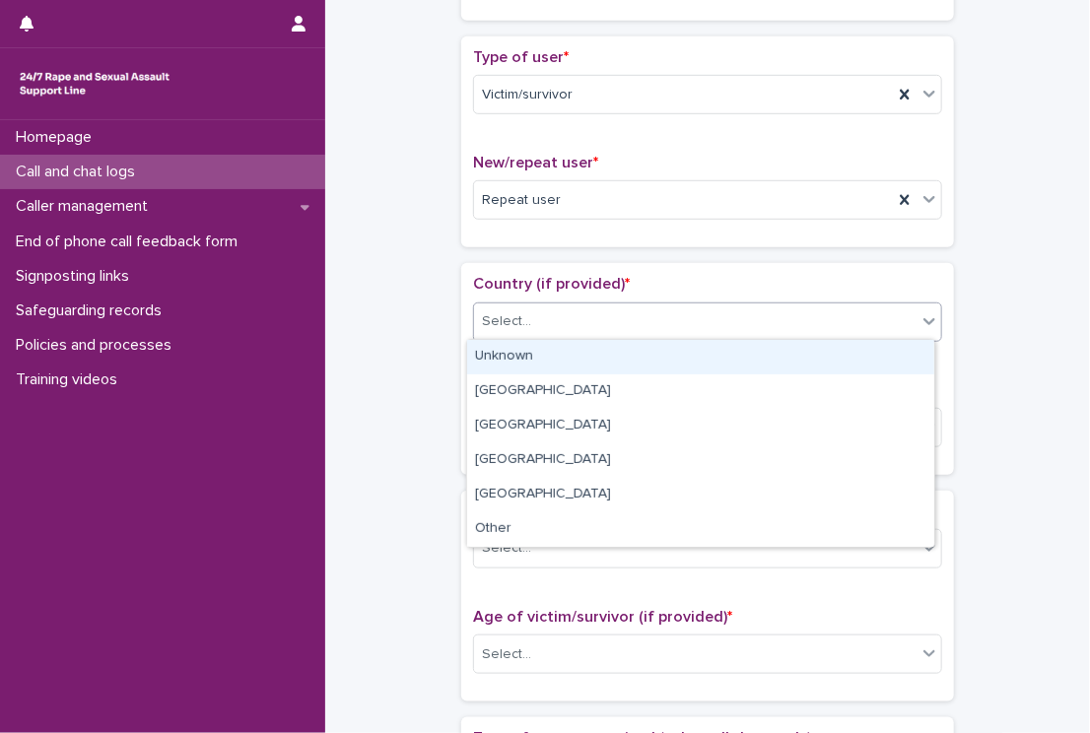
click at [552, 362] on div "Unknown" at bounding box center [700, 357] width 467 height 34
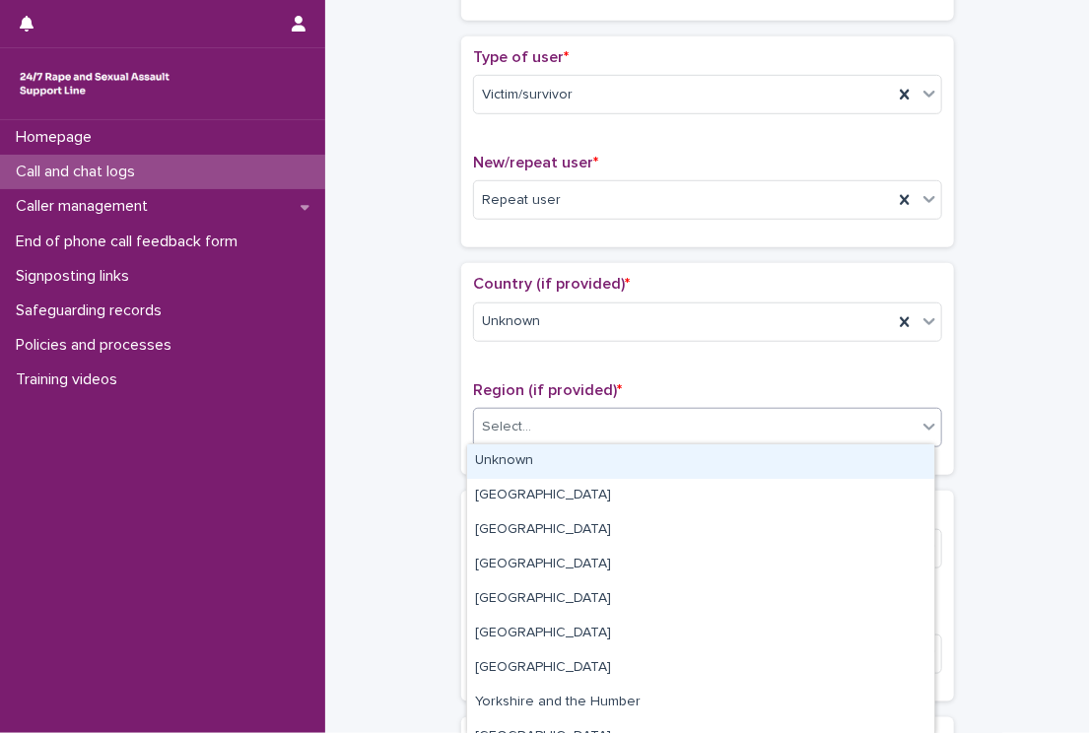
click at [504, 437] on div "Select..." at bounding box center [695, 427] width 442 height 33
click at [485, 457] on div "Unknown" at bounding box center [700, 461] width 467 height 34
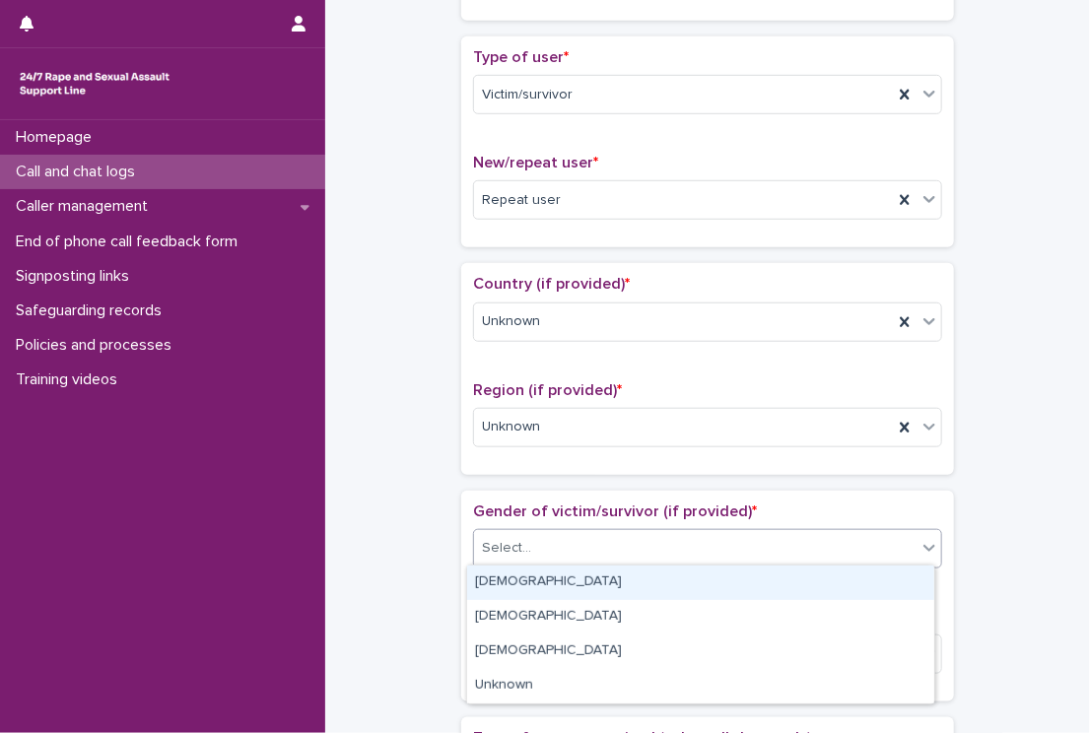
click at [499, 539] on div "Select..." at bounding box center [506, 548] width 49 height 21
click at [501, 578] on div "[DEMOGRAPHIC_DATA]" at bounding box center [700, 583] width 467 height 34
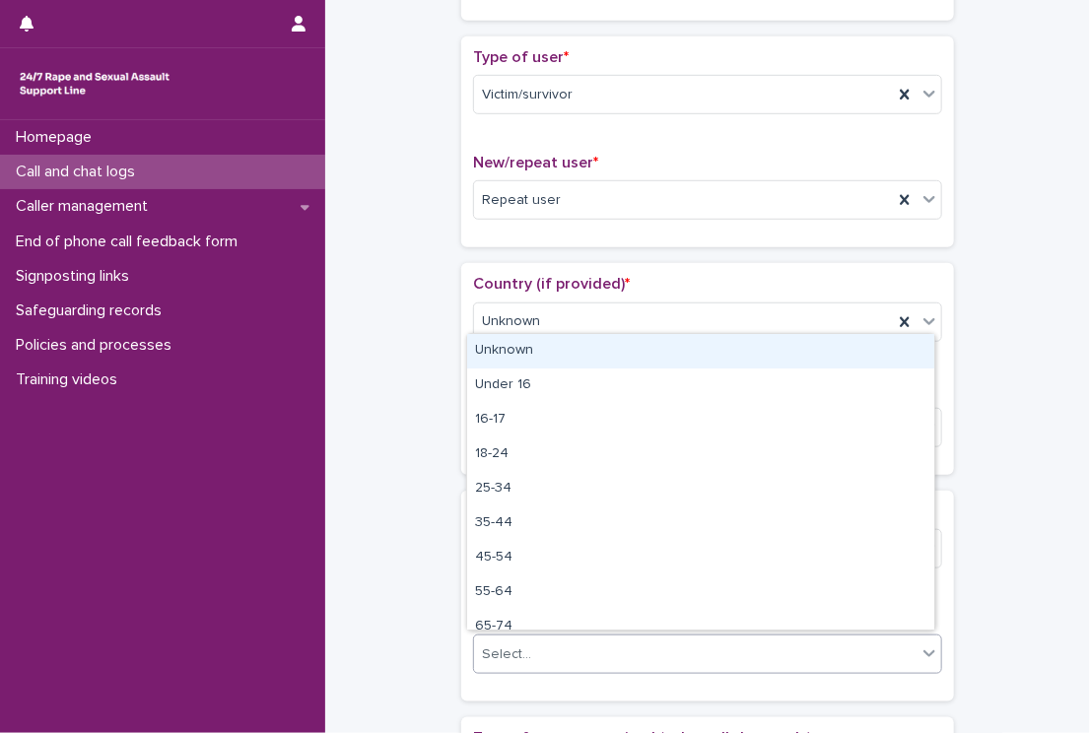
click at [507, 655] on div "Select..." at bounding box center [506, 654] width 49 height 21
click at [489, 341] on div "Unknown" at bounding box center [700, 351] width 467 height 34
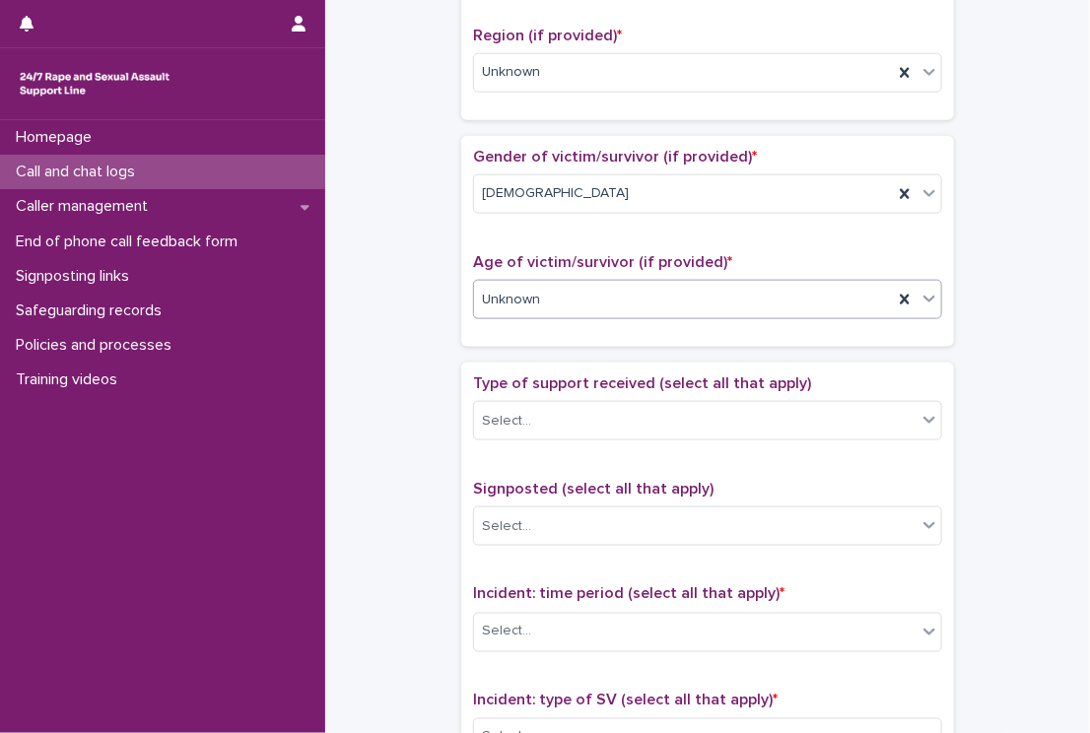
scroll to position [762, 0]
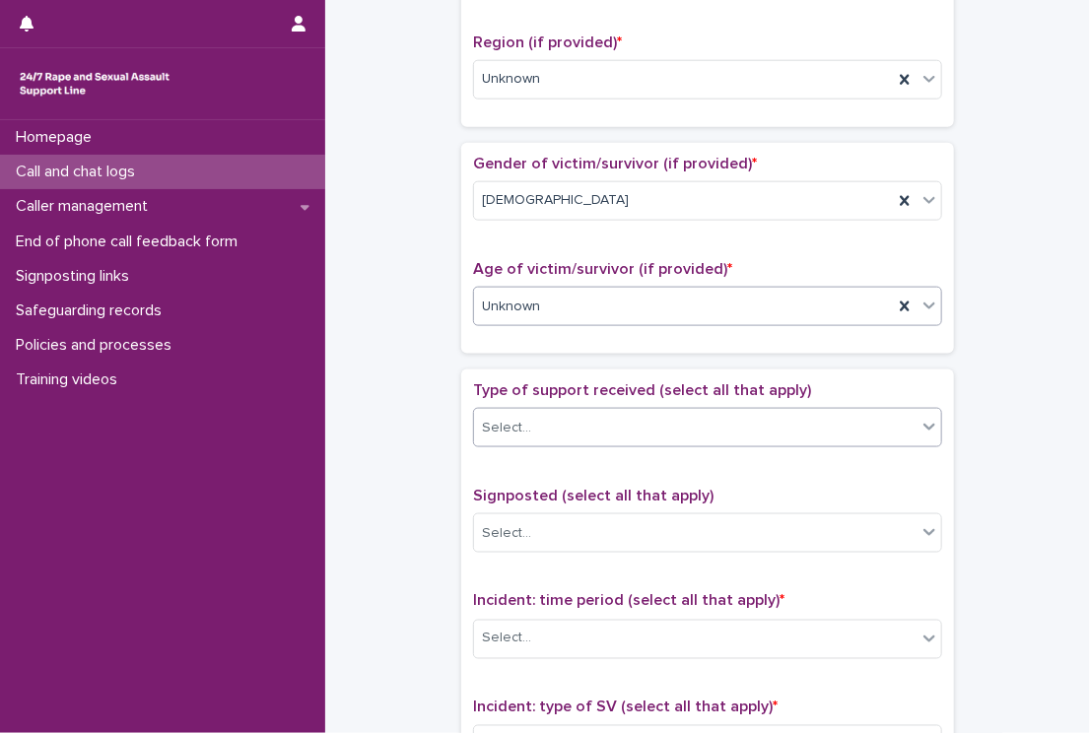
click at [526, 424] on div "Select..." at bounding box center [695, 428] width 442 height 33
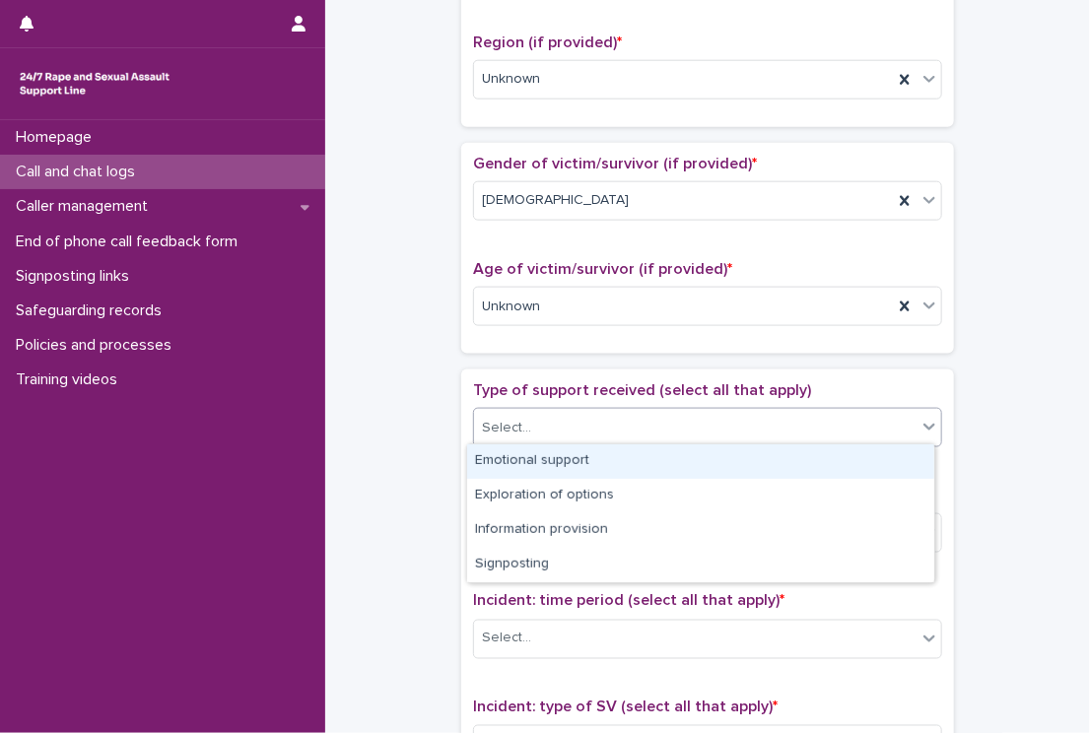
click at [496, 464] on div "Emotional support" at bounding box center [700, 461] width 467 height 34
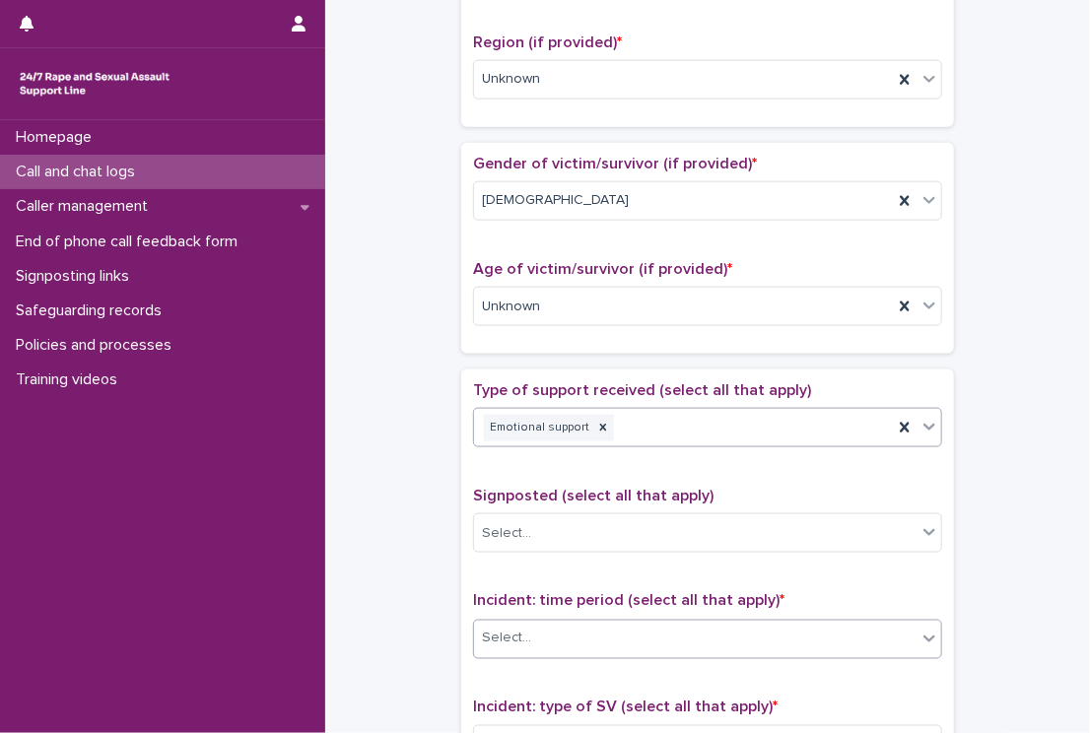
click at [538, 638] on div "Select..." at bounding box center [695, 639] width 442 height 33
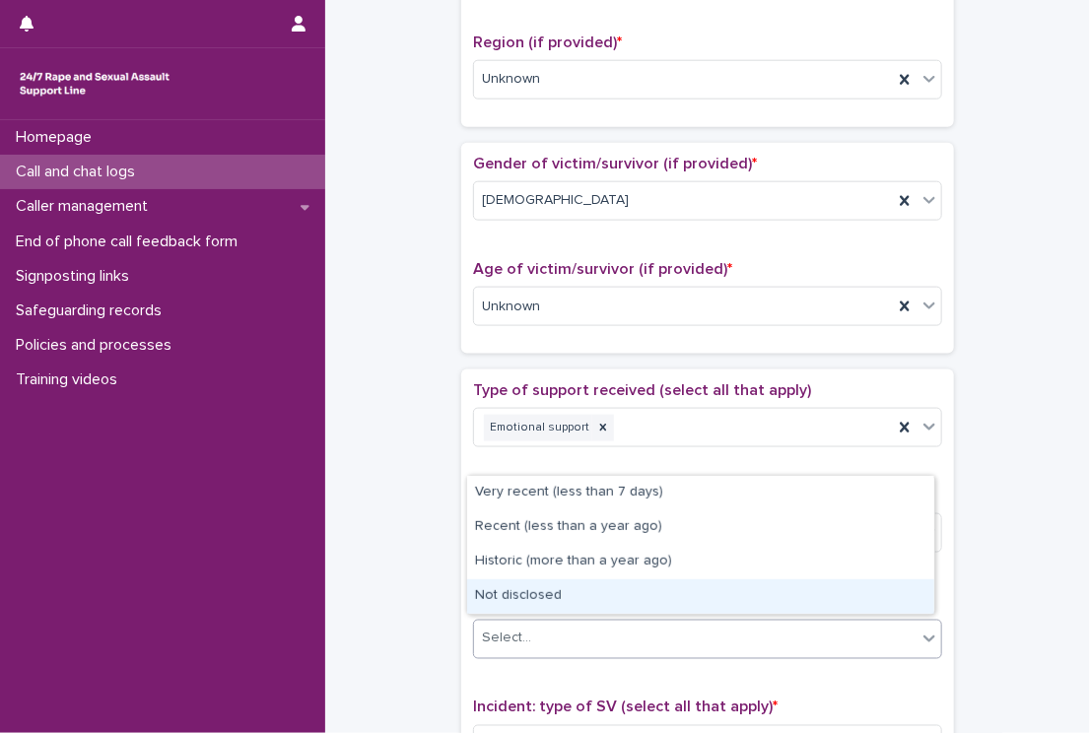
click at [543, 597] on div "Not disclosed" at bounding box center [700, 596] width 467 height 34
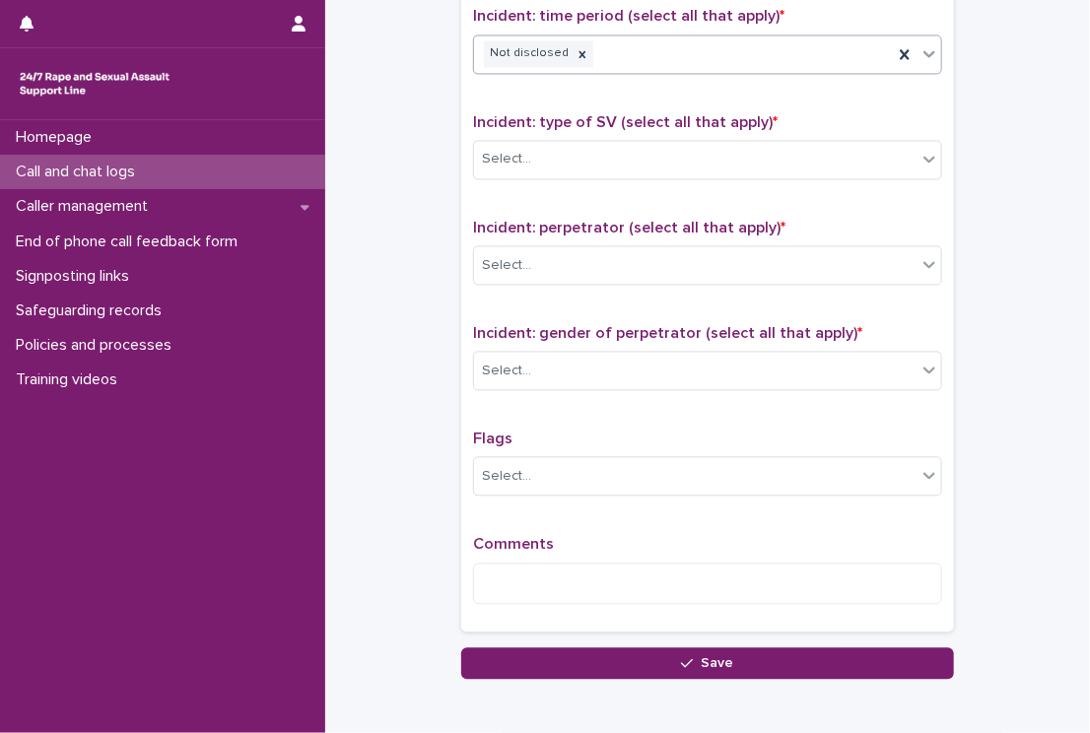
scroll to position [1366, 0]
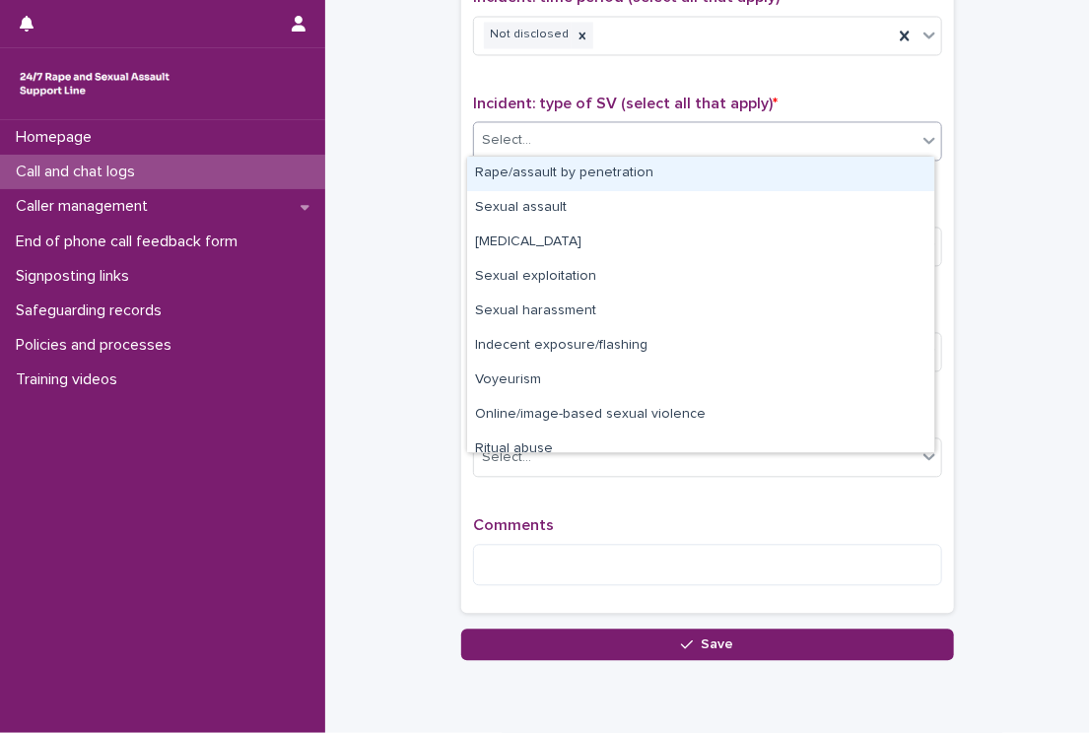
click at [682, 138] on div "Select..." at bounding box center [695, 140] width 442 height 33
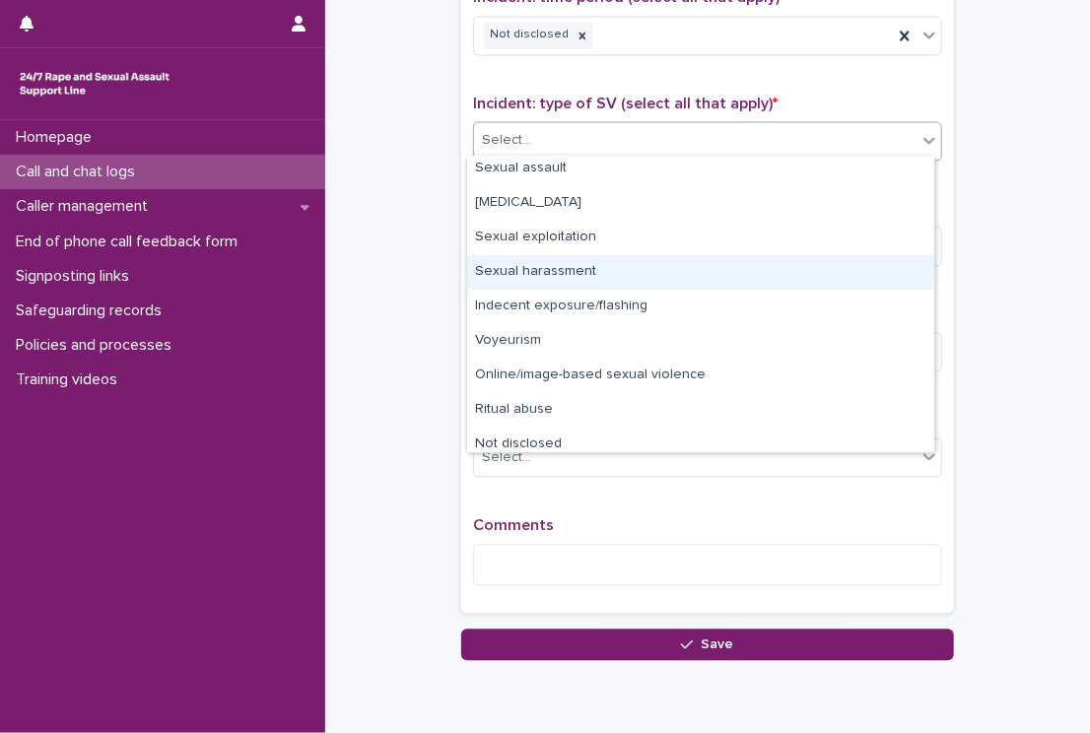
scroll to position [49, 0]
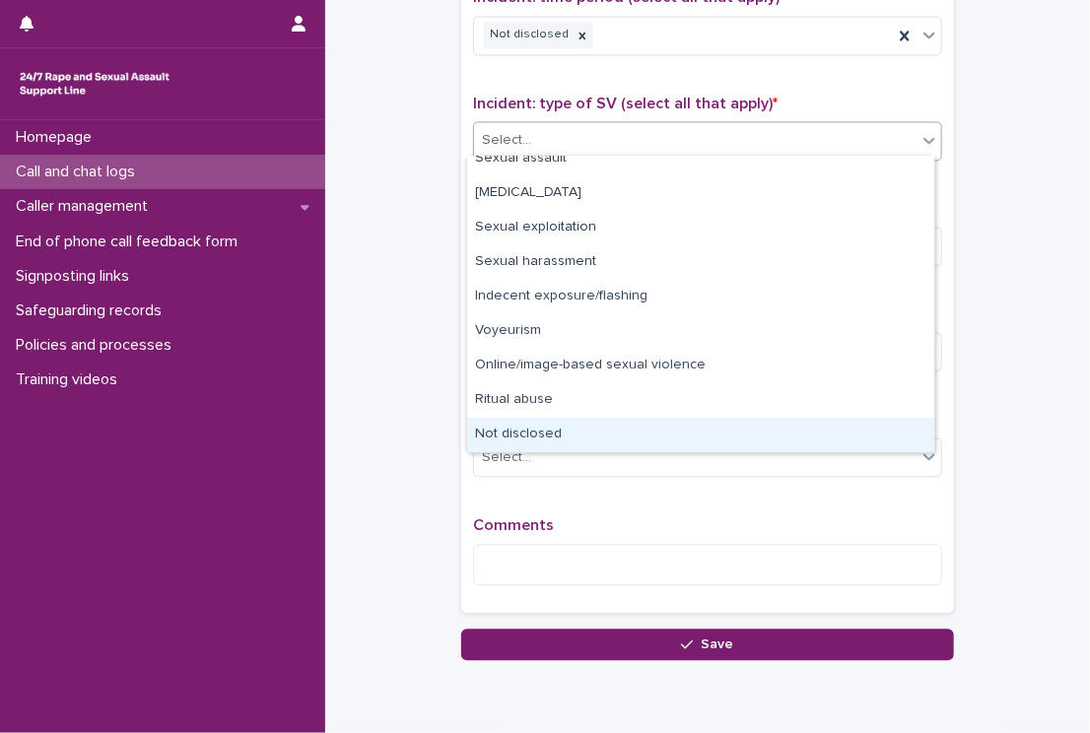
click at [876, 428] on div "Not disclosed" at bounding box center [700, 435] width 467 height 34
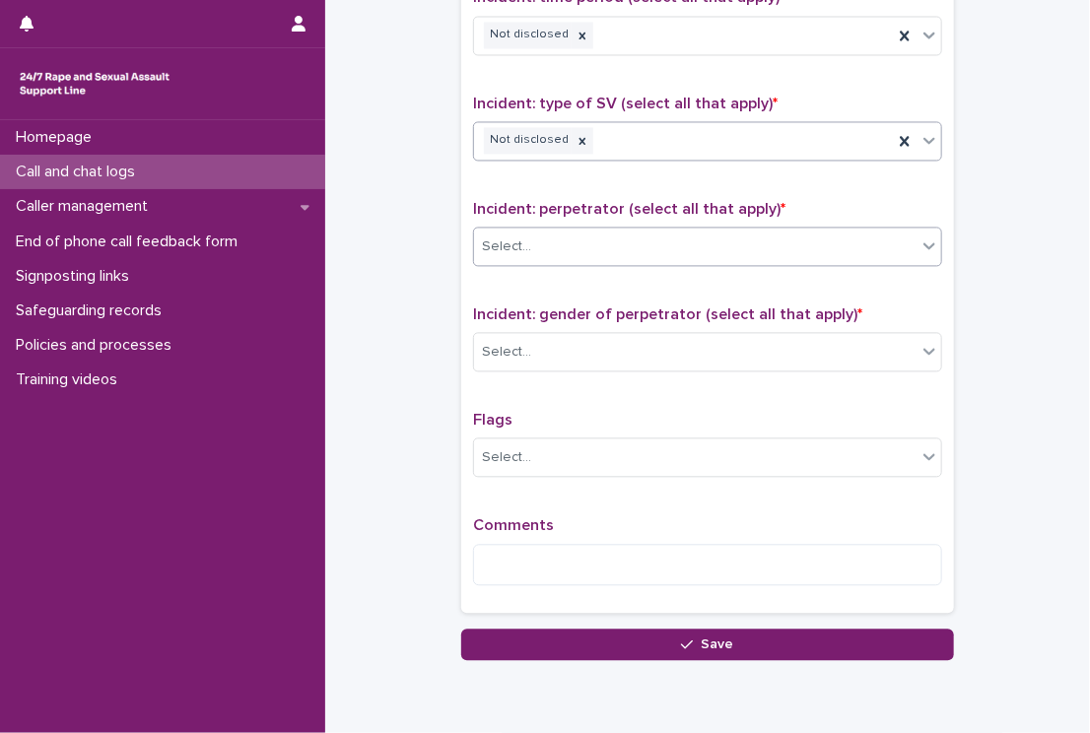
click at [642, 231] on div "Select..." at bounding box center [695, 247] width 442 height 33
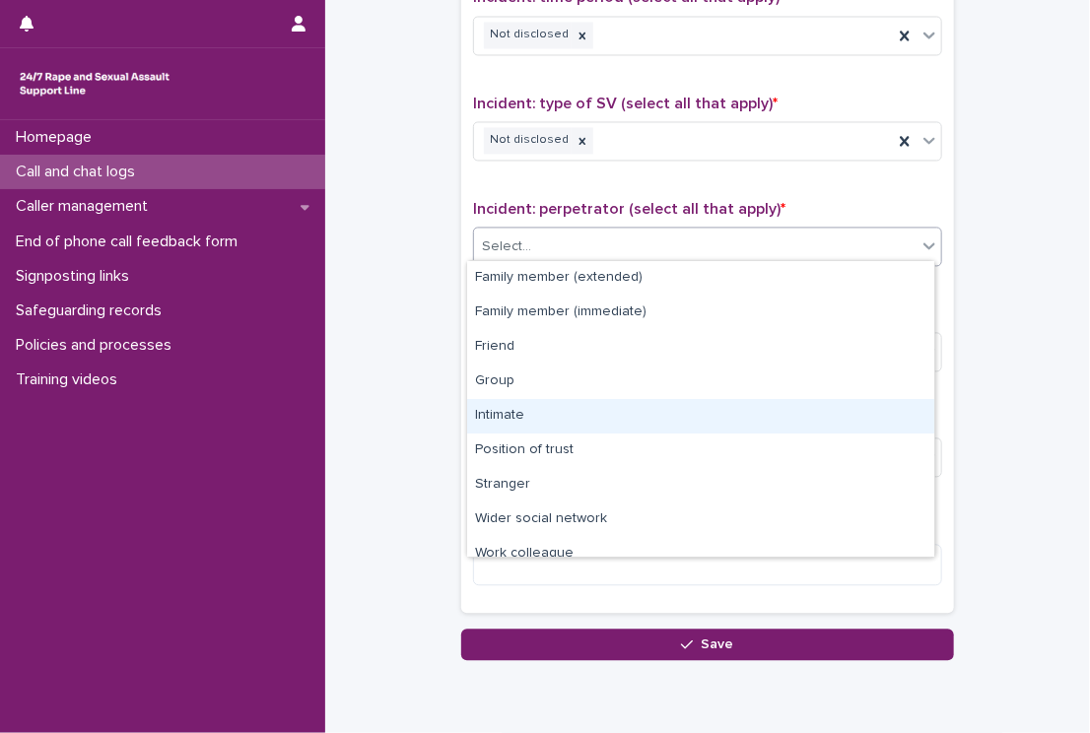
click at [497, 413] on div "Intimate" at bounding box center [700, 416] width 467 height 34
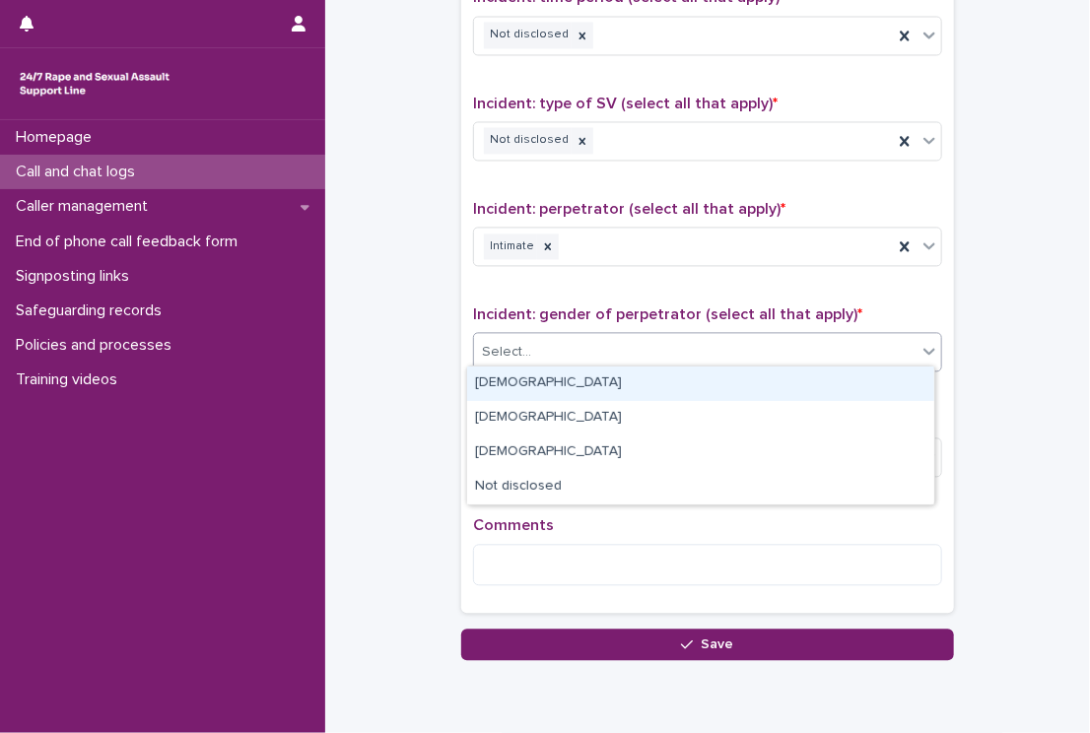
click at [504, 342] on div "Select..." at bounding box center [506, 352] width 49 height 21
click at [480, 387] on div "[DEMOGRAPHIC_DATA]" at bounding box center [700, 384] width 467 height 34
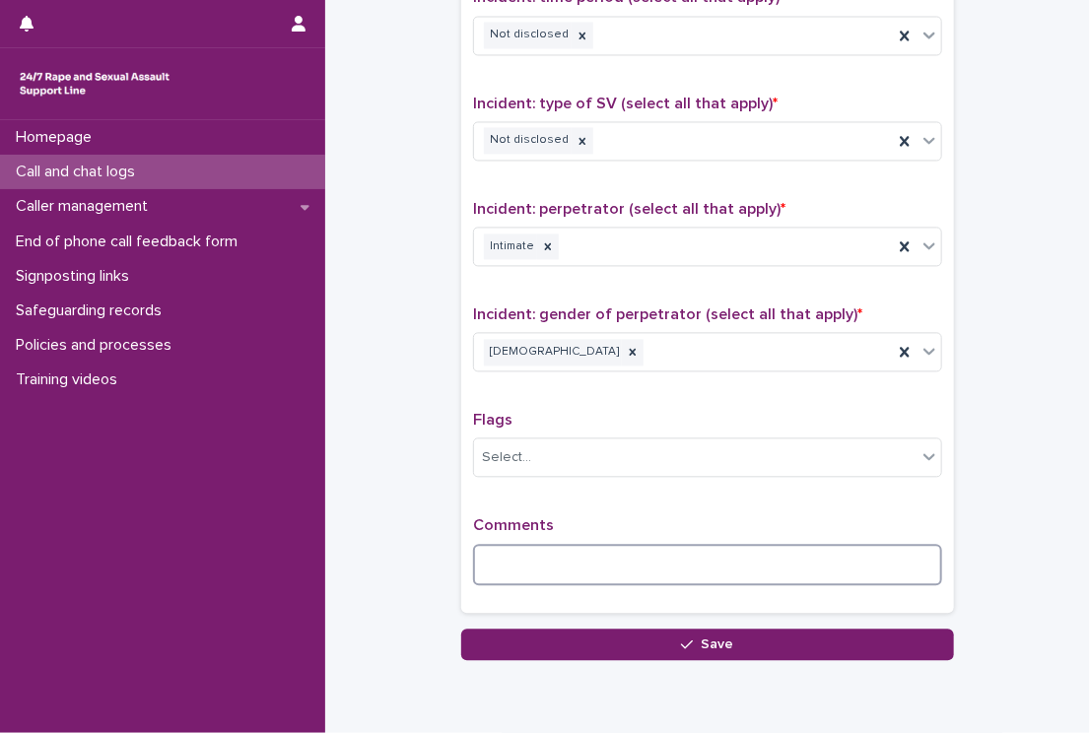
click at [513, 556] on textarea at bounding box center [707, 565] width 469 height 42
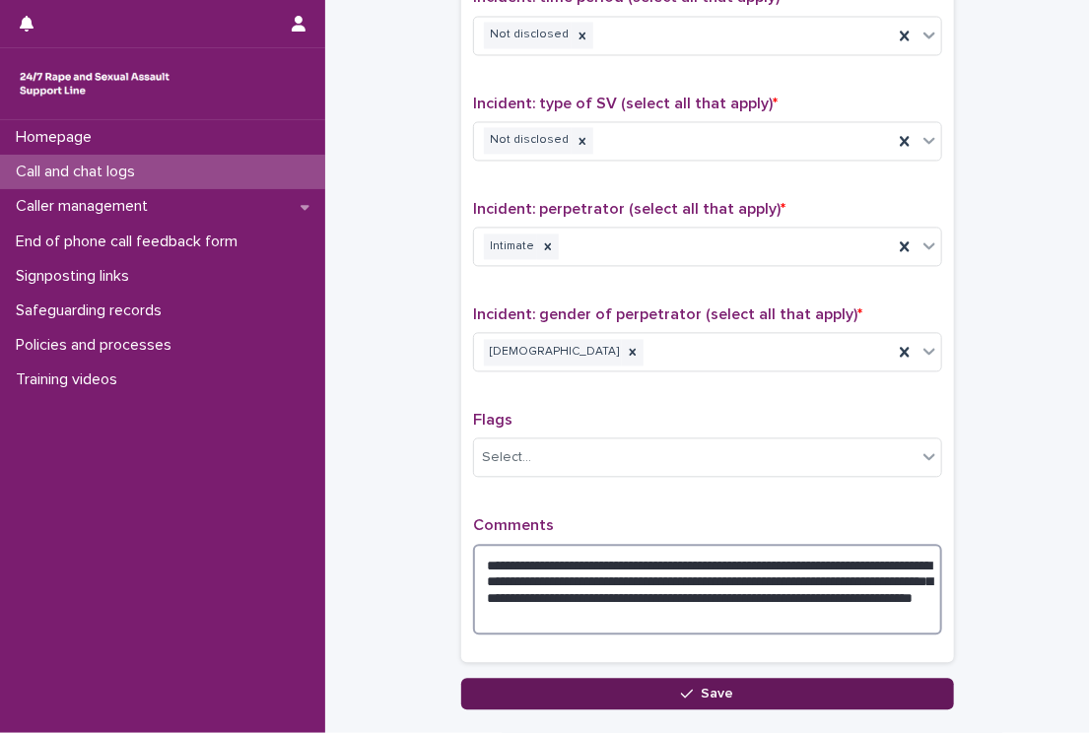
type textarea "**********"
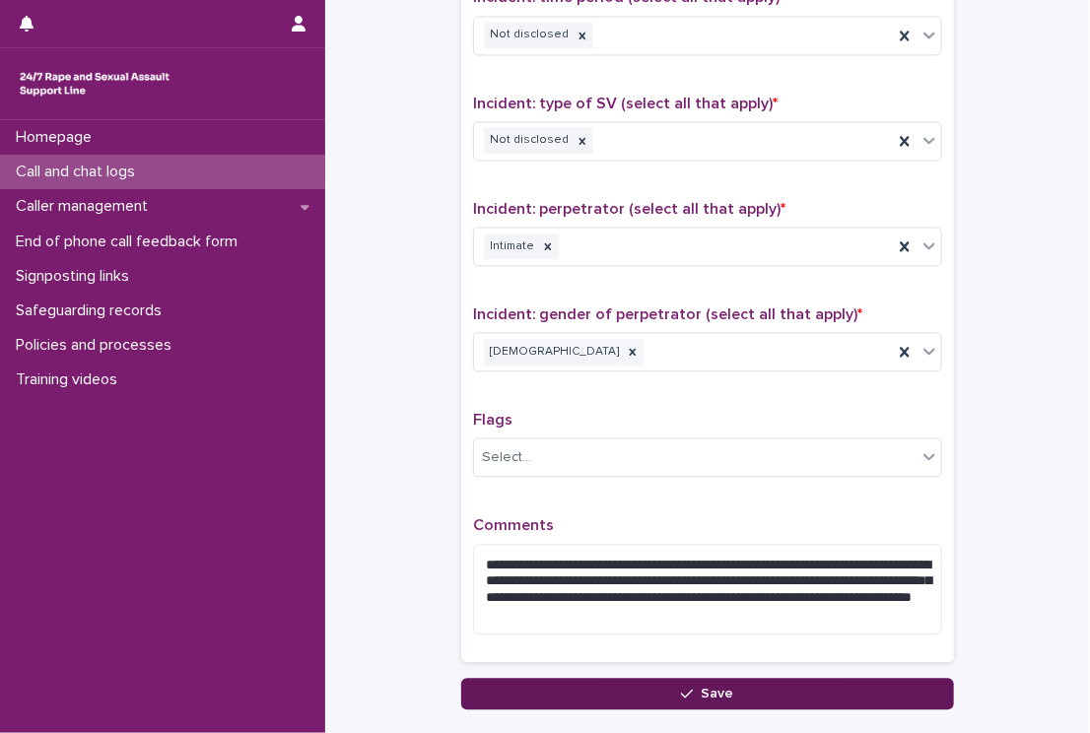
click at [564, 679] on button "Save" at bounding box center [707, 694] width 493 height 32
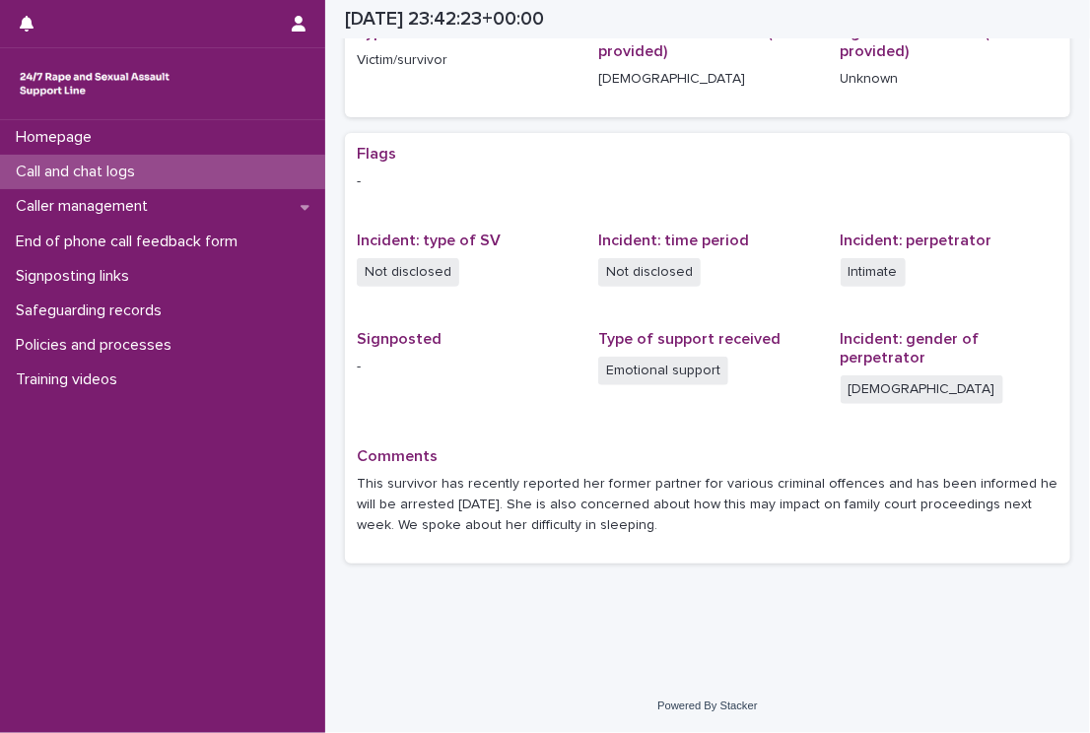
scroll to position [296, 0]
click at [101, 172] on p "Call and chat logs" at bounding box center [79, 172] width 143 height 19
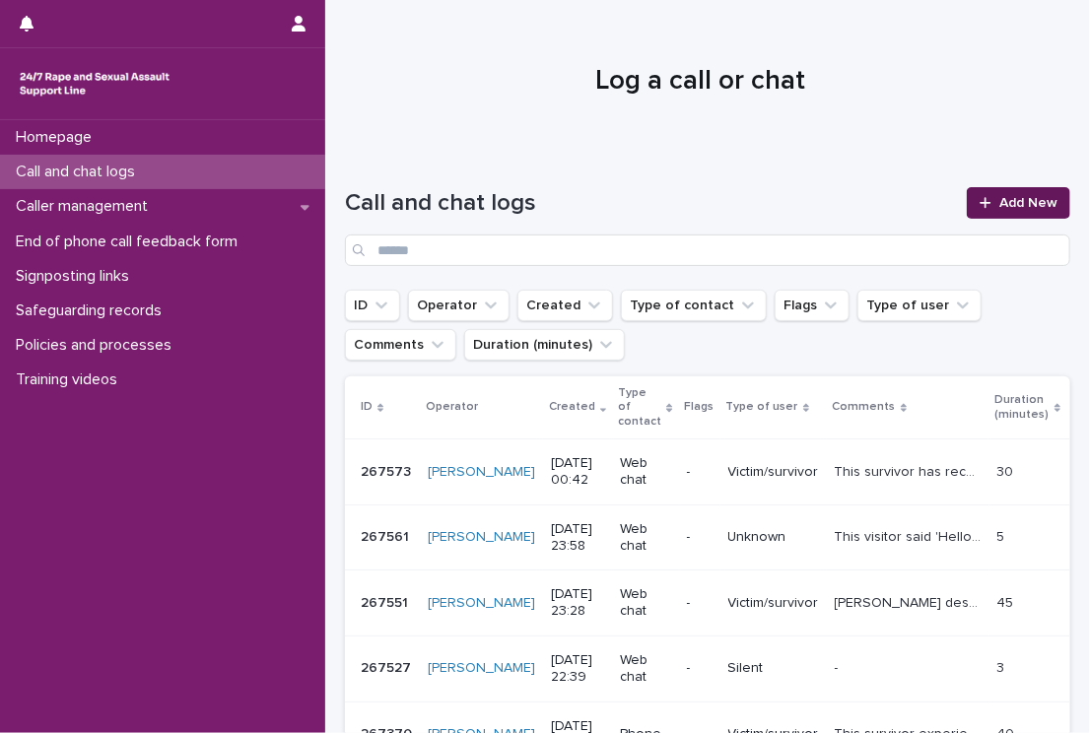
click at [979, 205] on icon at bounding box center [985, 203] width 12 height 14
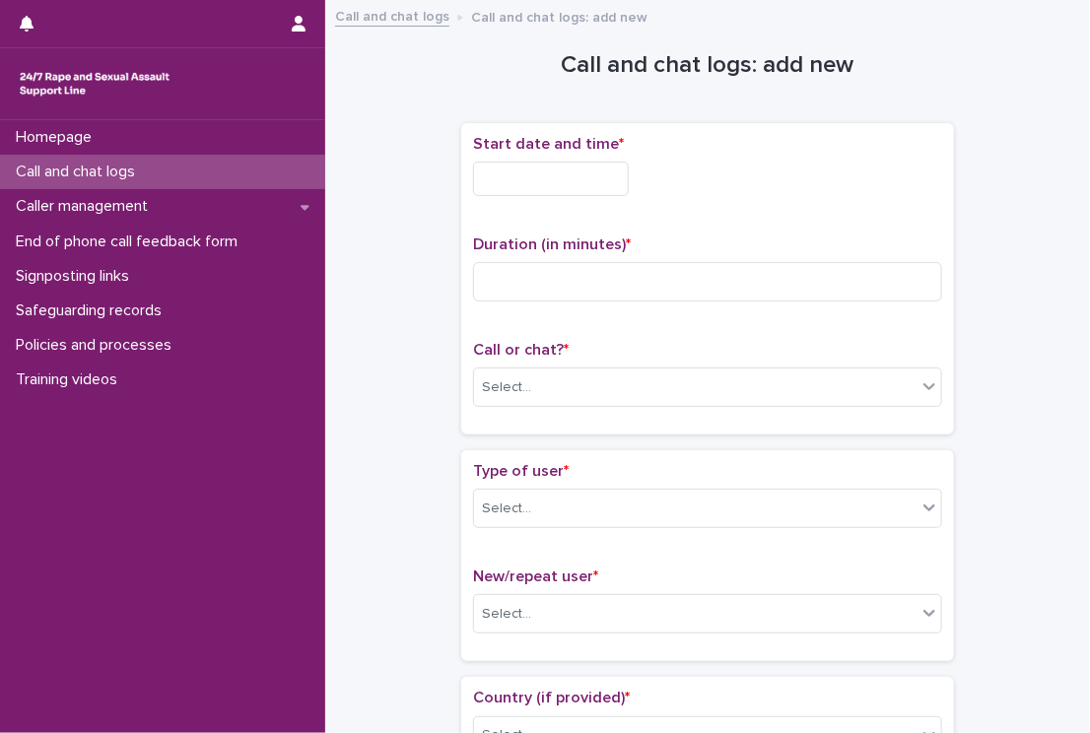
click at [541, 177] on input "text" at bounding box center [551, 179] width 156 height 34
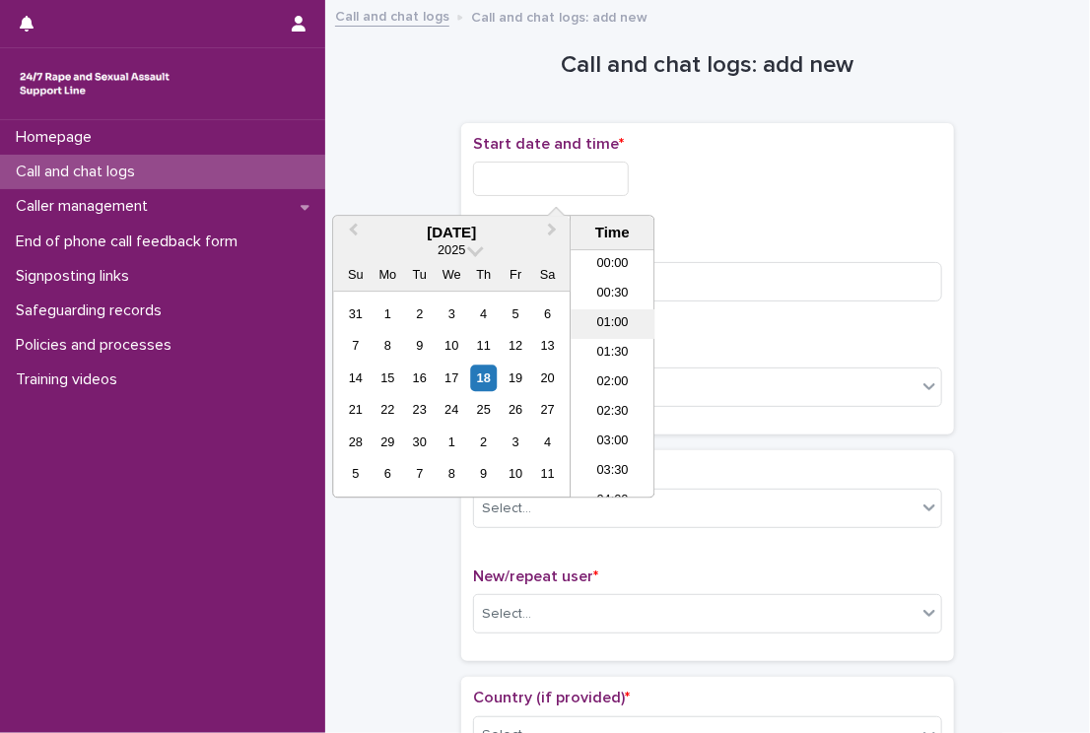
click at [607, 325] on li "01:00" at bounding box center [613, 325] width 84 height 30
drag, startPoint x: 569, startPoint y: 174, endPoint x: 605, endPoint y: 173, distance: 36.5
click at [605, 173] on input "**********" at bounding box center [551, 179] width 156 height 34
type input "**********"
click at [706, 267] on input at bounding box center [707, 281] width 469 height 39
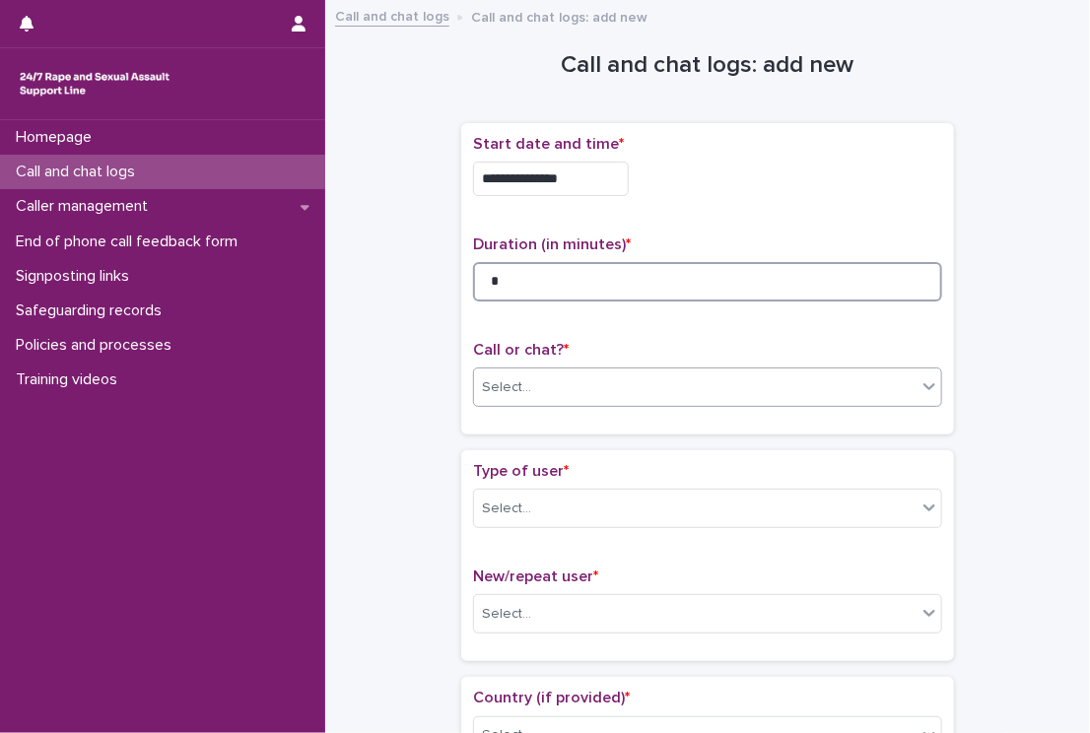
type input "*"
click at [624, 380] on div "Select..." at bounding box center [695, 387] width 442 height 33
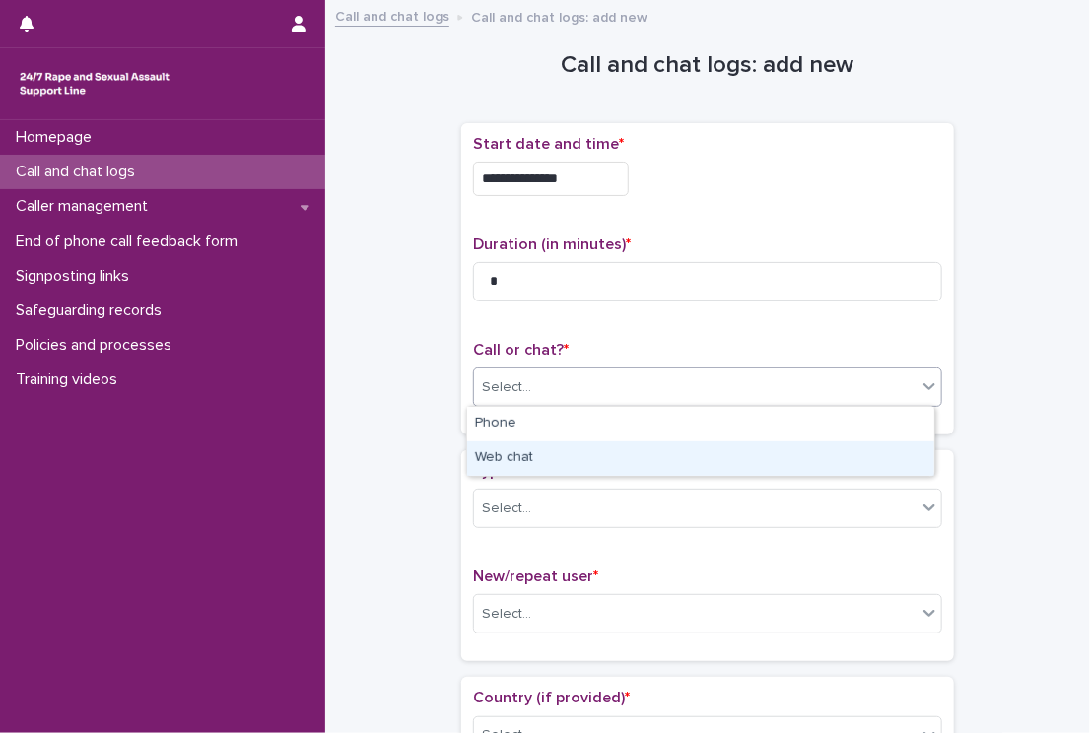
click at [568, 448] on div "Web chat" at bounding box center [700, 458] width 467 height 34
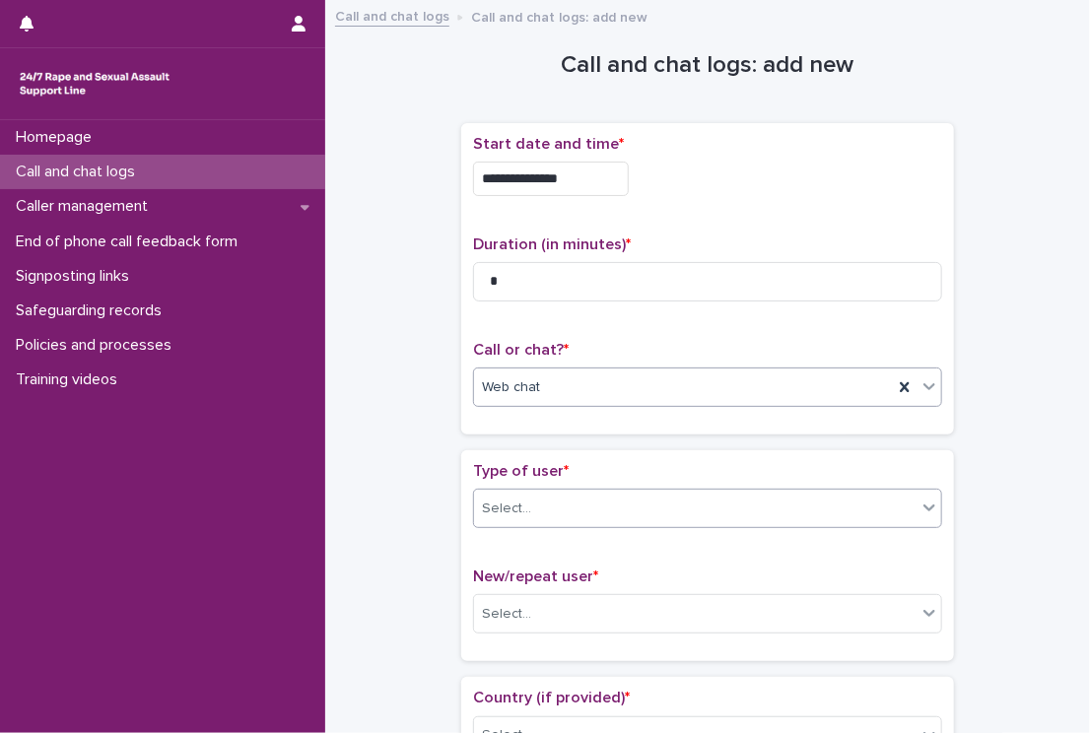
click at [540, 498] on div "Select..." at bounding box center [695, 509] width 442 height 33
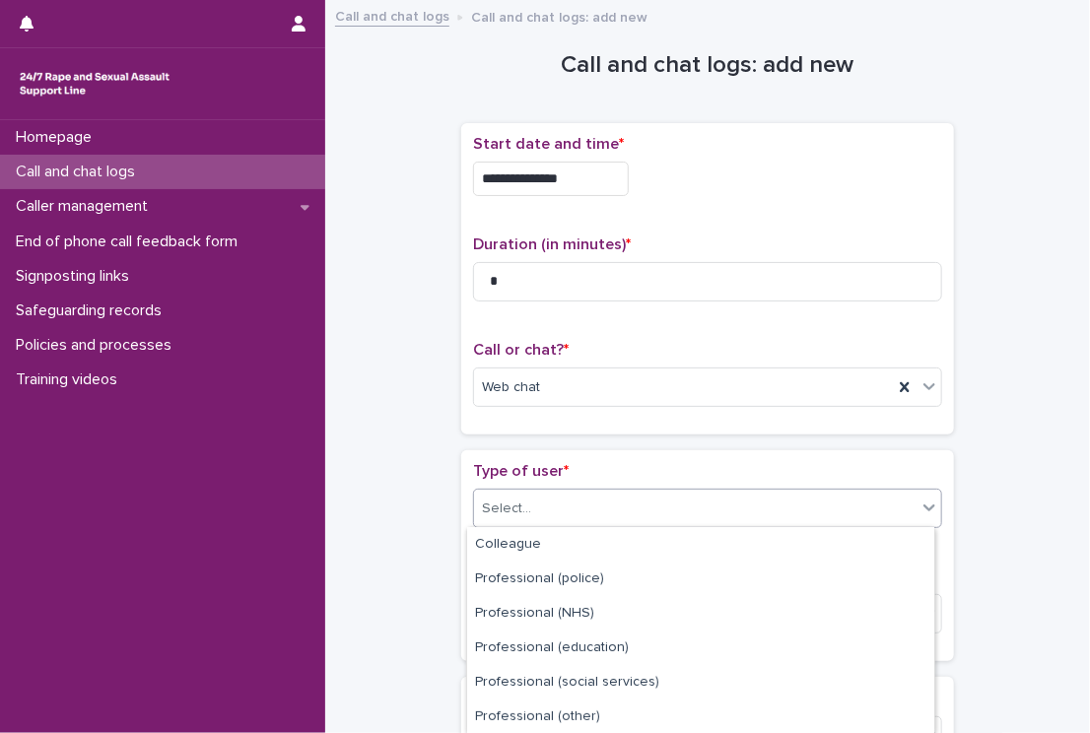
scroll to position [310, 0]
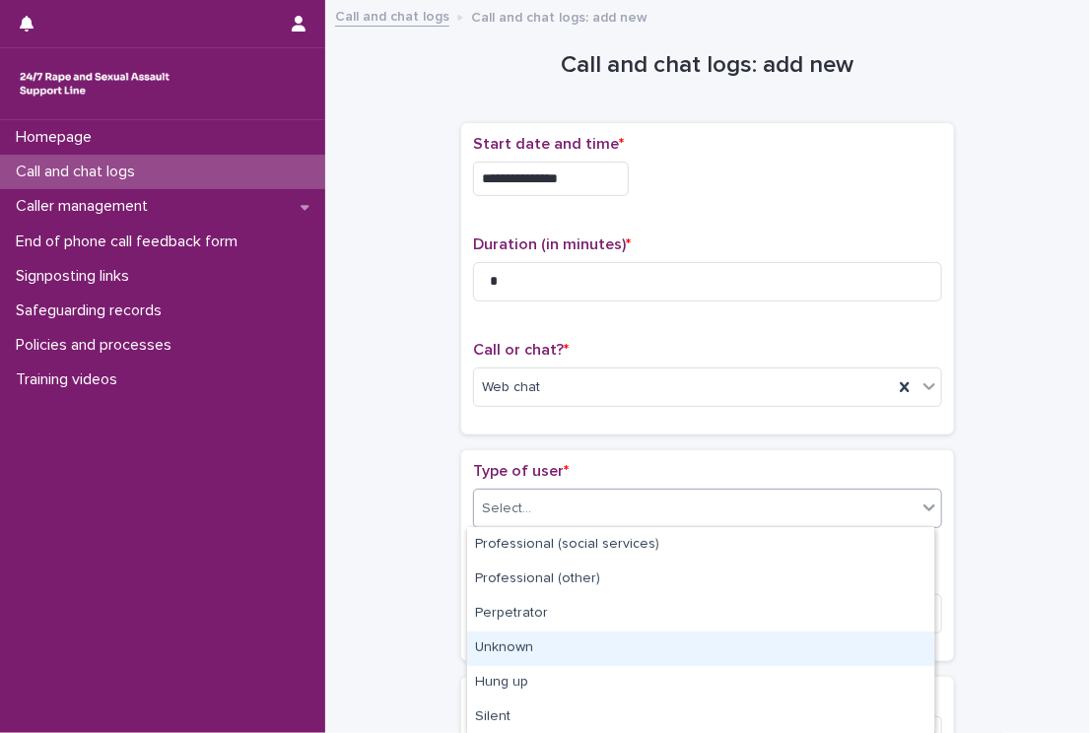
click at [776, 639] on div "Unknown" at bounding box center [700, 649] width 467 height 34
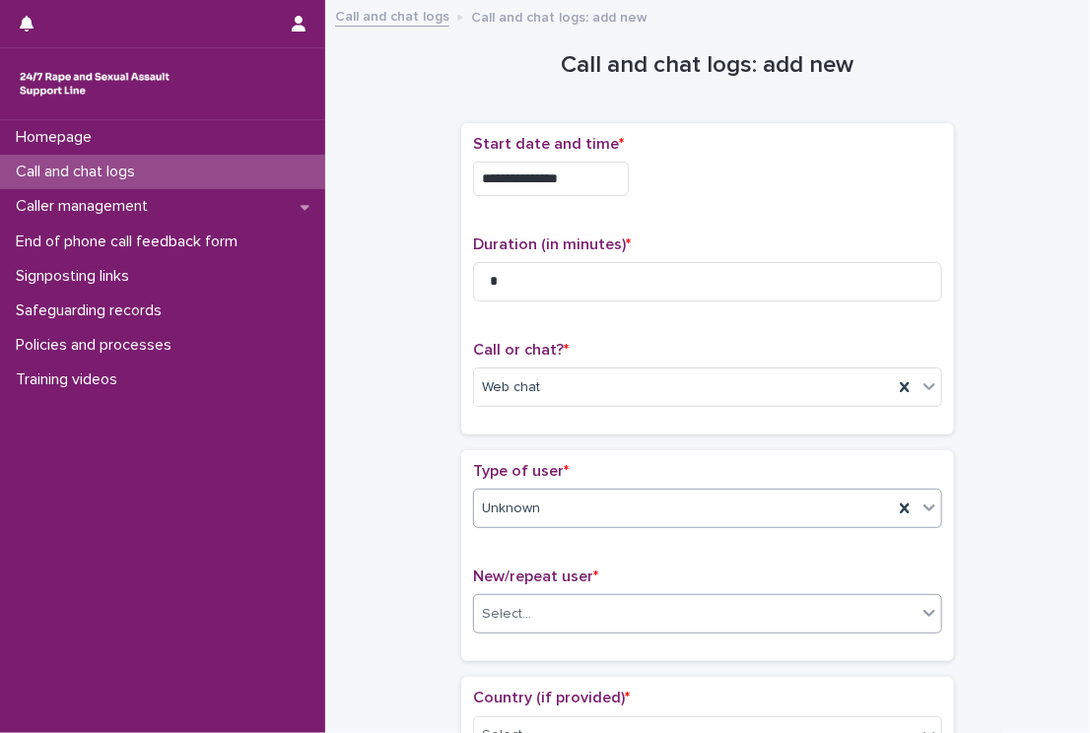
click at [720, 594] on div "Select..." at bounding box center [707, 613] width 469 height 39
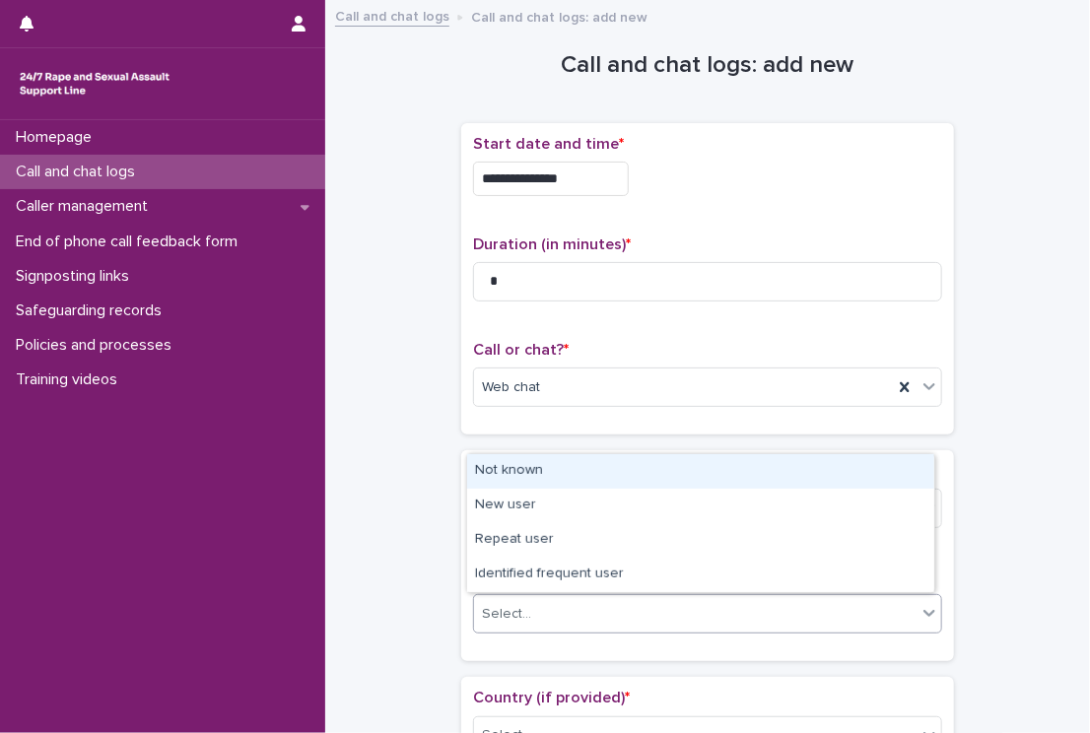
click at [599, 469] on div "Not known" at bounding box center [700, 471] width 467 height 34
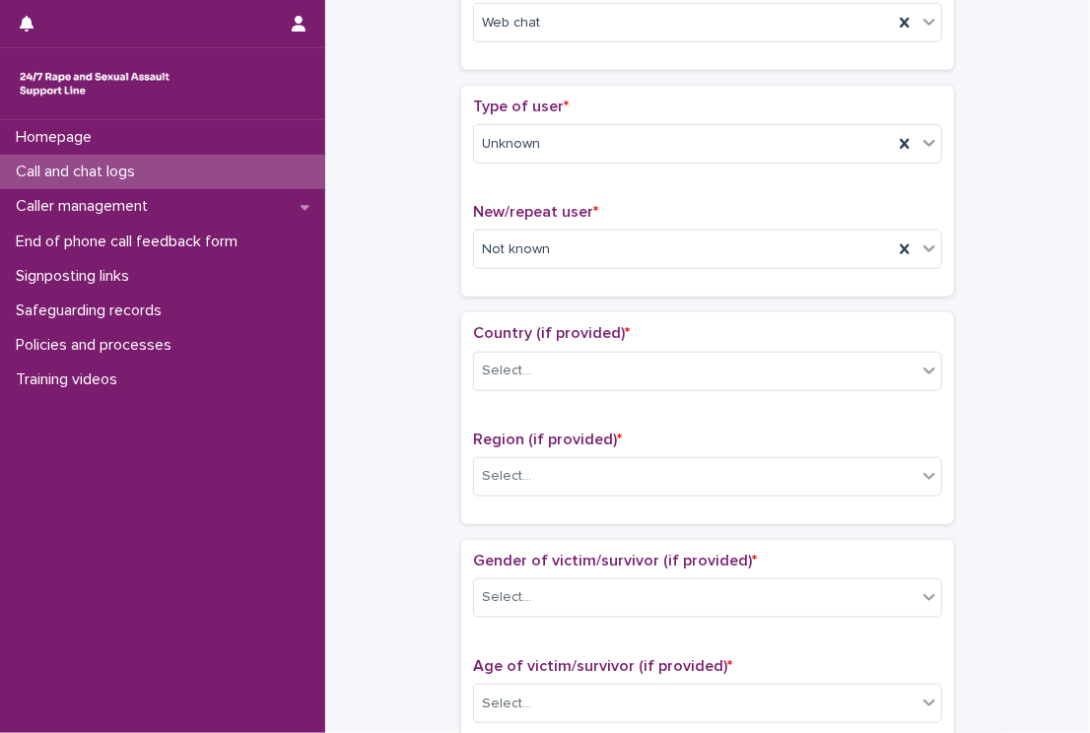
scroll to position [357, 0]
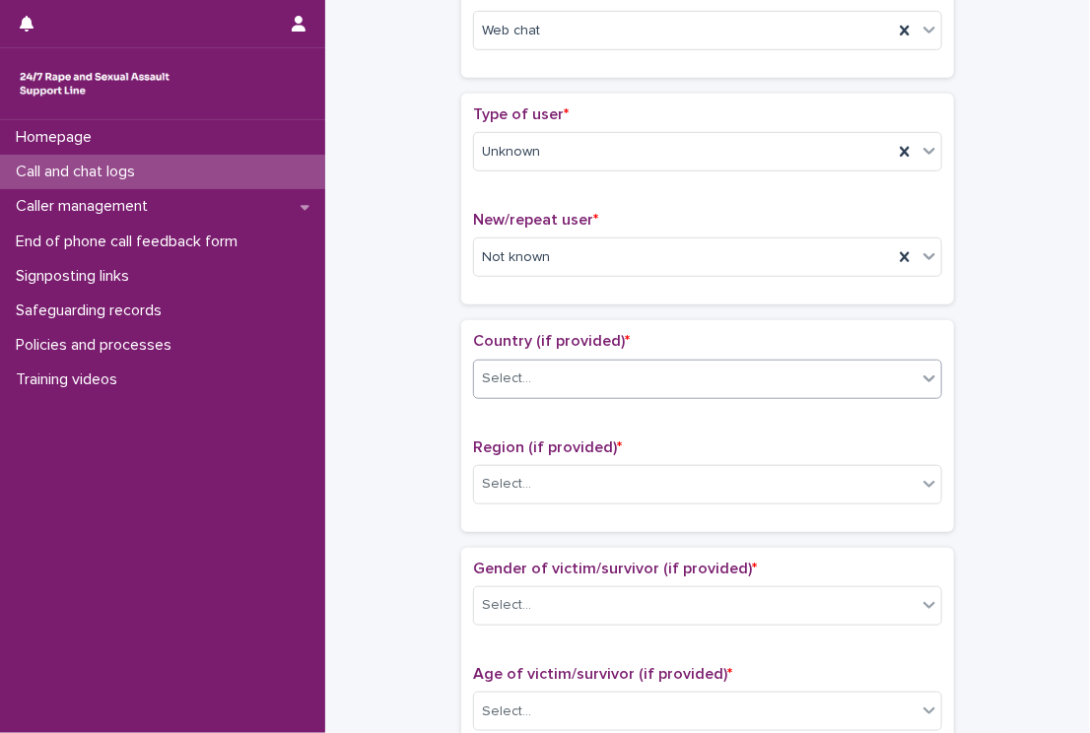
click at [502, 381] on div "Select..." at bounding box center [506, 379] width 49 height 21
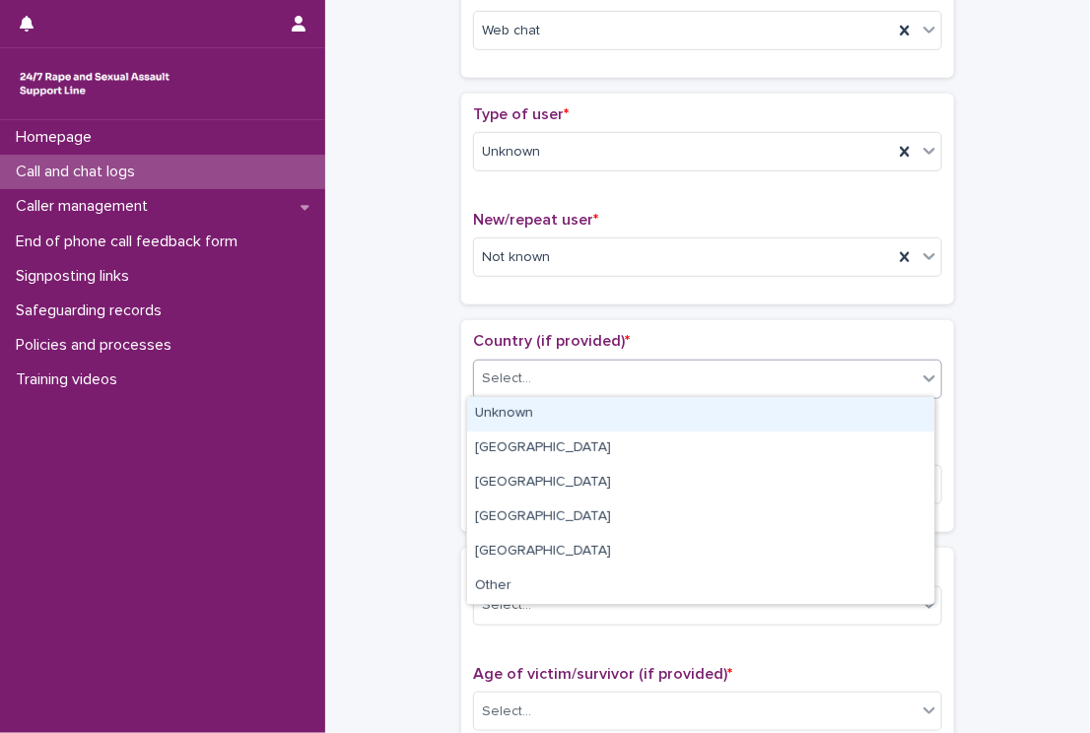
click at [500, 402] on div "Unknown" at bounding box center [700, 414] width 467 height 34
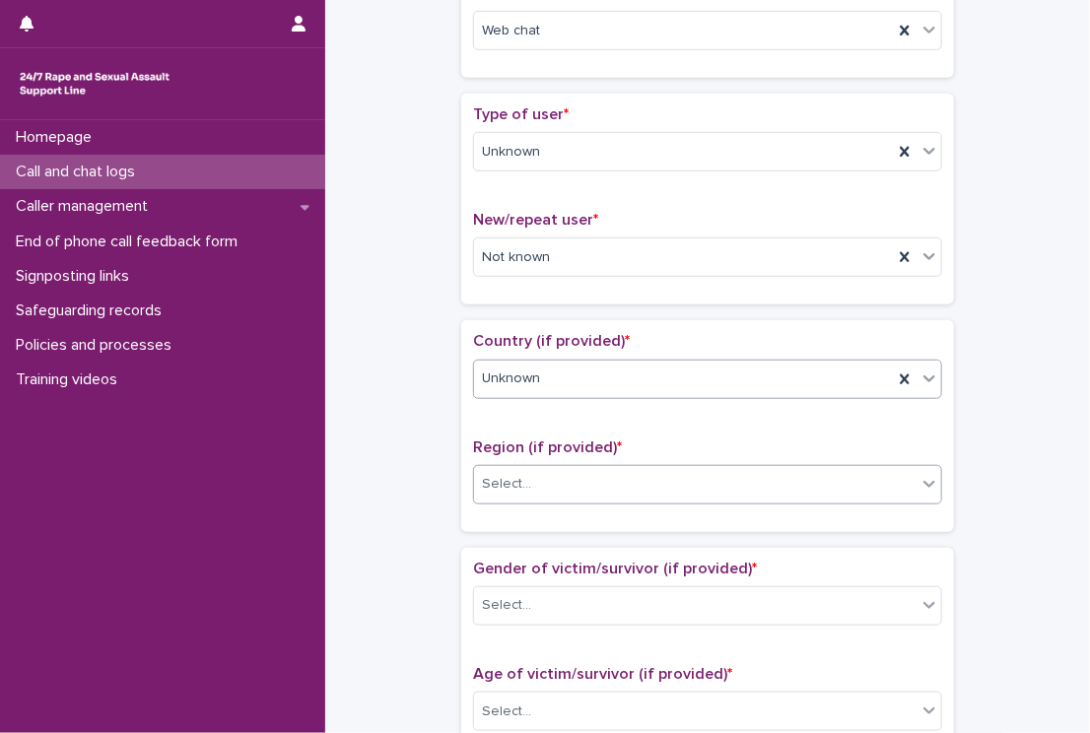
click at [498, 478] on div "Select..." at bounding box center [506, 484] width 49 height 21
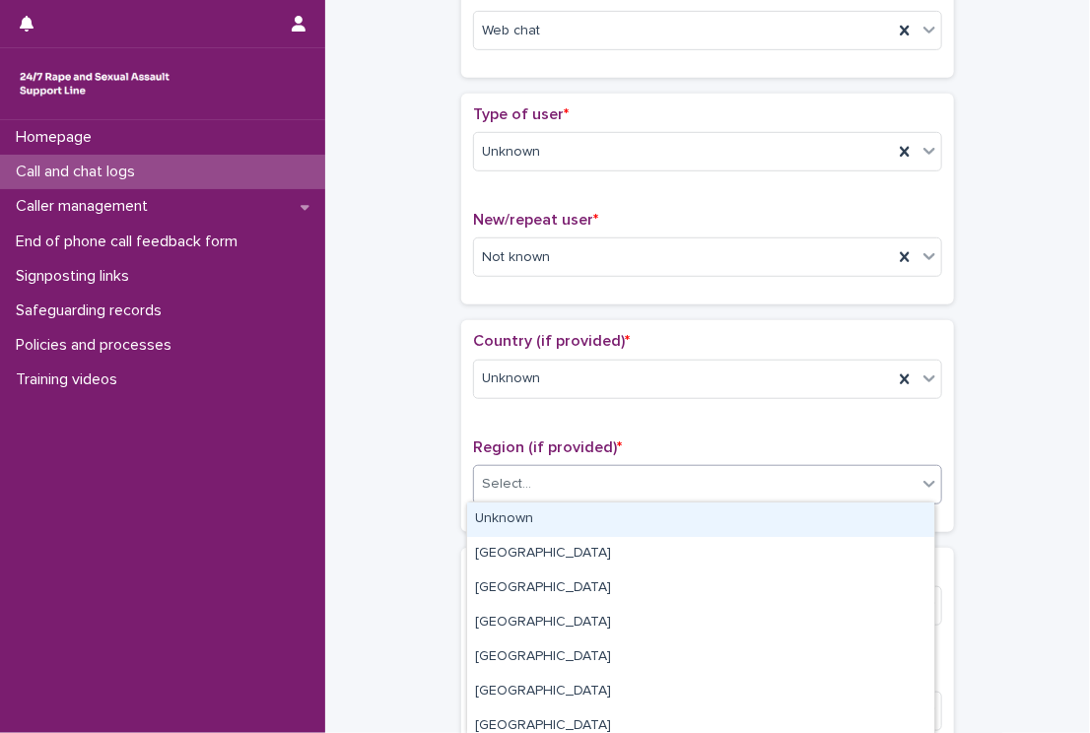
click at [510, 527] on div "Unknown" at bounding box center [700, 520] width 467 height 34
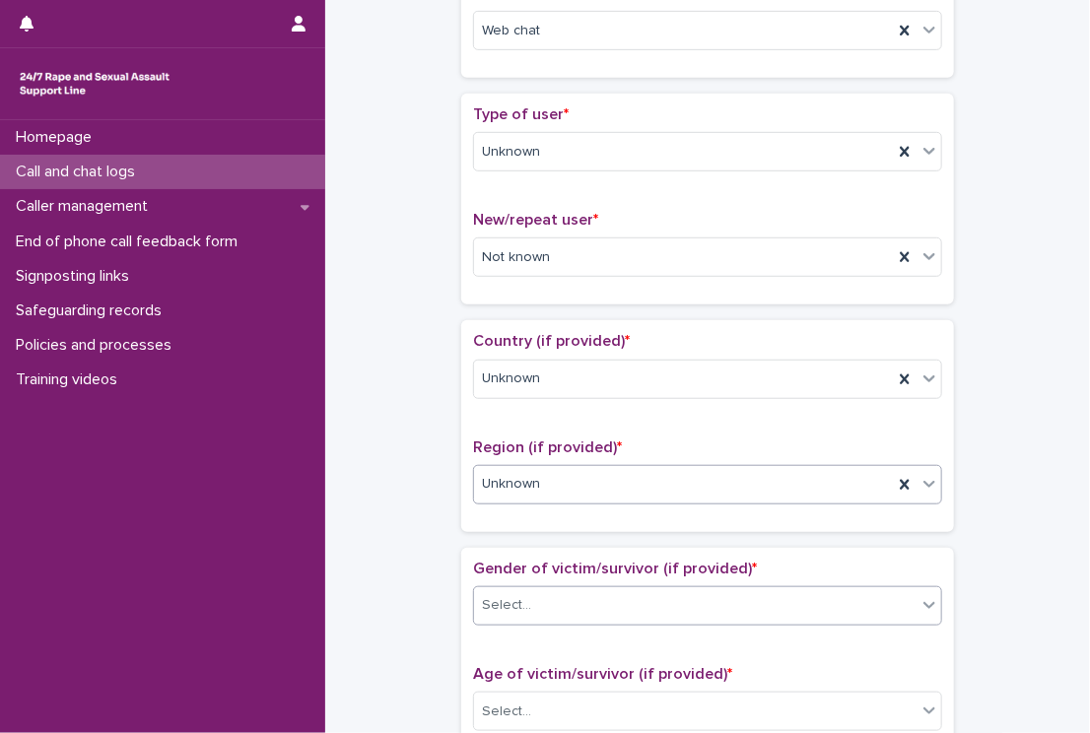
click at [504, 590] on div "Select..." at bounding box center [695, 605] width 442 height 33
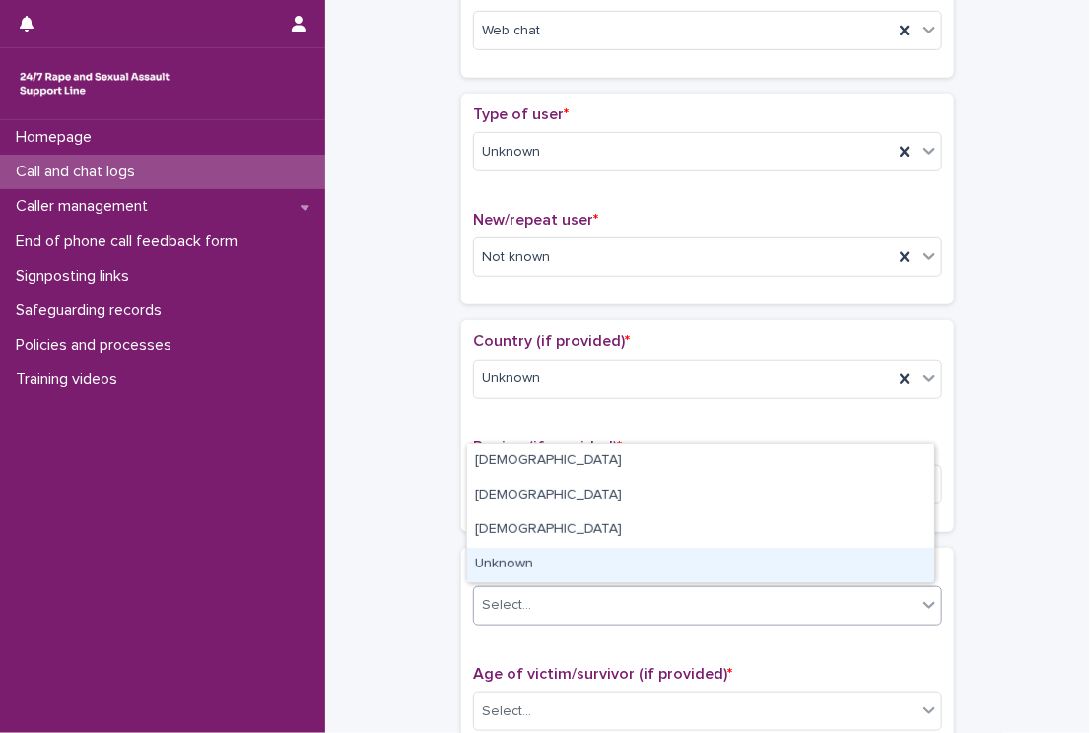
click at [520, 555] on div "Unknown" at bounding box center [700, 565] width 467 height 34
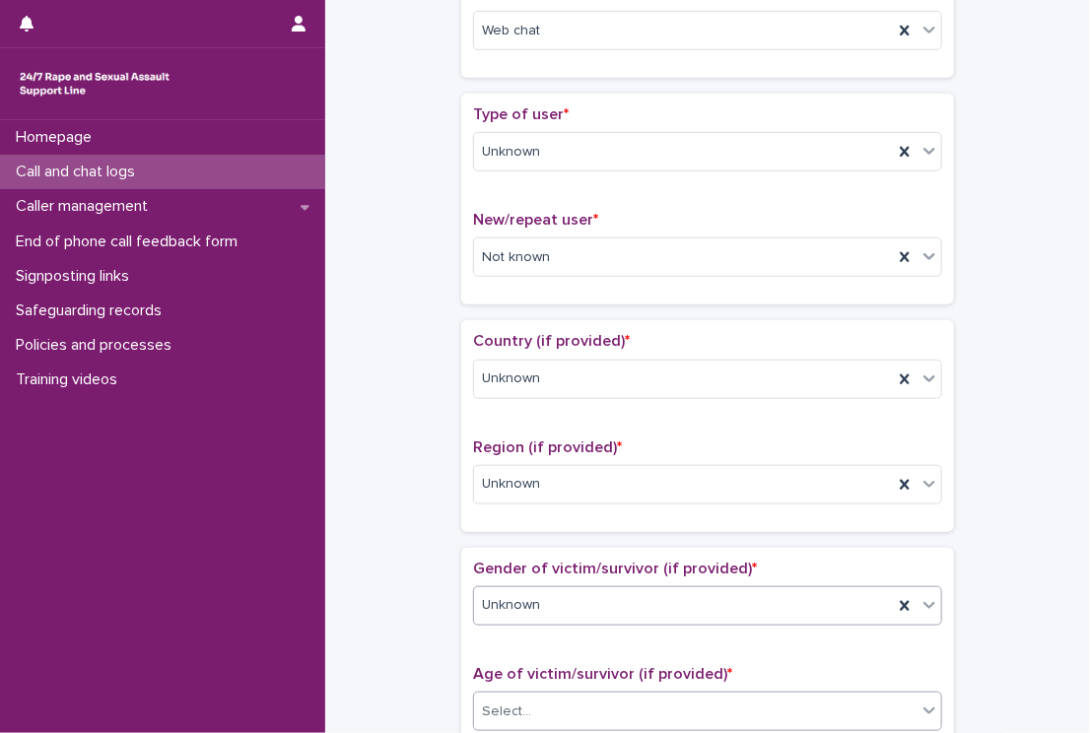
click at [516, 697] on div "Select..." at bounding box center [695, 712] width 442 height 33
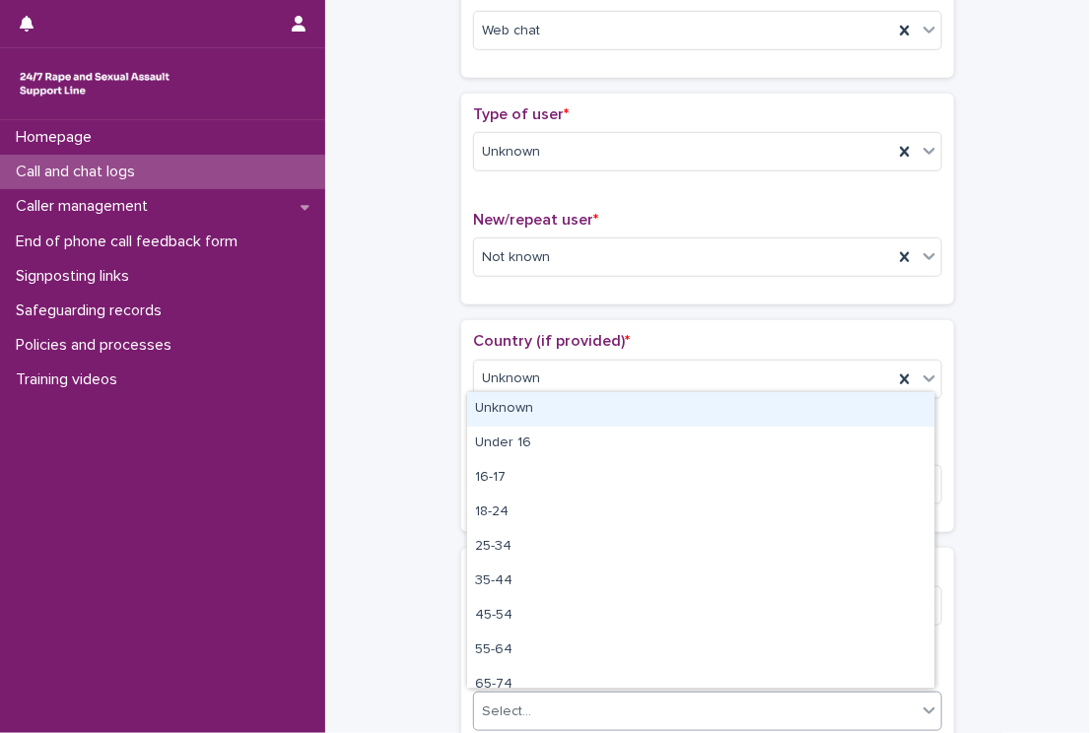
click at [556, 399] on div "Unknown" at bounding box center [700, 409] width 467 height 34
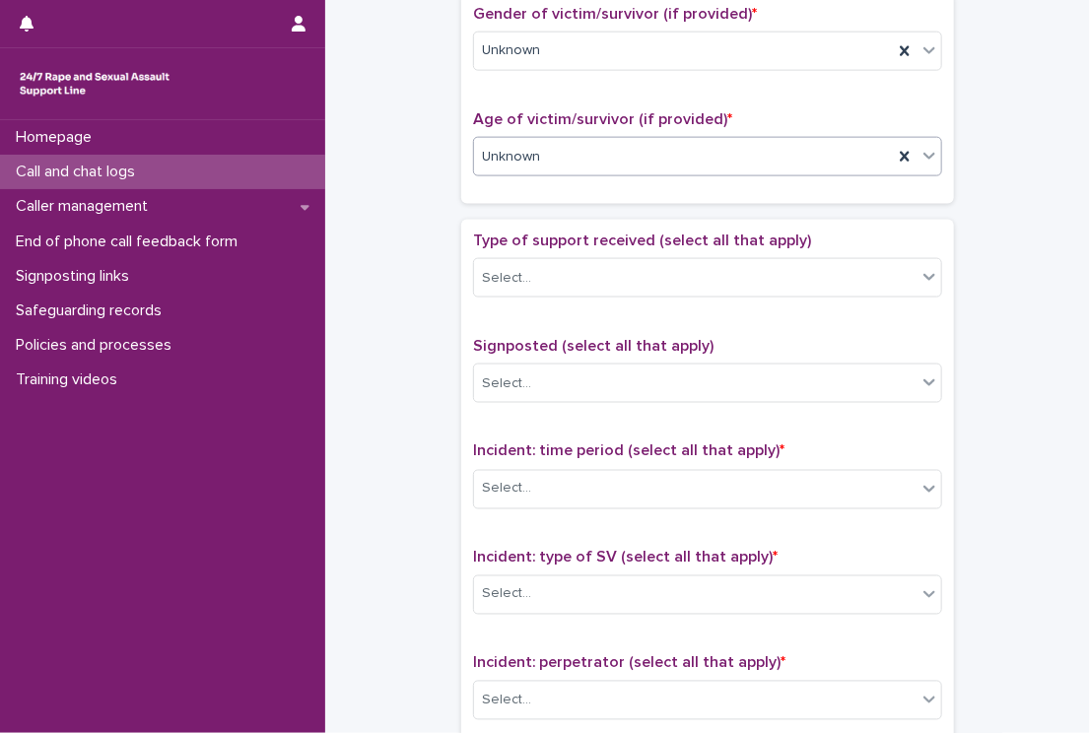
scroll to position [1206, 0]
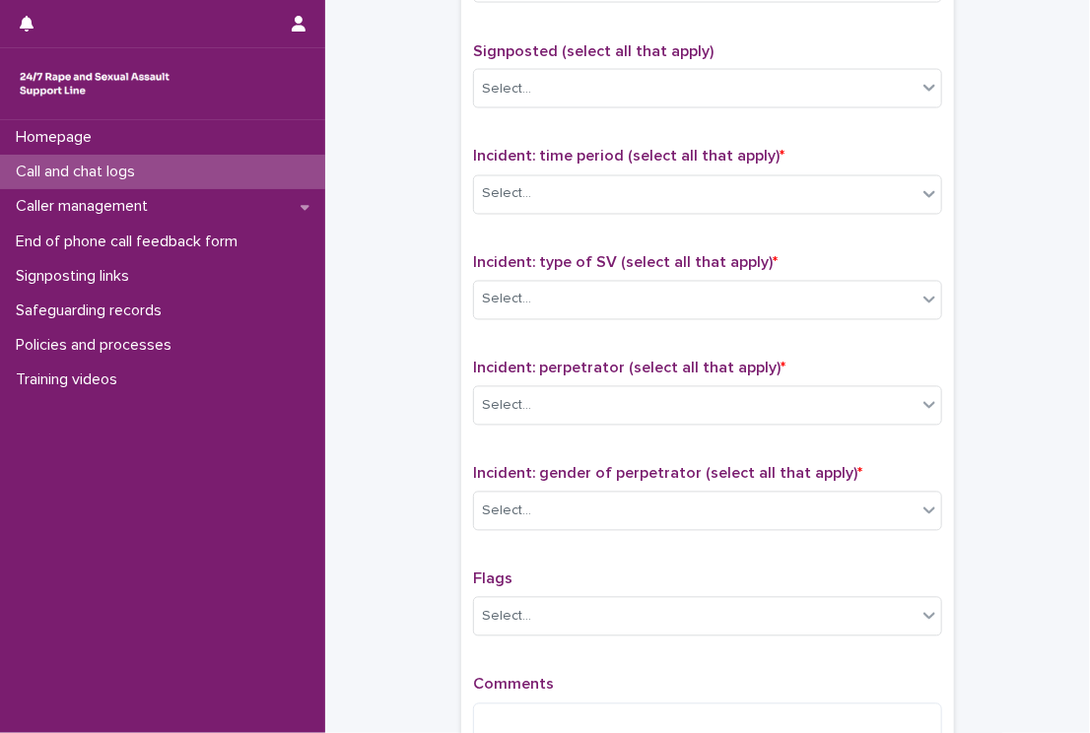
click at [521, 168] on div "Incident: time period (select all that apply) * Select..." at bounding box center [707, 189] width 469 height 82
click at [504, 202] on div "Select..." at bounding box center [695, 194] width 442 height 33
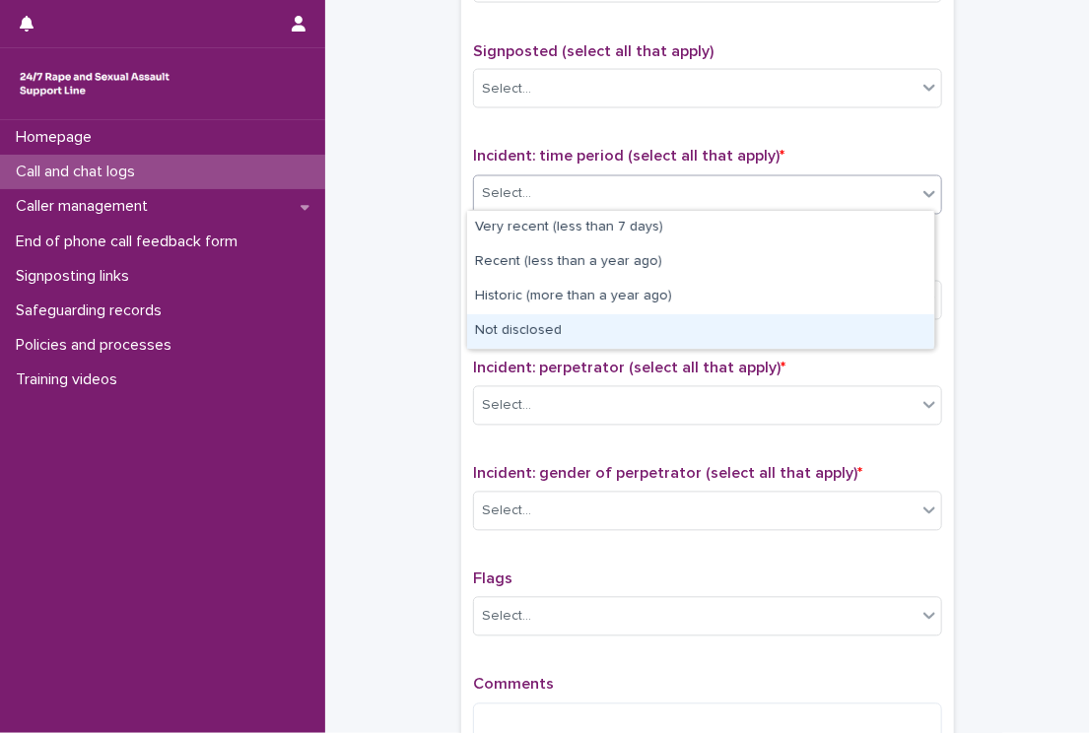
click at [516, 318] on div "Not disclosed" at bounding box center [700, 331] width 467 height 34
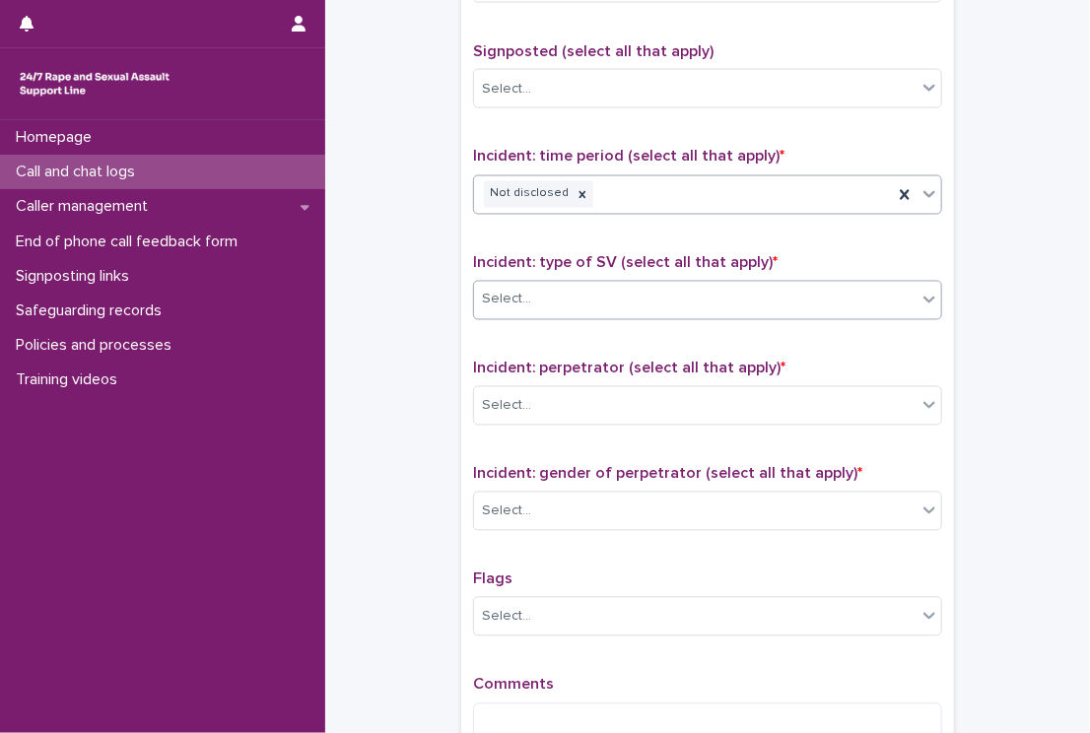
click at [513, 307] on div "Select..." at bounding box center [695, 300] width 442 height 33
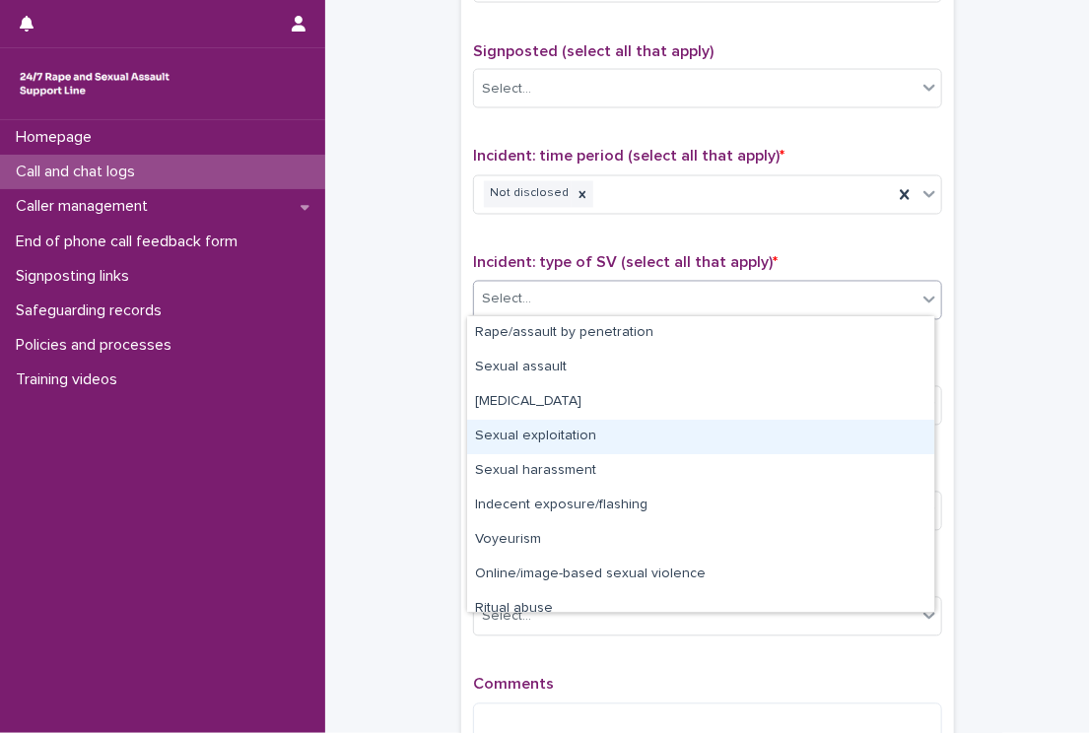
scroll to position [49, 0]
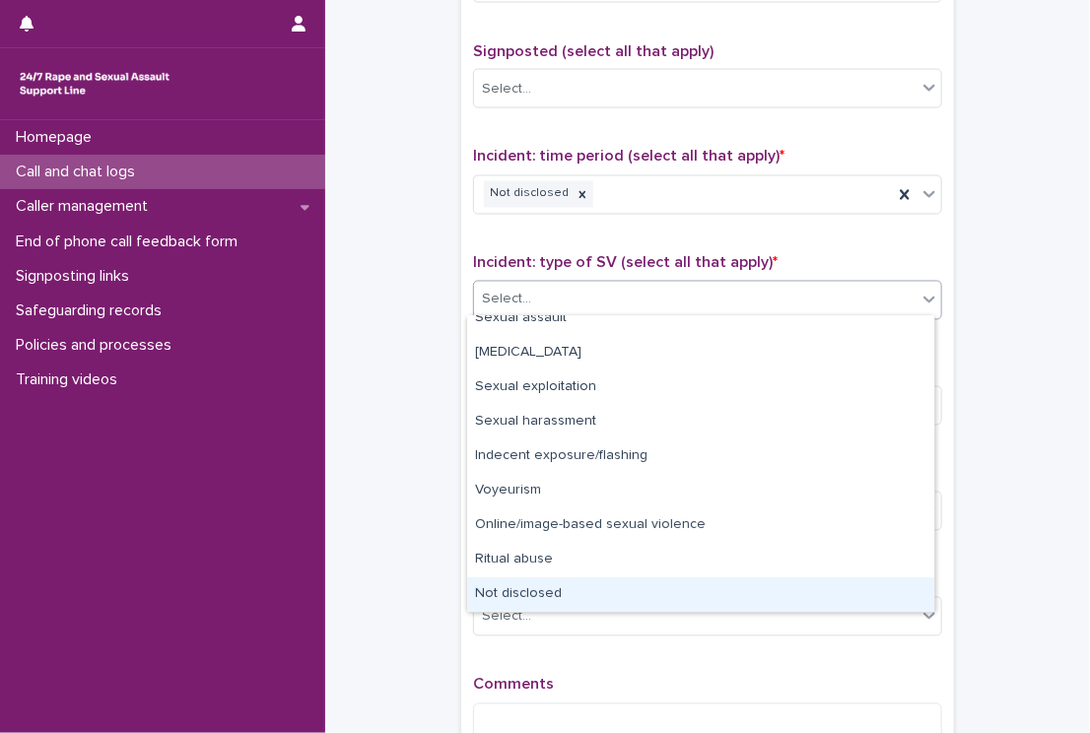
click at [792, 580] on div "Not disclosed" at bounding box center [700, 594] width 467 height 34
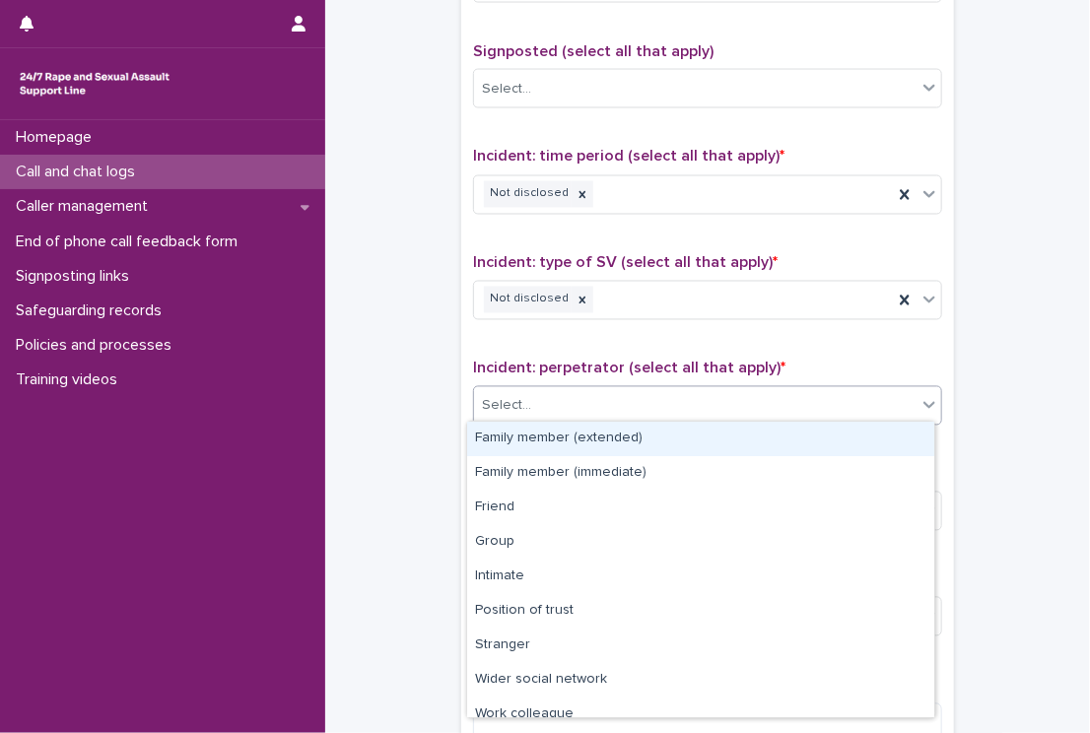
click at [537, 398] on div "Select..." at bounding box center [695, 406] width 442 height 33
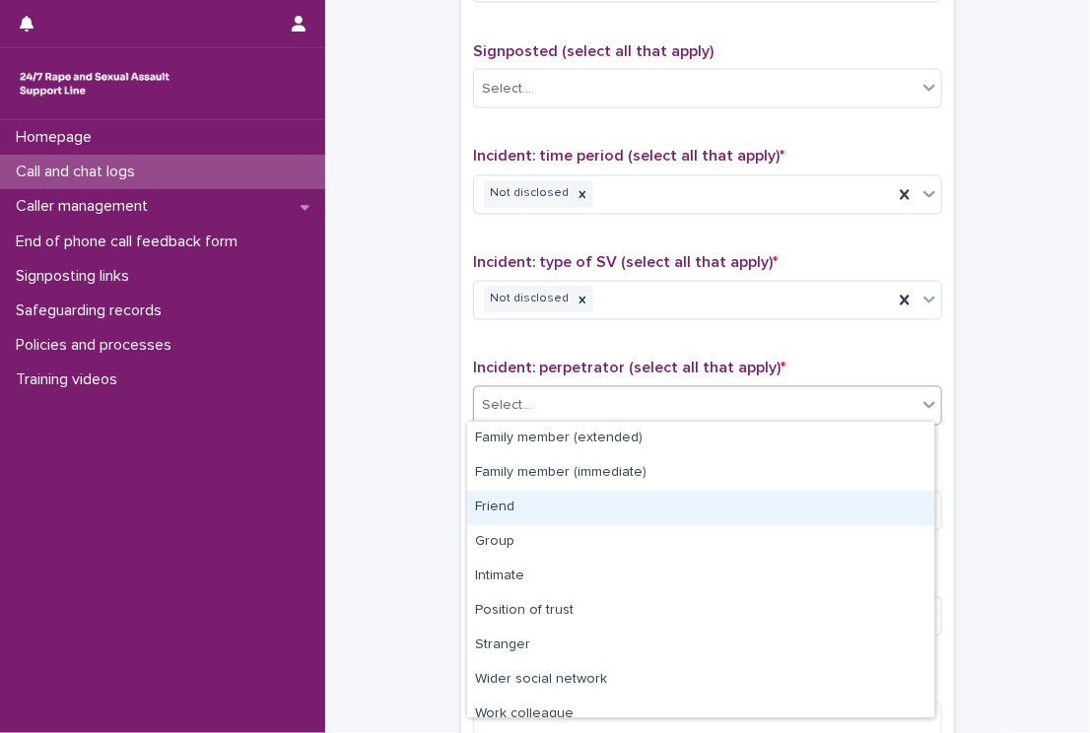
scroll to position [83, 0]
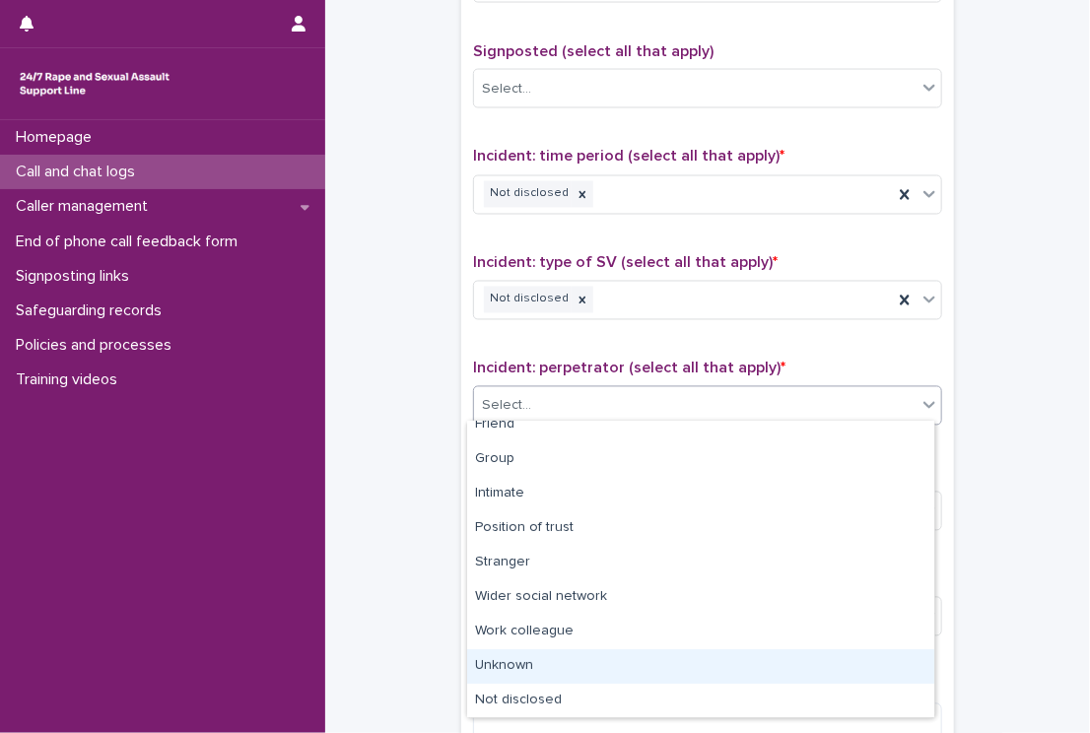
click at [782, 680] on div "Unknown" at bounding box center [700, 666] width 467 height 34
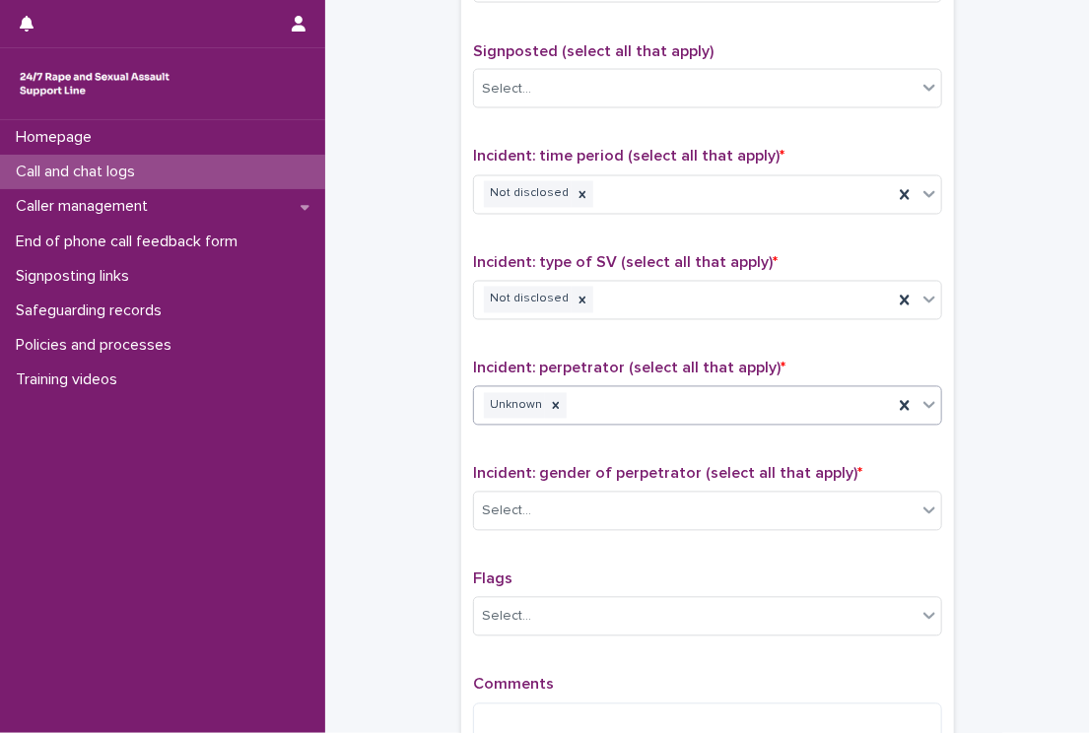
click at [556, 398] on div "Unknown" at bounding box center [683, 406] width 419 height 34
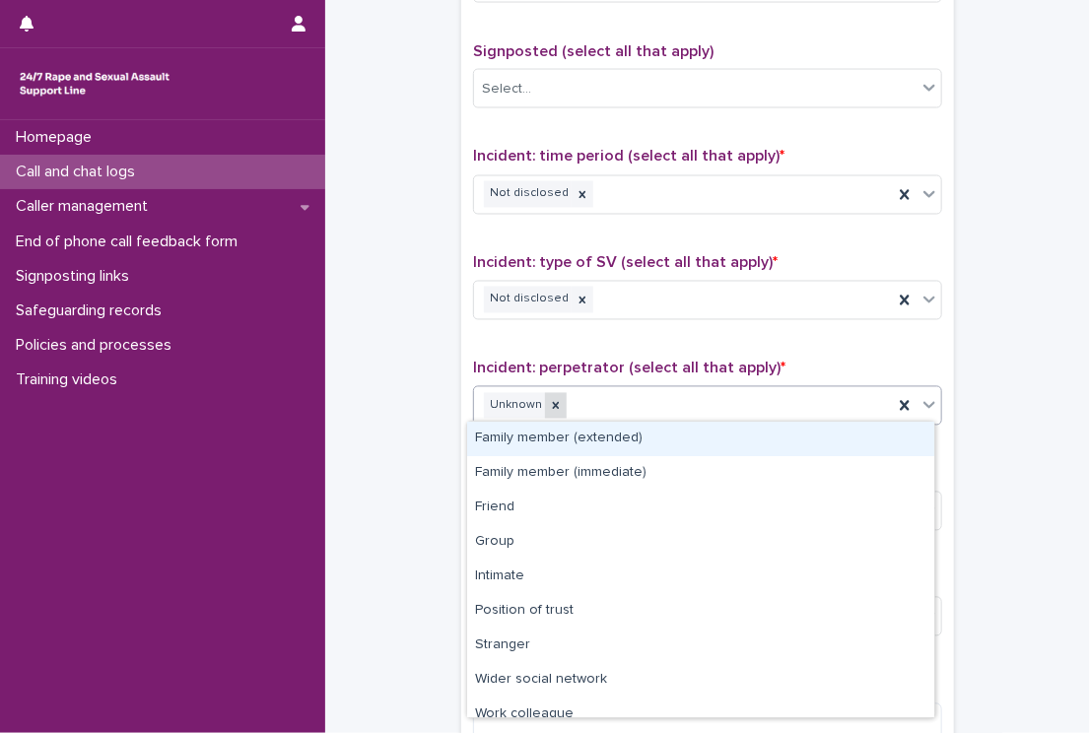
click at [553, 402] on icon at bounding box center [556, 405] width 7 height 7
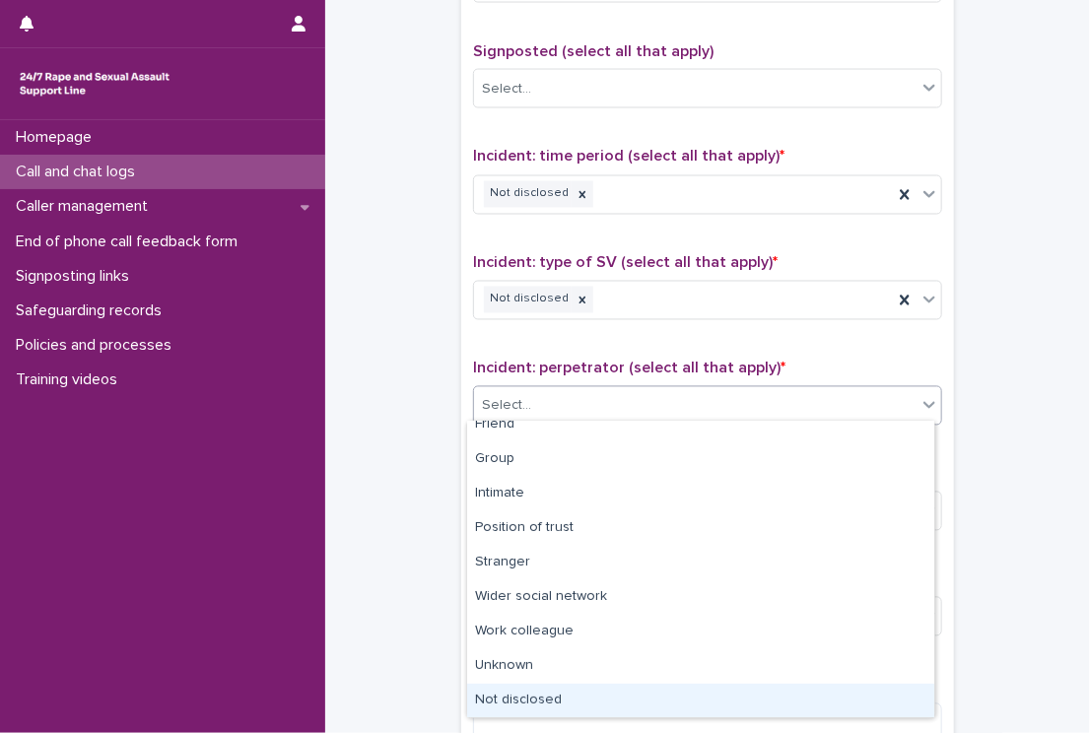
click at [769, 697] on div "Not disclosed" at bounding box center [700, 701] width 467 height 34
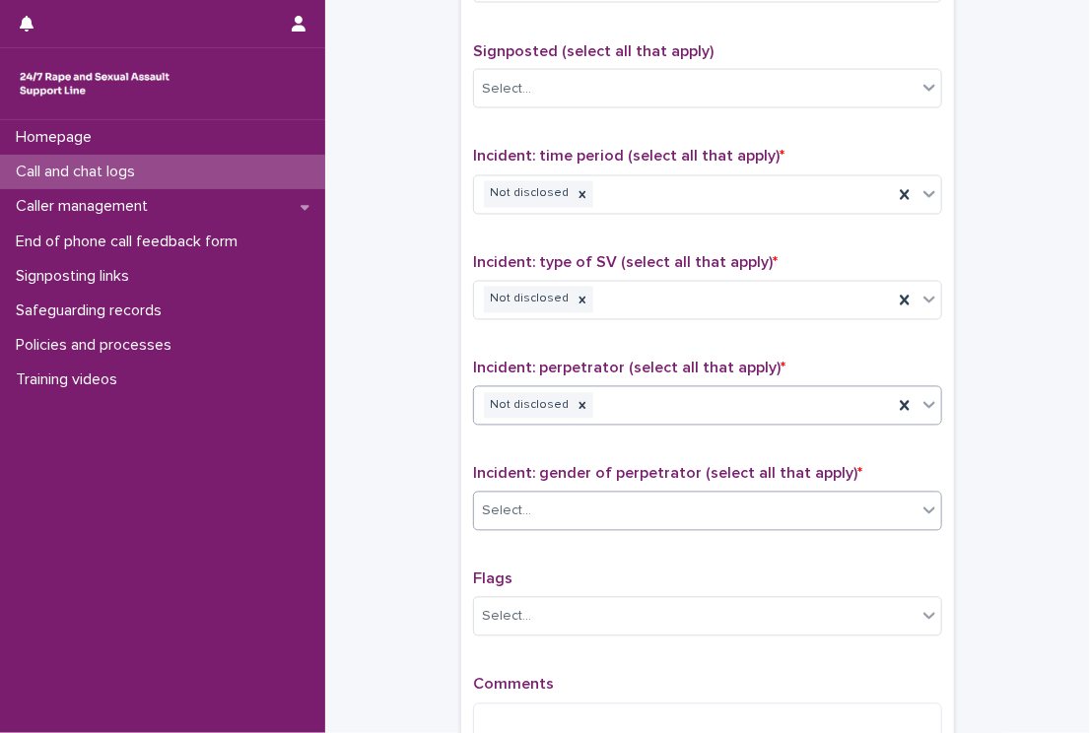
click at [539, 506] on div "Select..." at bounding box center [695, 512] width 442 height 33
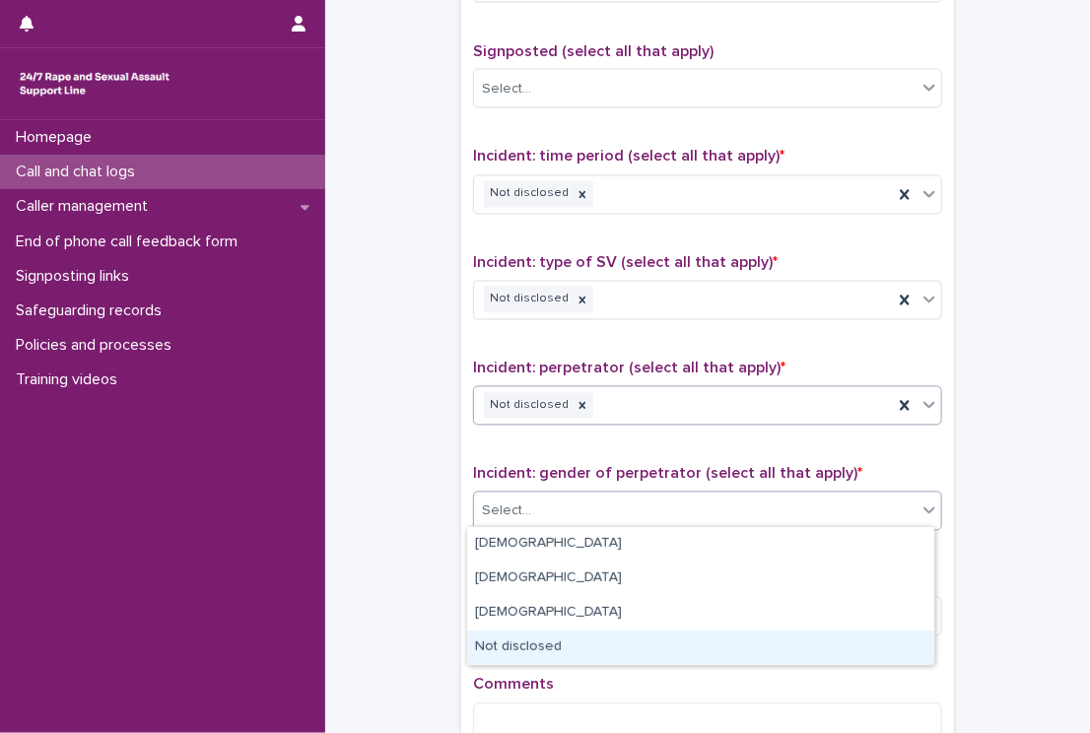
click at [498, 646] on div "Not disclosed" at bounding box center [700, 648] width 467 height 34
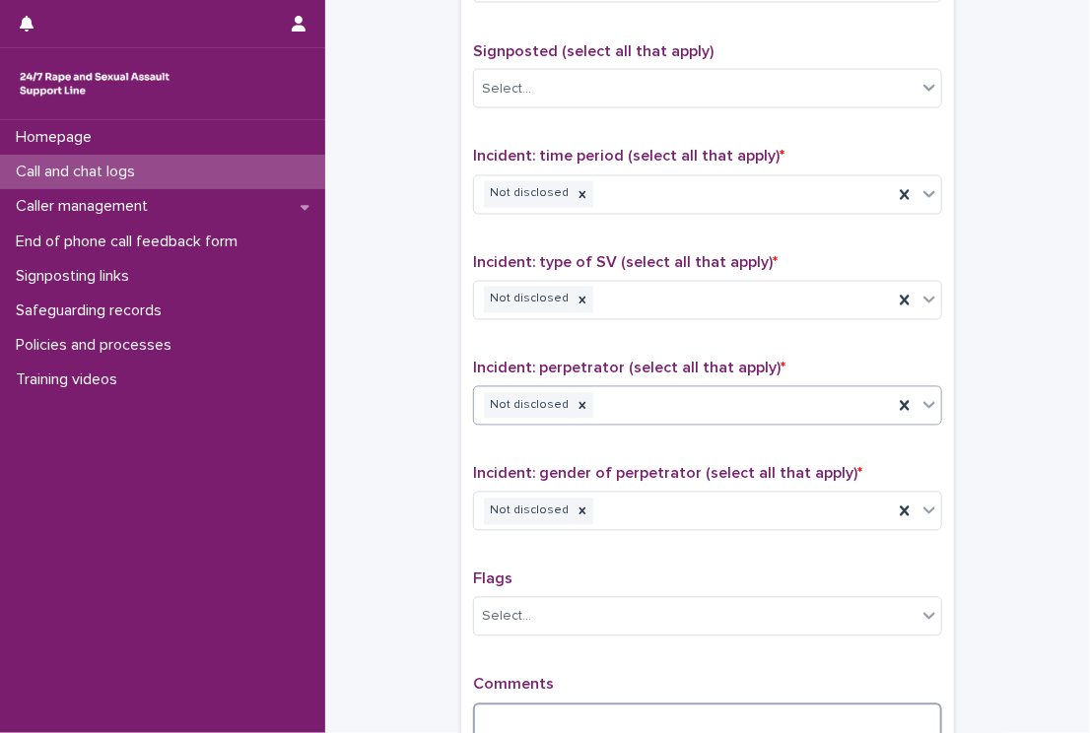
click at [508, 719] on textarea at bounding box center [707, 725] width 469 height 42
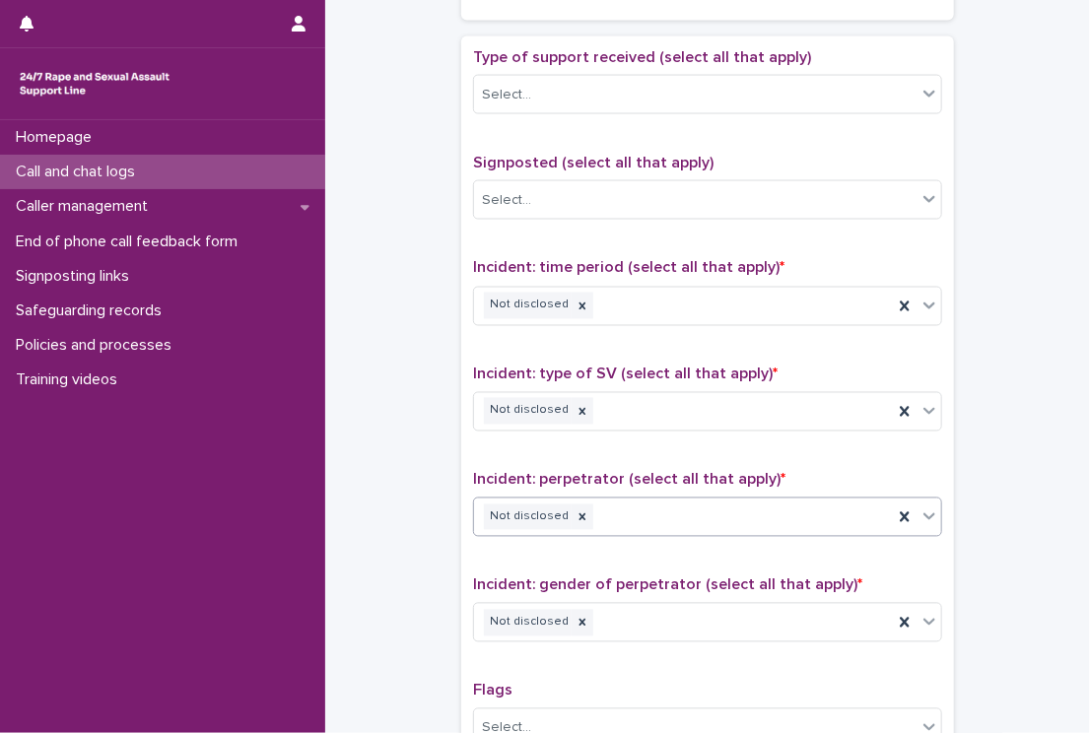
scroll to position [1442, 0]
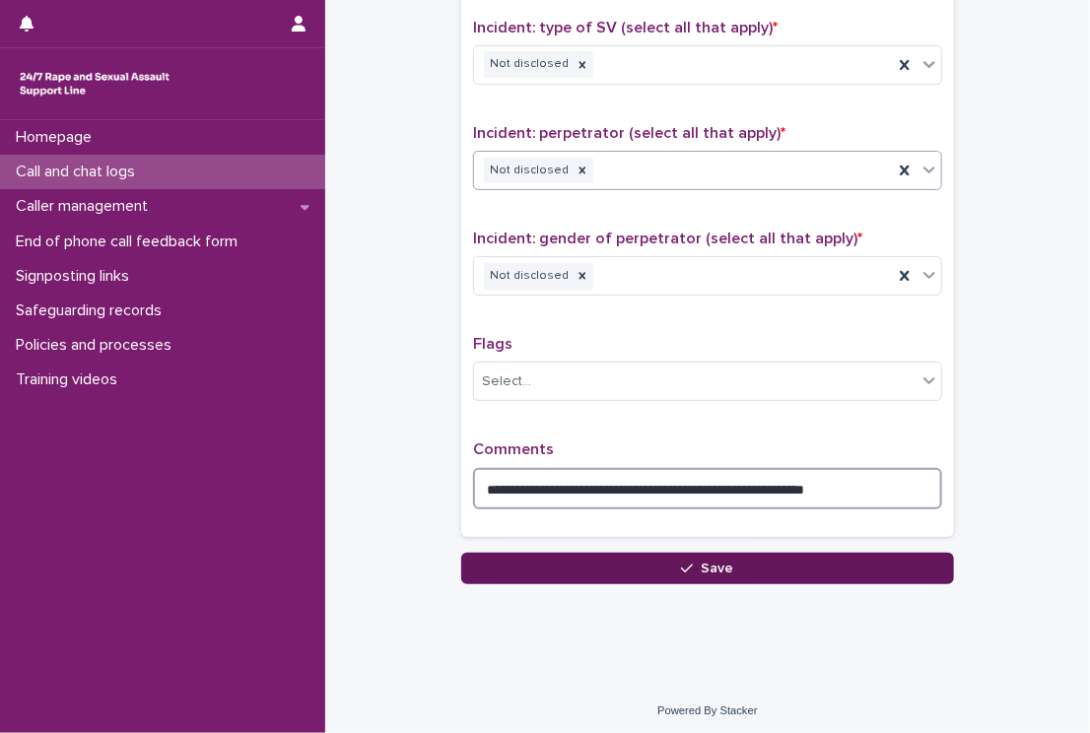
type textarea "**********"
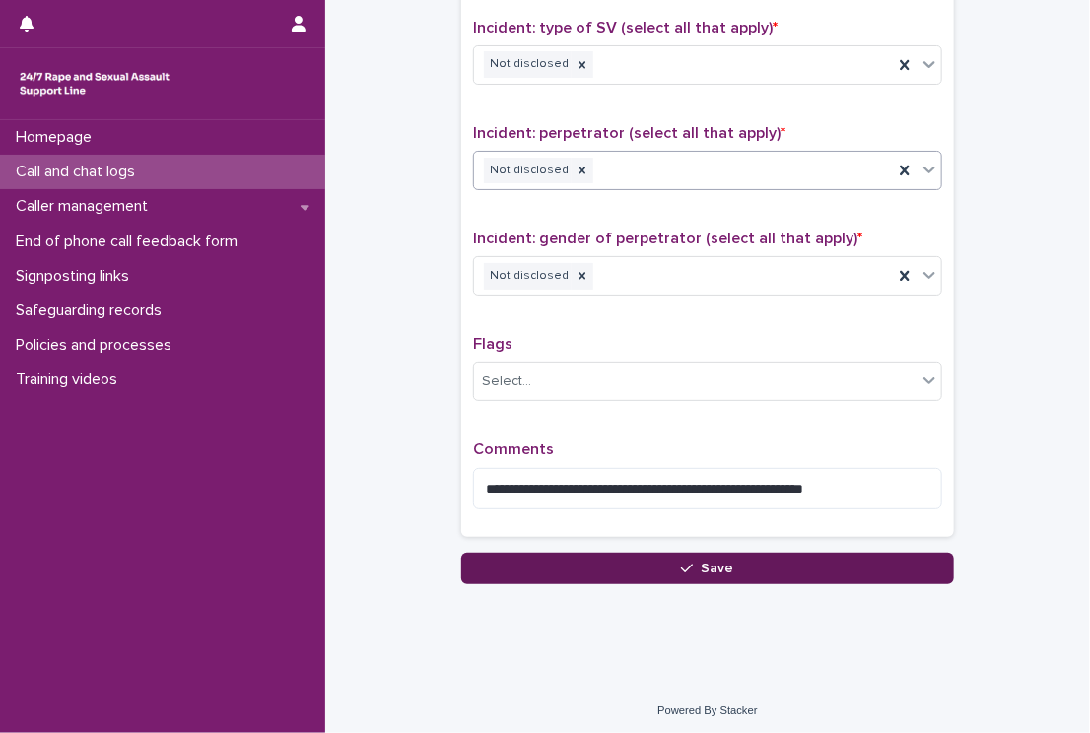
click at [593, 561] on button "Save" at bounding box center [707, 569] width 493 height 32
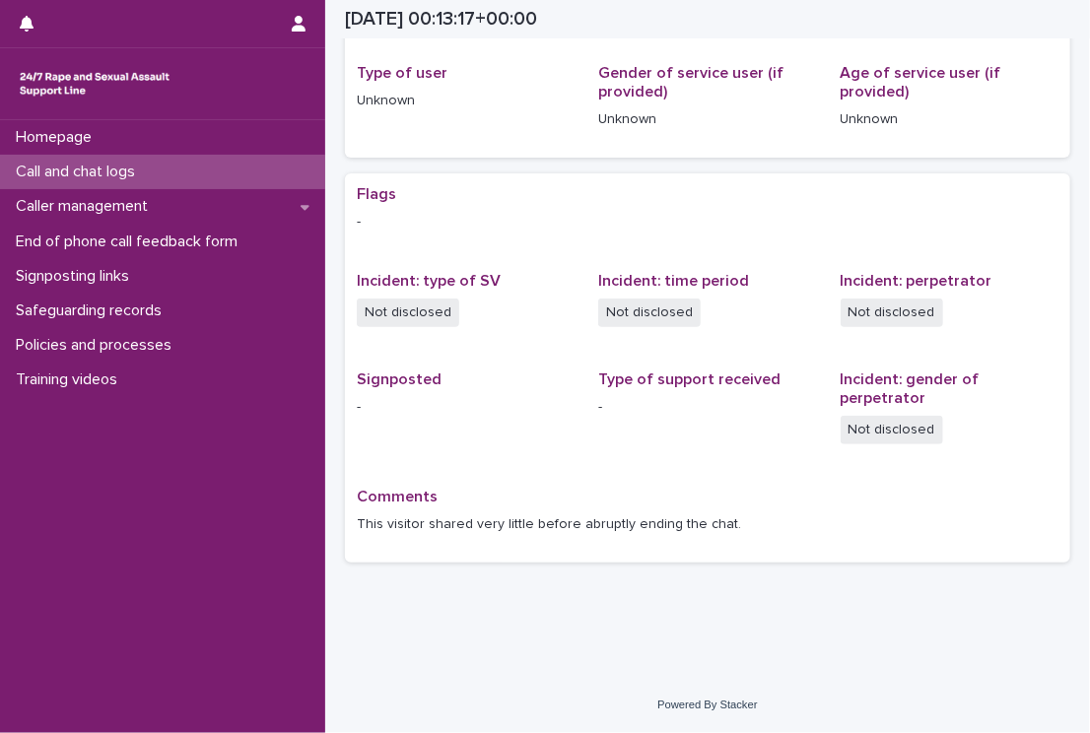
scroll to position [255, 0]
click at [79, 179] on p "Call and chat logs" at bounding box center [79, 172] width 143 height 19
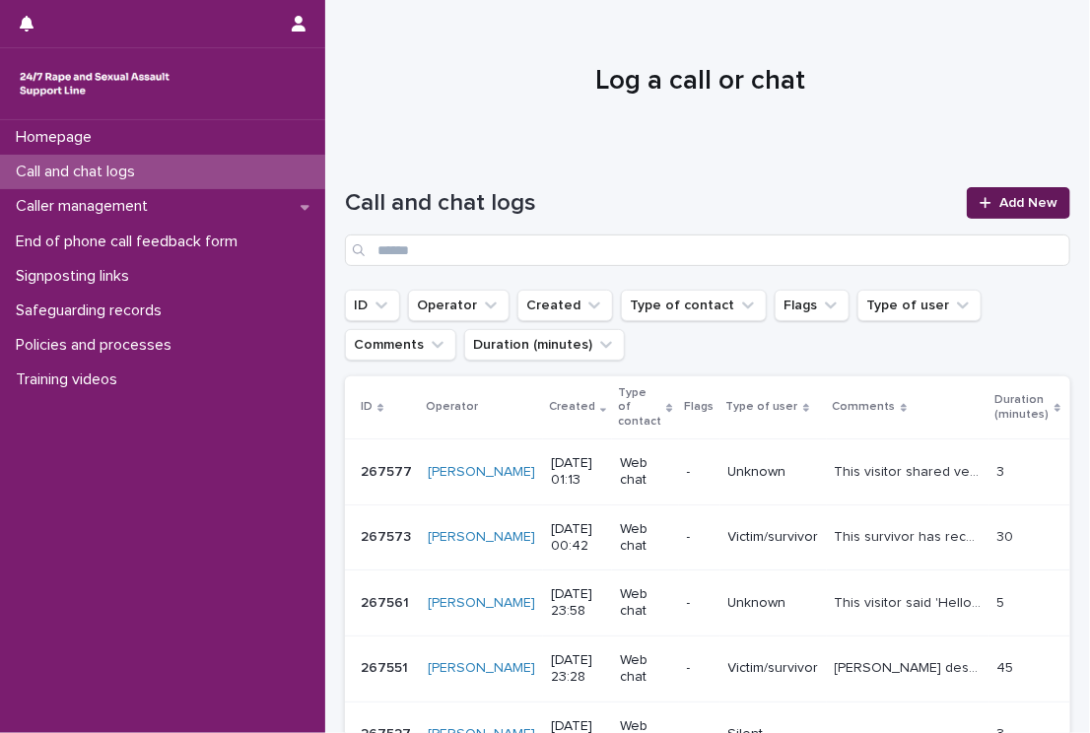
click at [975, 194] on link "Add New" at bounding box center [1018, 203] width 103 height 32
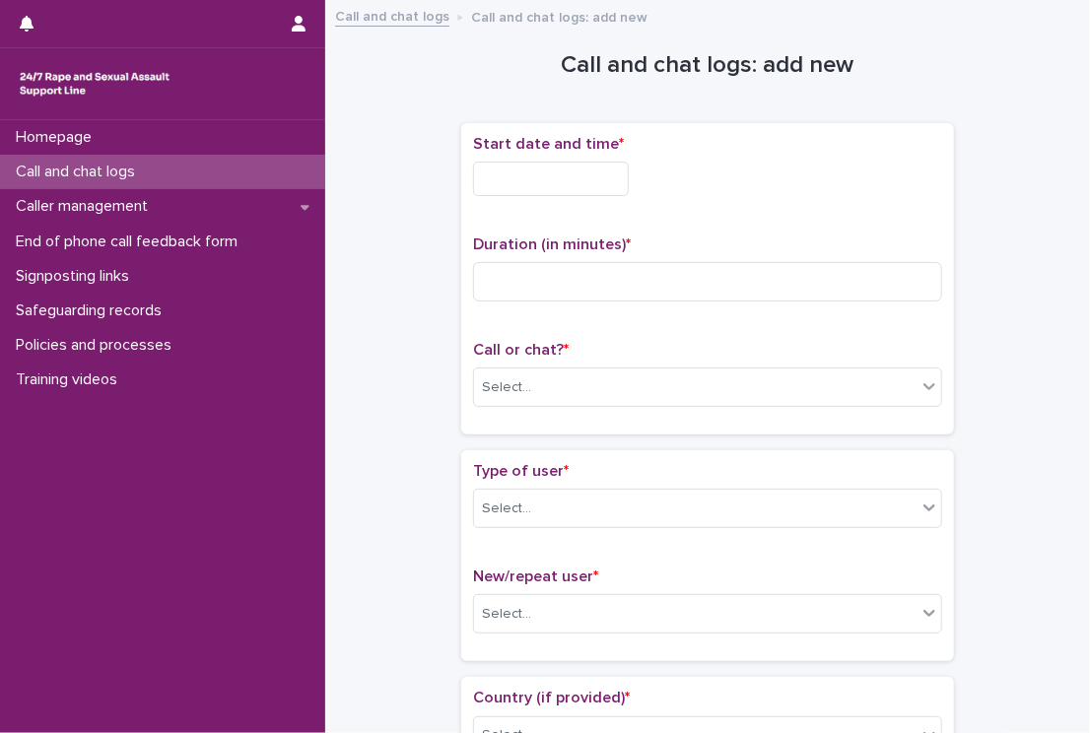
click at [522, 188] on input "text" at bounding box center [551, 179] width 156 height 34
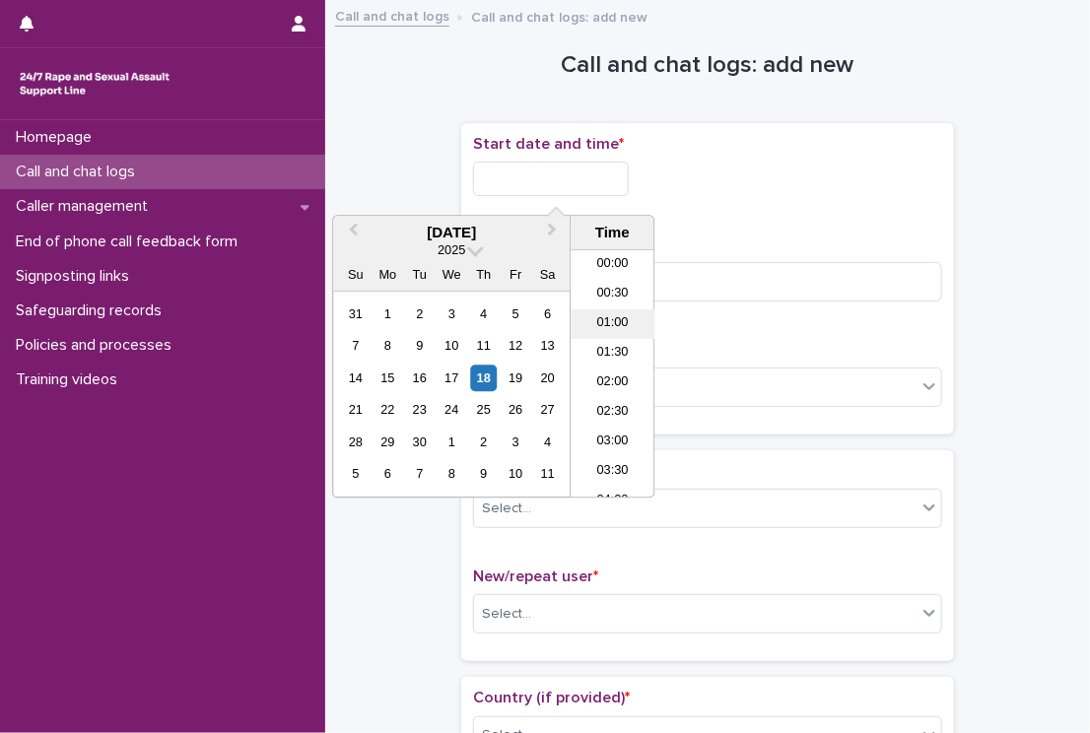
click at [606, 330] on li "01:00" at bounding box center [613, 325] width 84 height 30
drag, startPoint x: 561, startPoint y: 177, endPoint x: 692, endPoint y: 215, distance: 136.3
click at [692, 215] on div "**********" at bounding box center [707, 279] width 469 height 288
type input "**********"
click at [710, 214] on div "**********" at bounding box center [707, 279] width 469 height 288
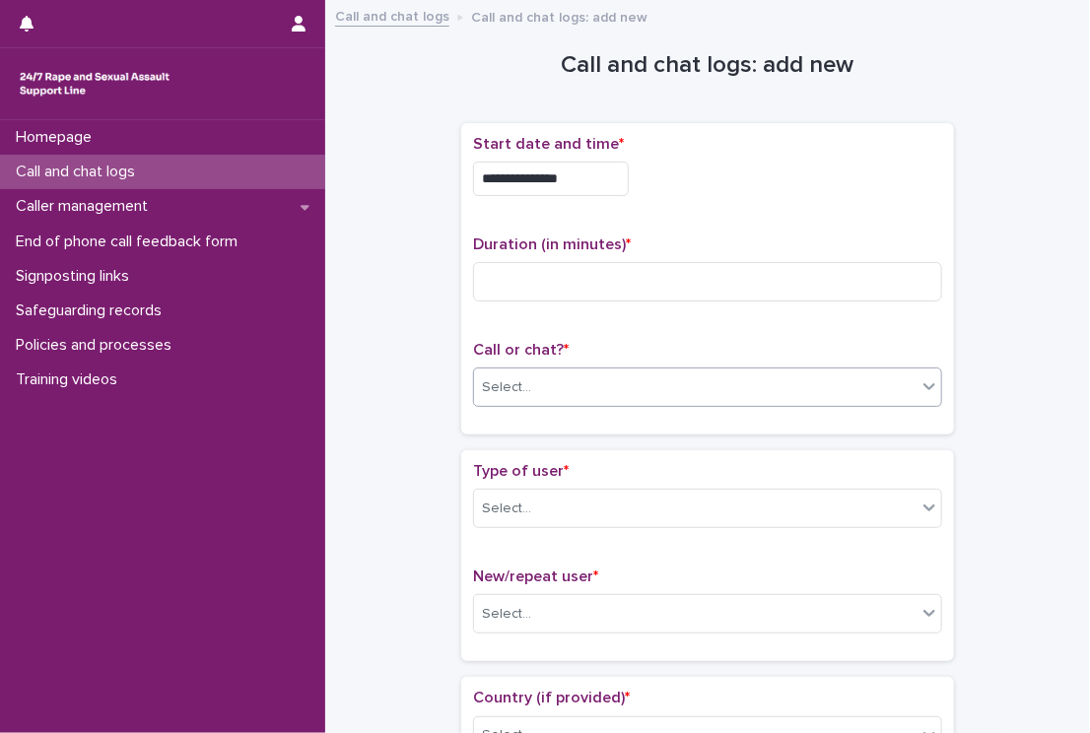
click at [579, 386] on div "Select..." at bounding box center [695, 387] width 442 height 33
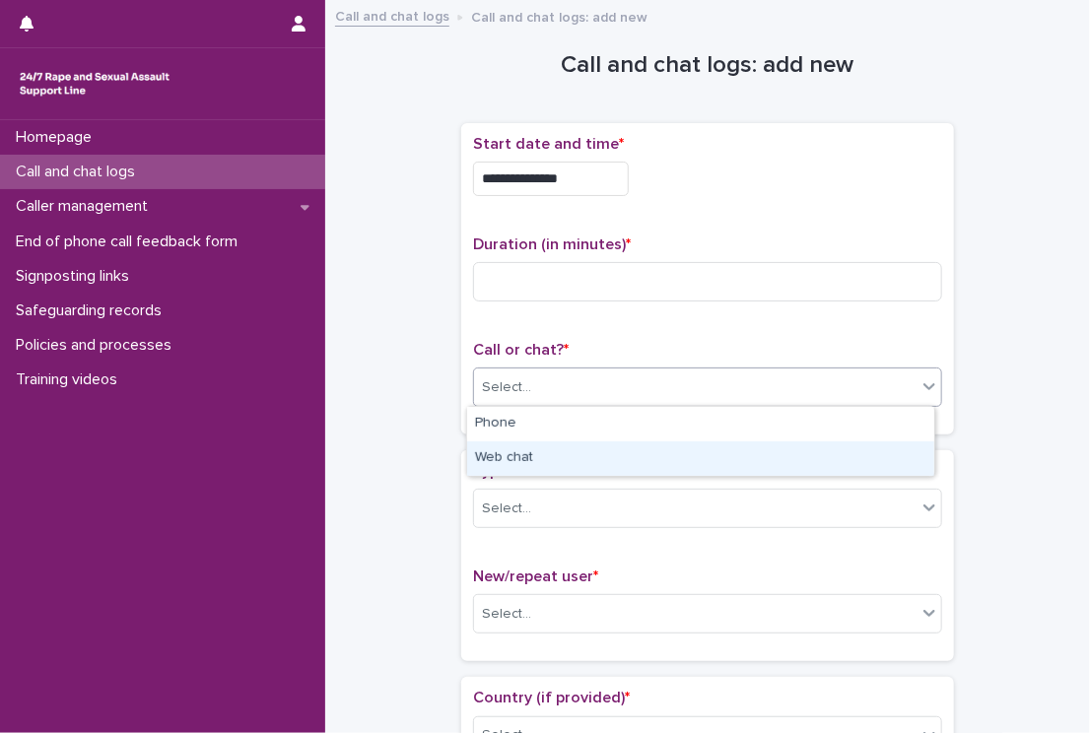
click at [542, 456] on div "Web chat" at bounding box center [700, 458] width 467 height 34
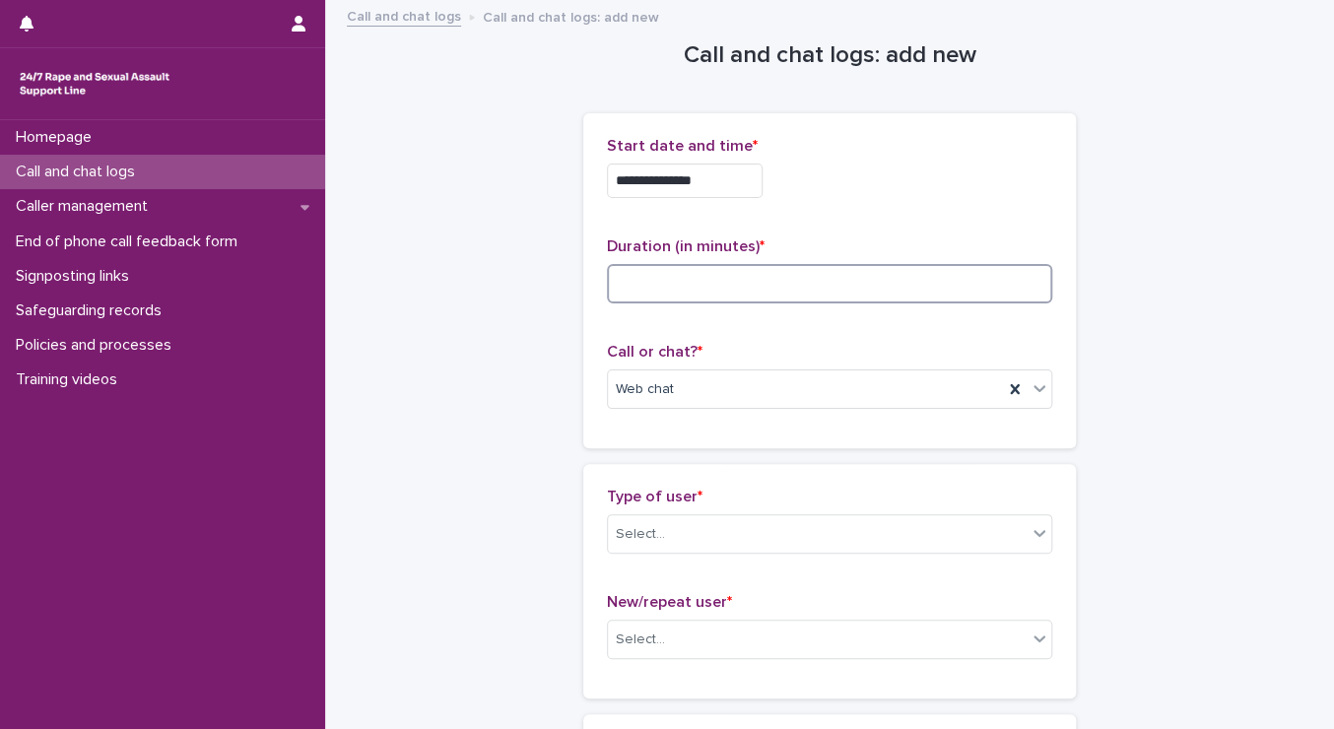
click at [729, 283] on input at bounding box center [829, 283] width 445 height 39
type input "*"
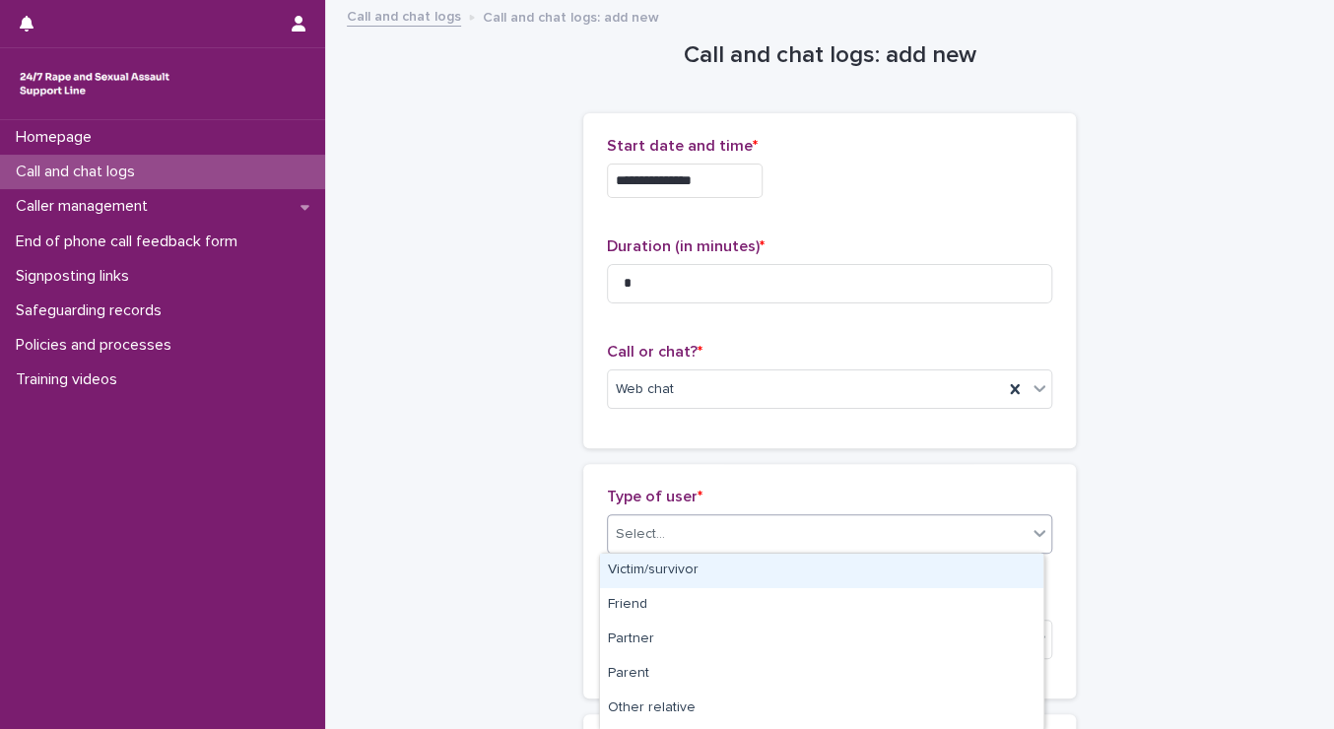
click at [632, 518] on div "Select..." at bounding box center [817, 534] width 419 height 33
click at [682, 578] on div "Victim/survivor" at bounding box center [821, 571] width 443 height 34
type input "*****"
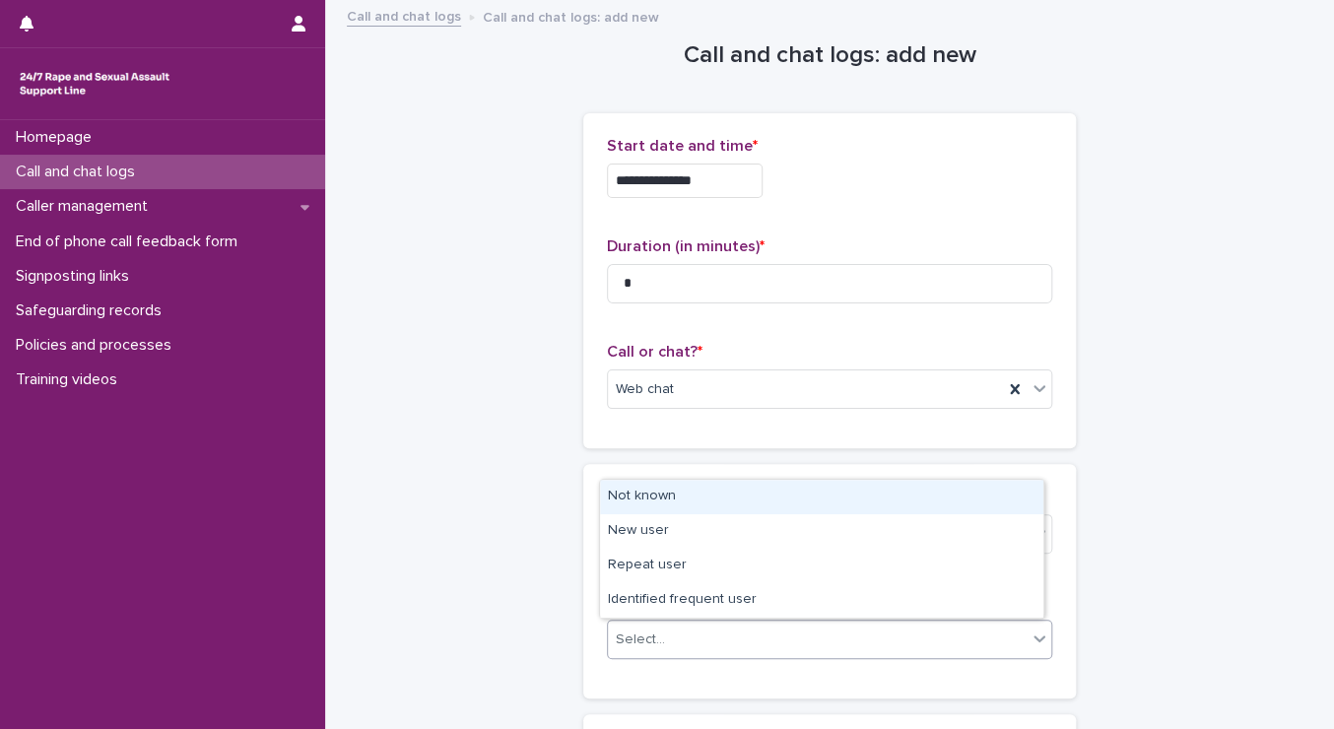
click at [661, 634] on div "Select..." at bounding box center [817, 640] width 419 height 33
click at [635, 486] on div "Not known" at bounding box center [821, 497] width 443 height 34
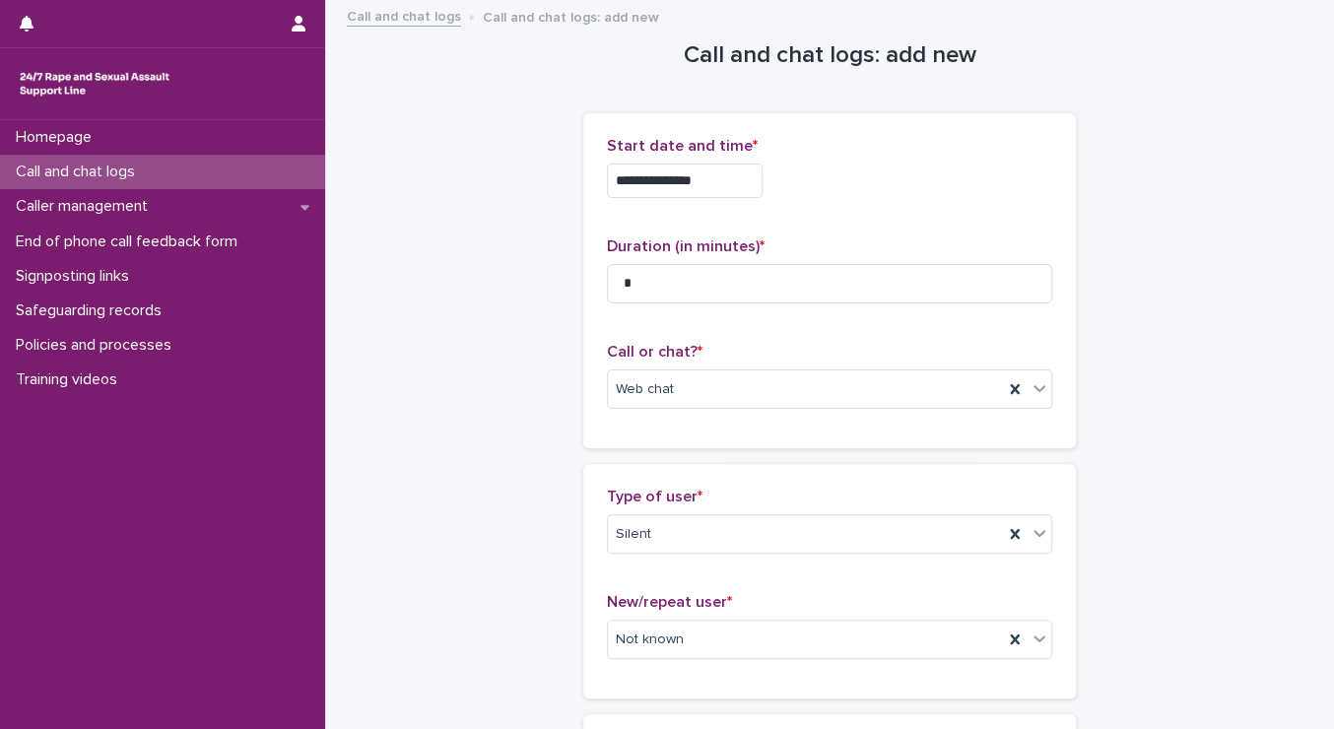
drag, startPoint x: 424, startPoint y: 342, endPoint x: 432, endPoint y: 287, distance: 55.7
click at [424, 342] on div "**********" at bounding box center [830, 448] width 966 height 892
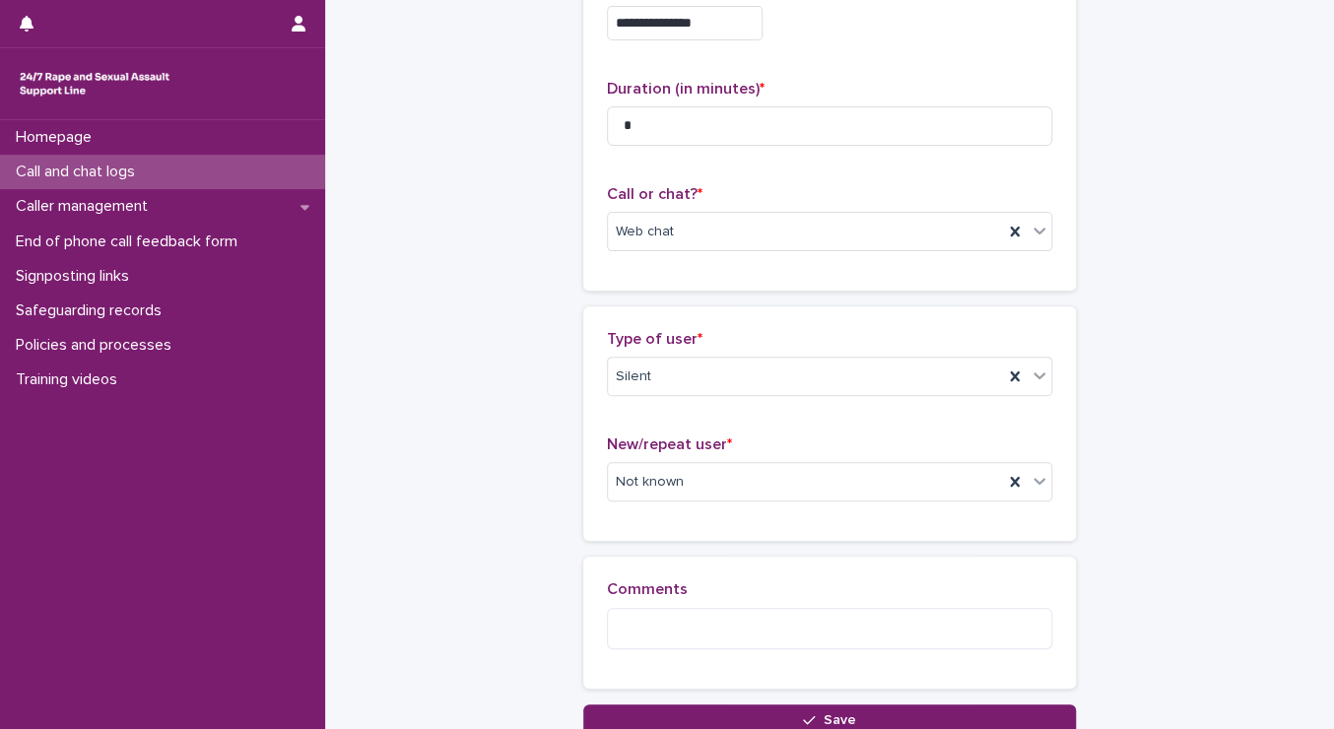
scroll to position [317, 0]
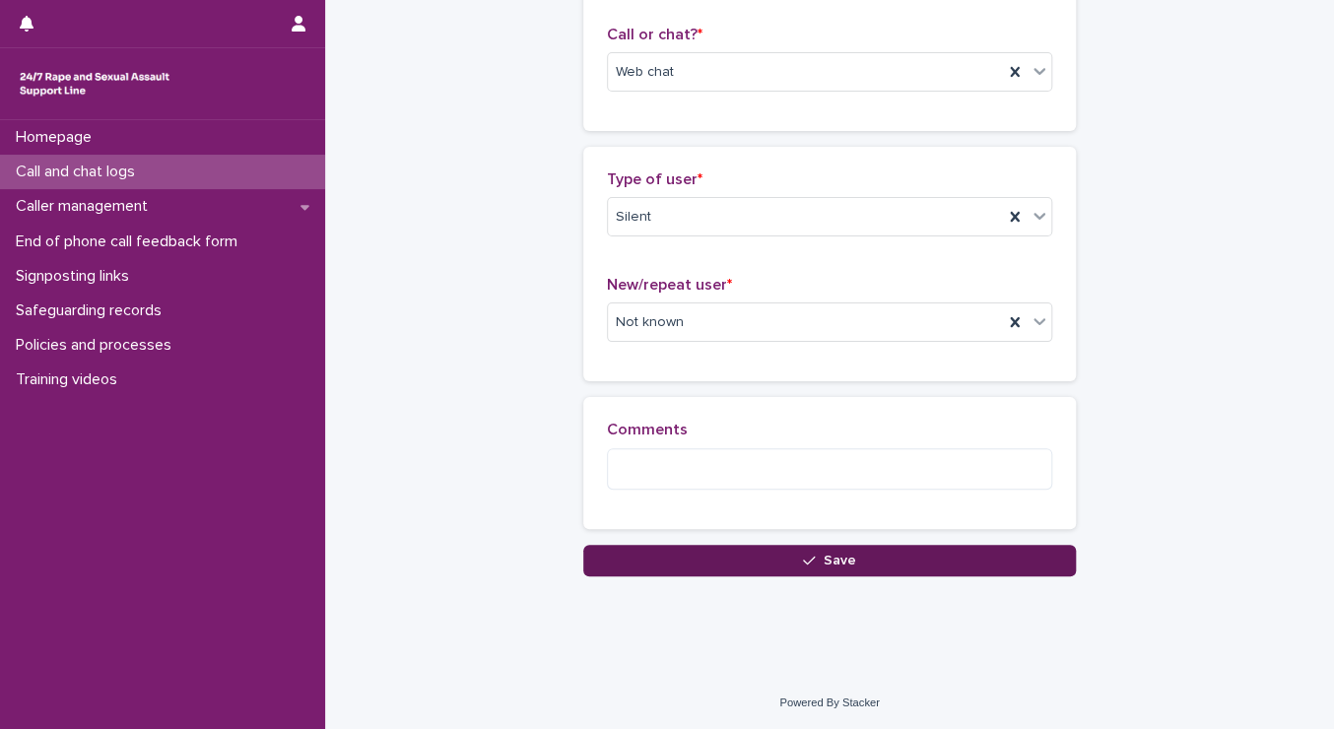
click at [638, 561] on button "Save" at bounding box center [829, 561] width 493 height 32
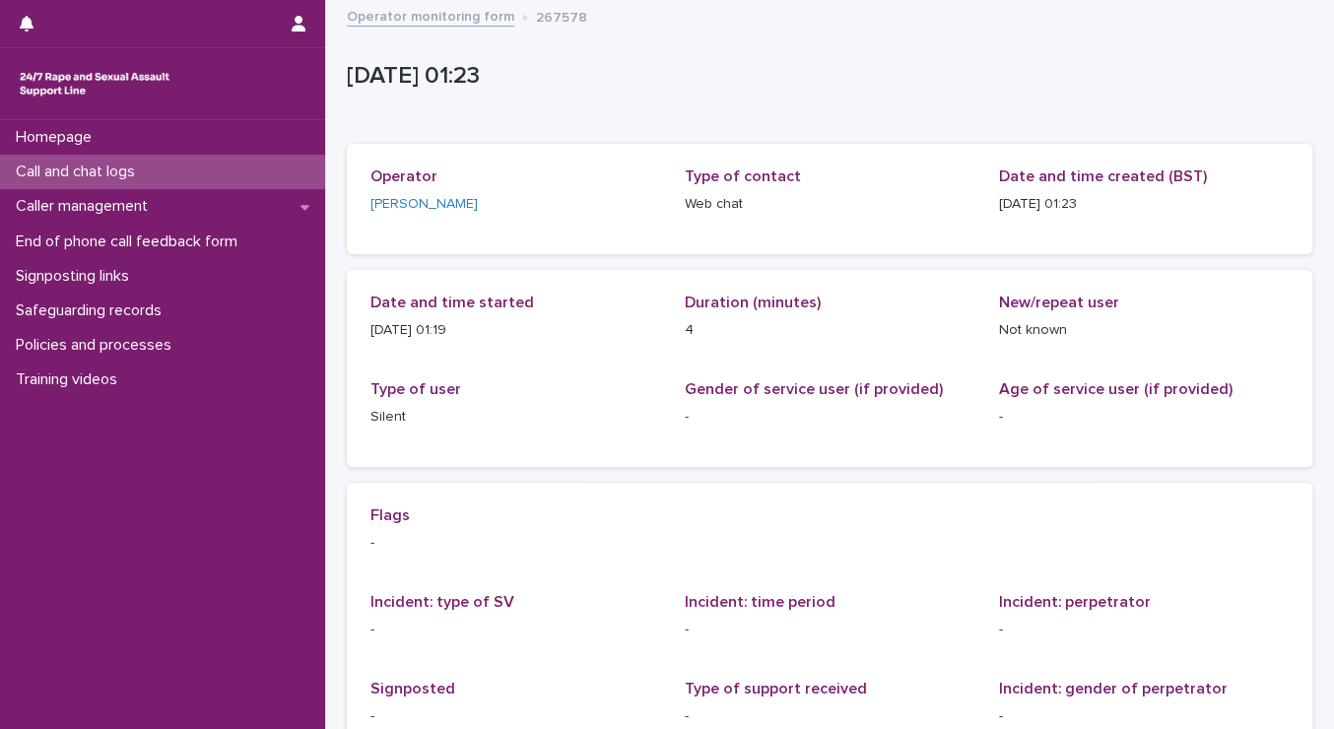
click at [48, 179] on p "Call and chat logs" at bounding box center [79, 172] width 143 height 19
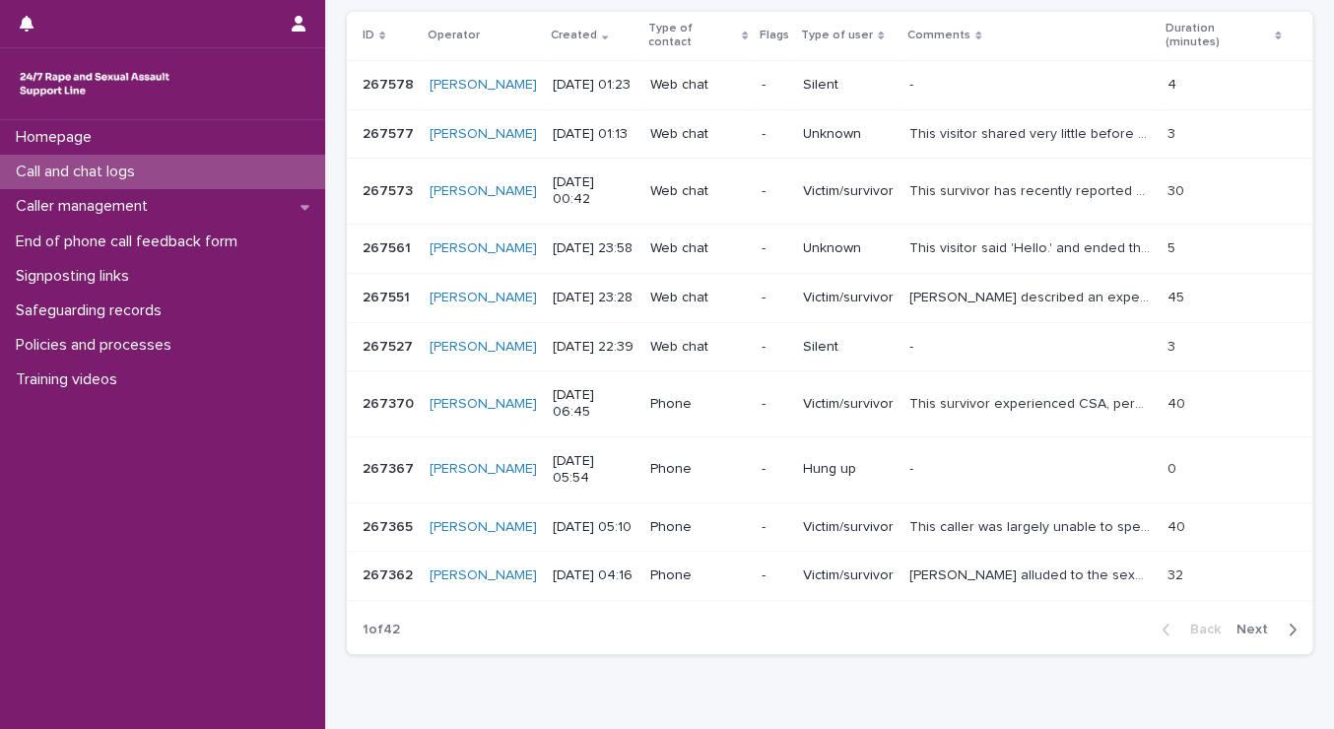
scroll to position [343, 0]
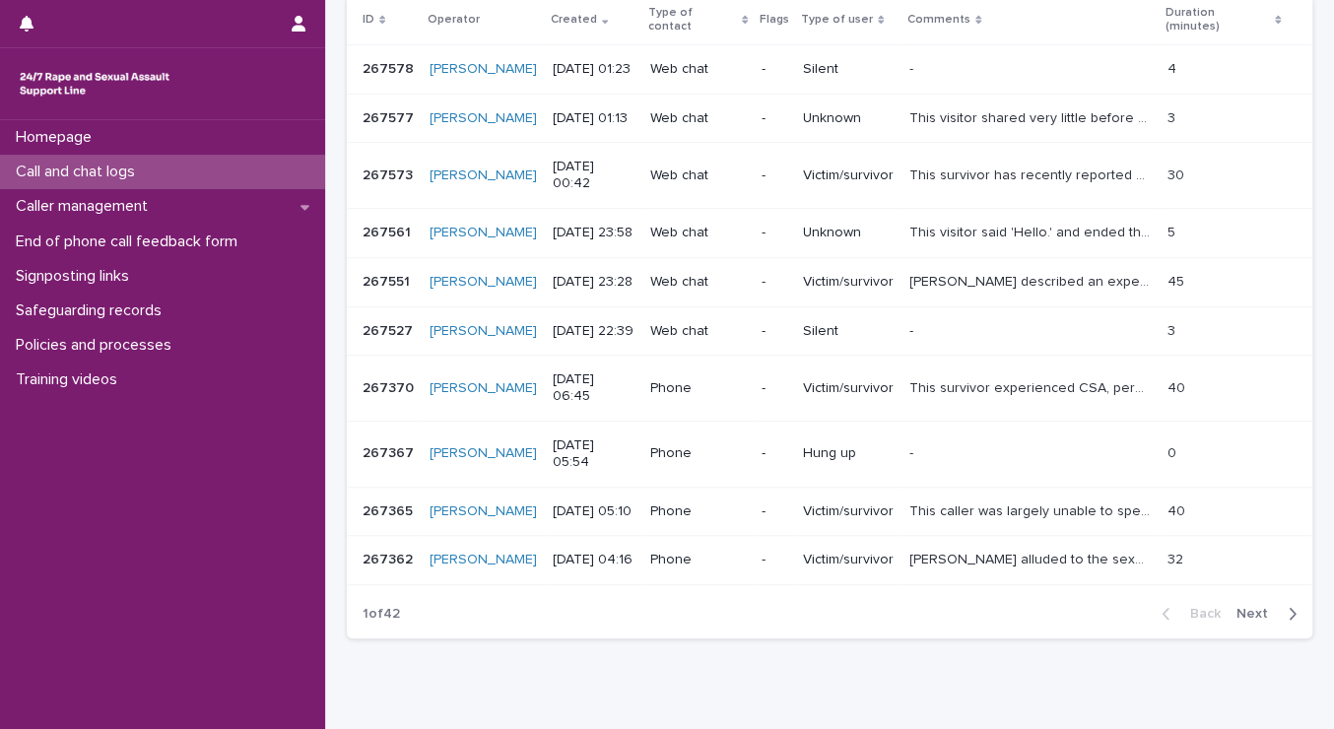
click at [1089, 605] on icon "button" at bounding box center [1292, 614] width 9 height 18
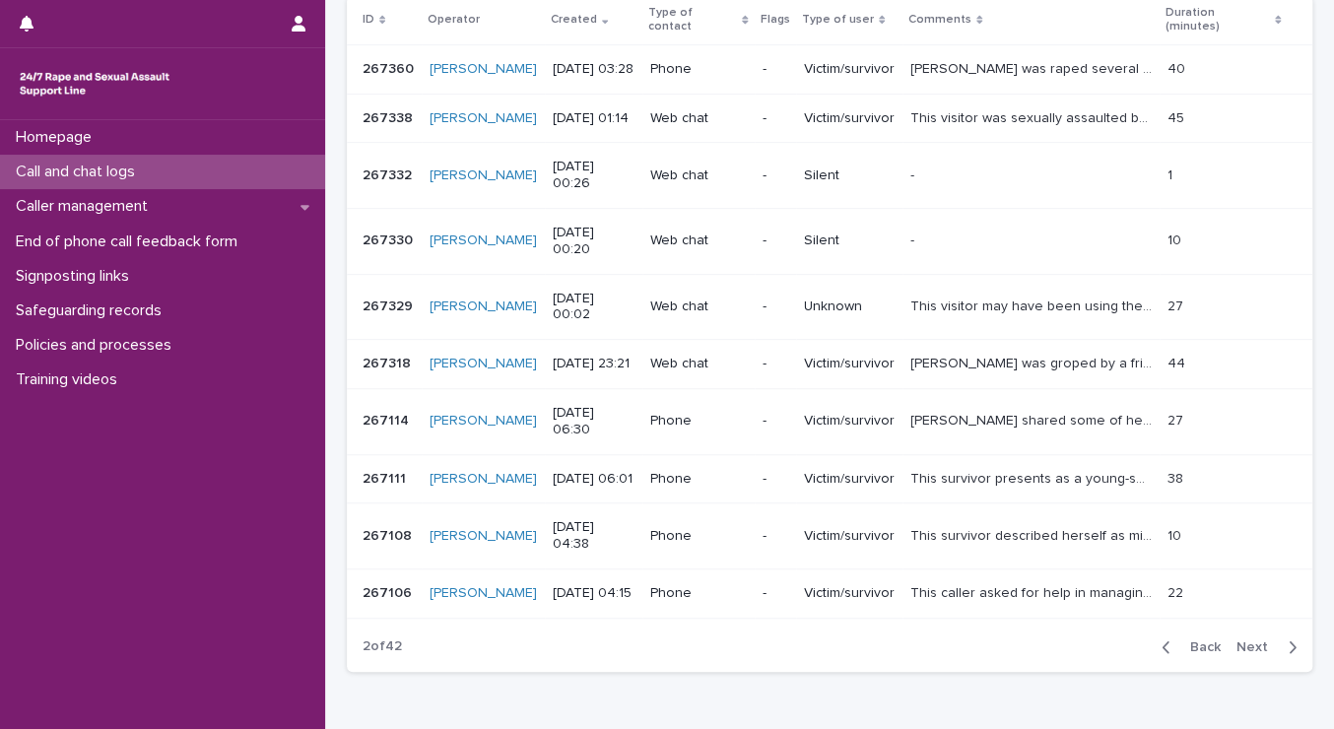
click at [1089, 639] on icon "button" at bounding box center [1292, 648] width 9 height 18
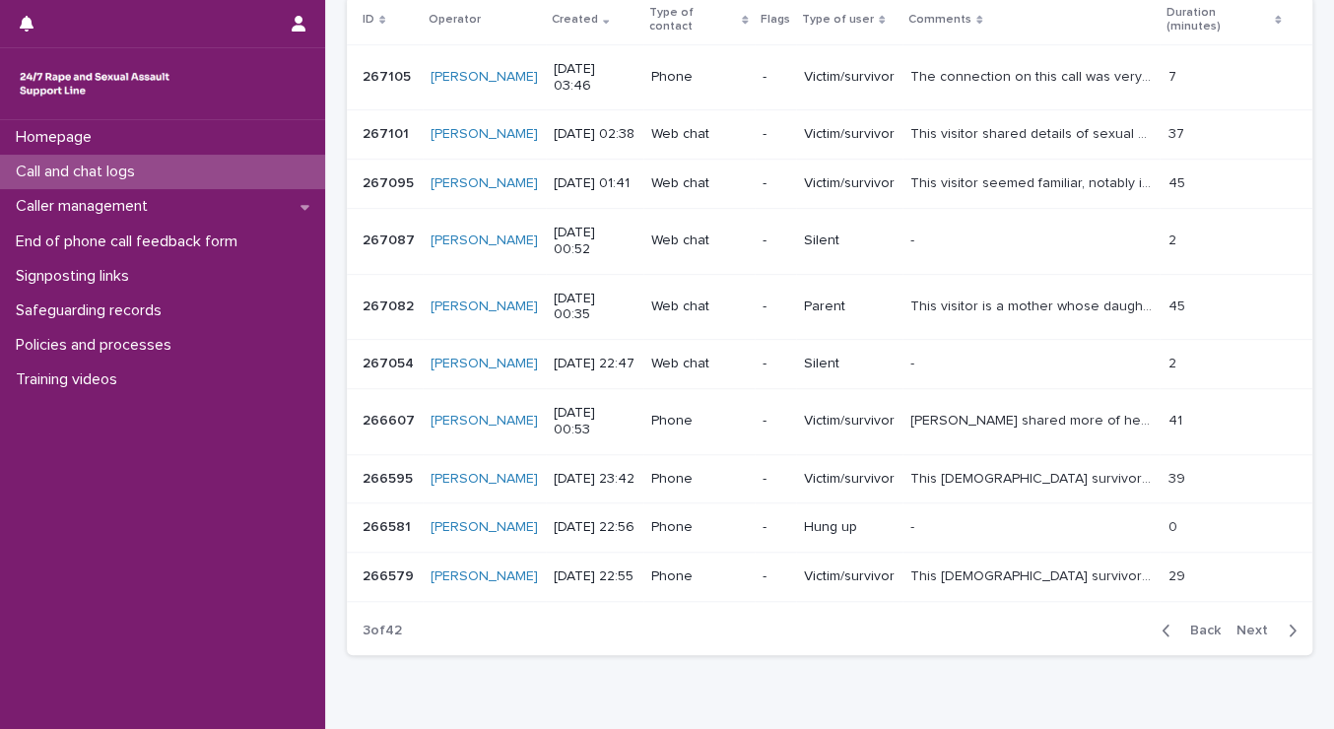
click at [1089, 622] on icon "button" at bounding box center [1292, 631] width 9 height 18
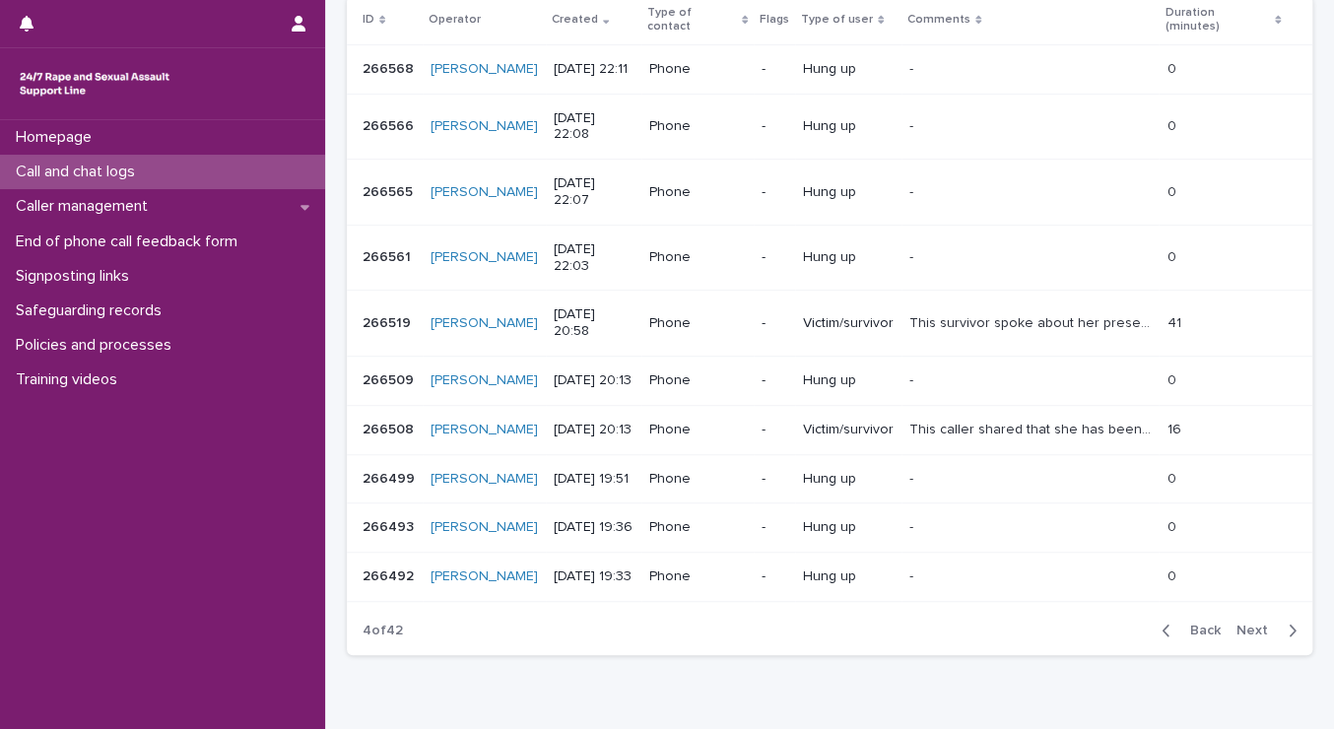
click at [1089, 622] on button "Next" at bounding box center [1271, 631] width 84 height 18
